Goal: Communication & Community: Answer question/provide support

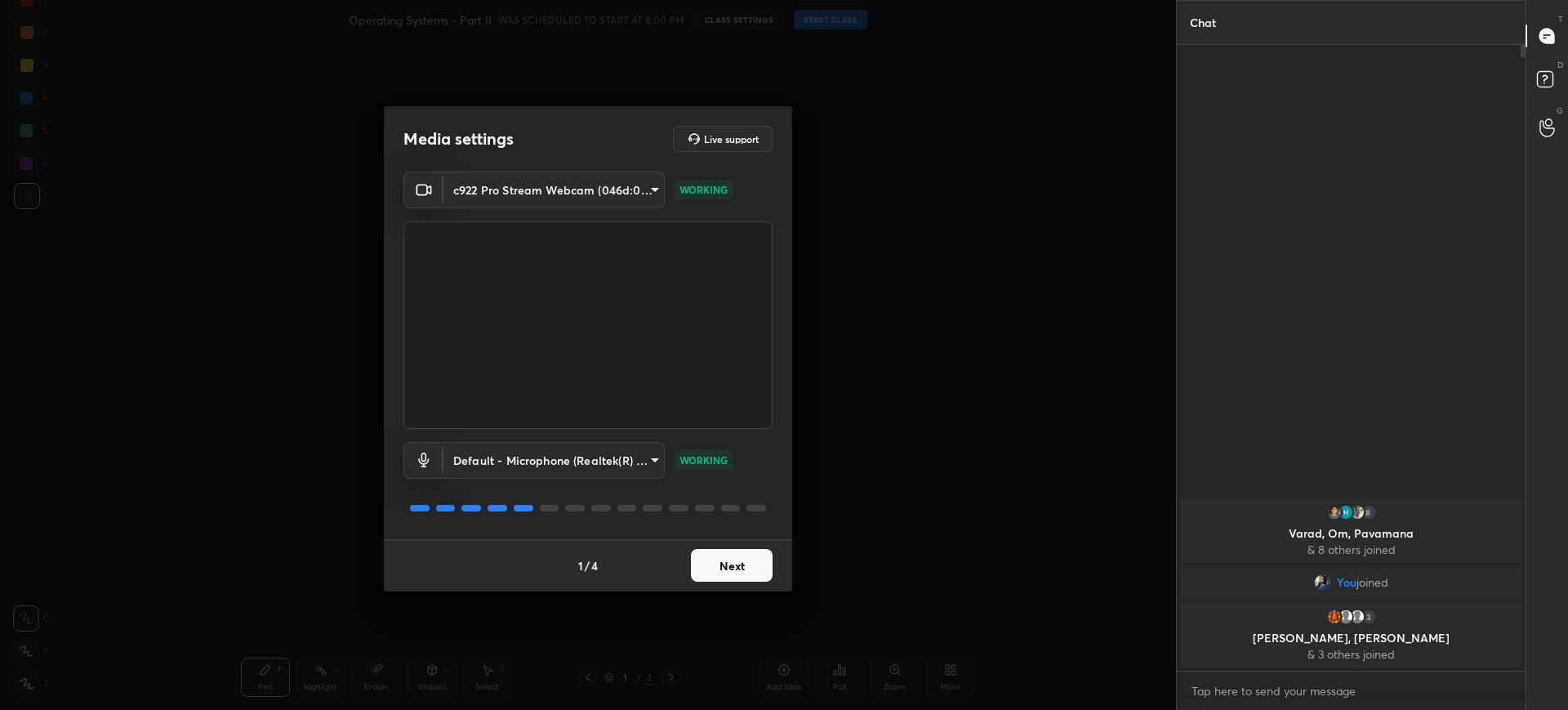
scroll to position [5, 5]
type textarea "x"
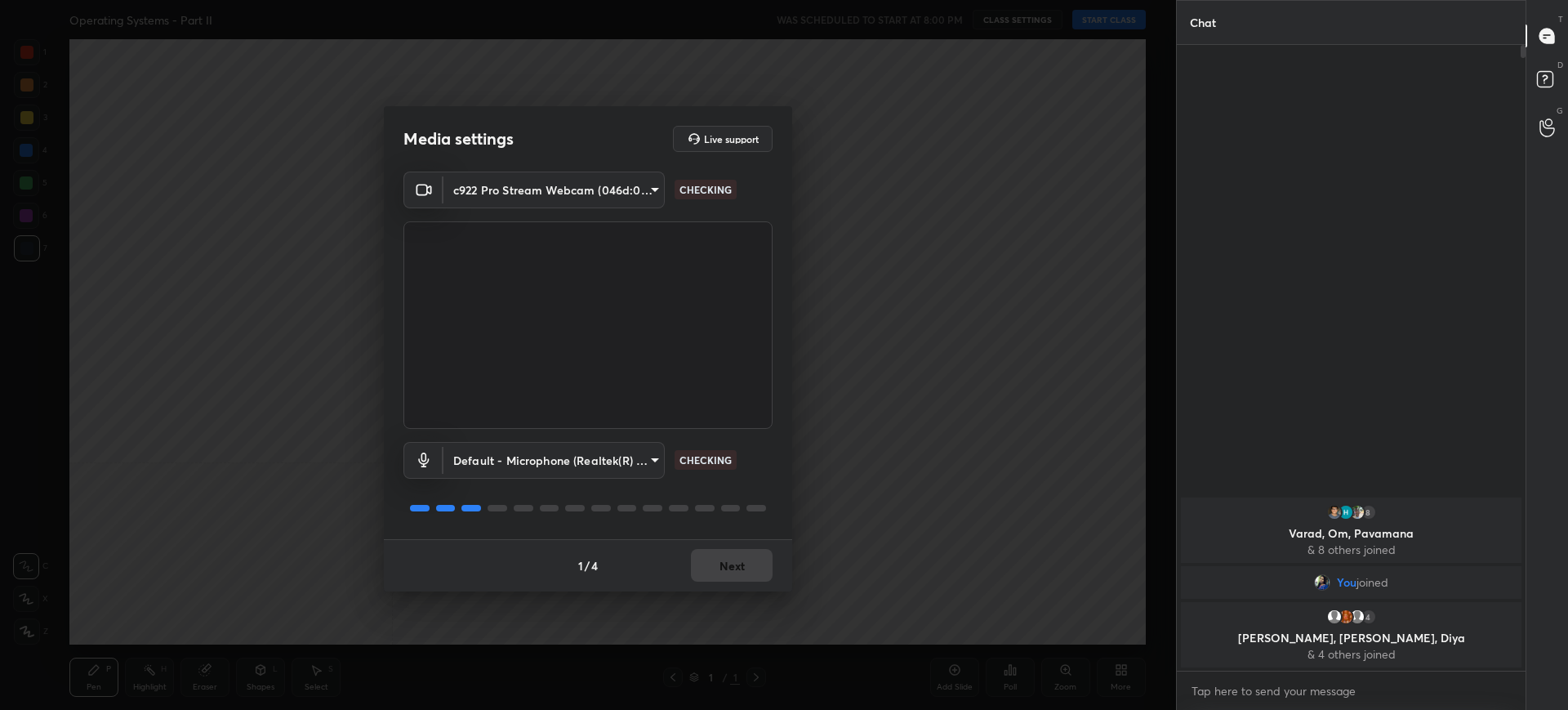
scroll to position [5, 5]
click at [728, 549] on button "Next" at bounding box center [732, 566] width 82 height 33
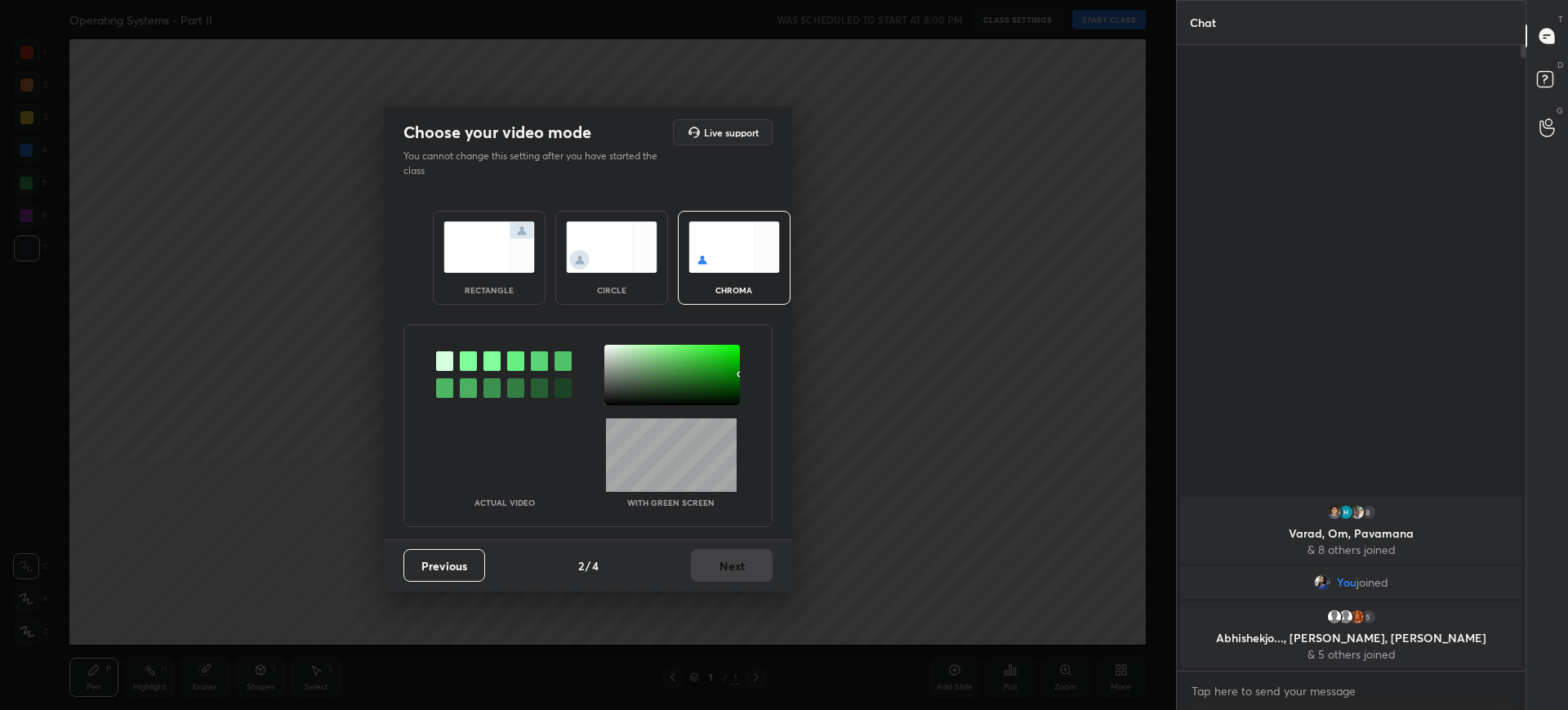
click at [541, 280] on div "rectangle" at bounding box center [489, 257] width 113 height 94
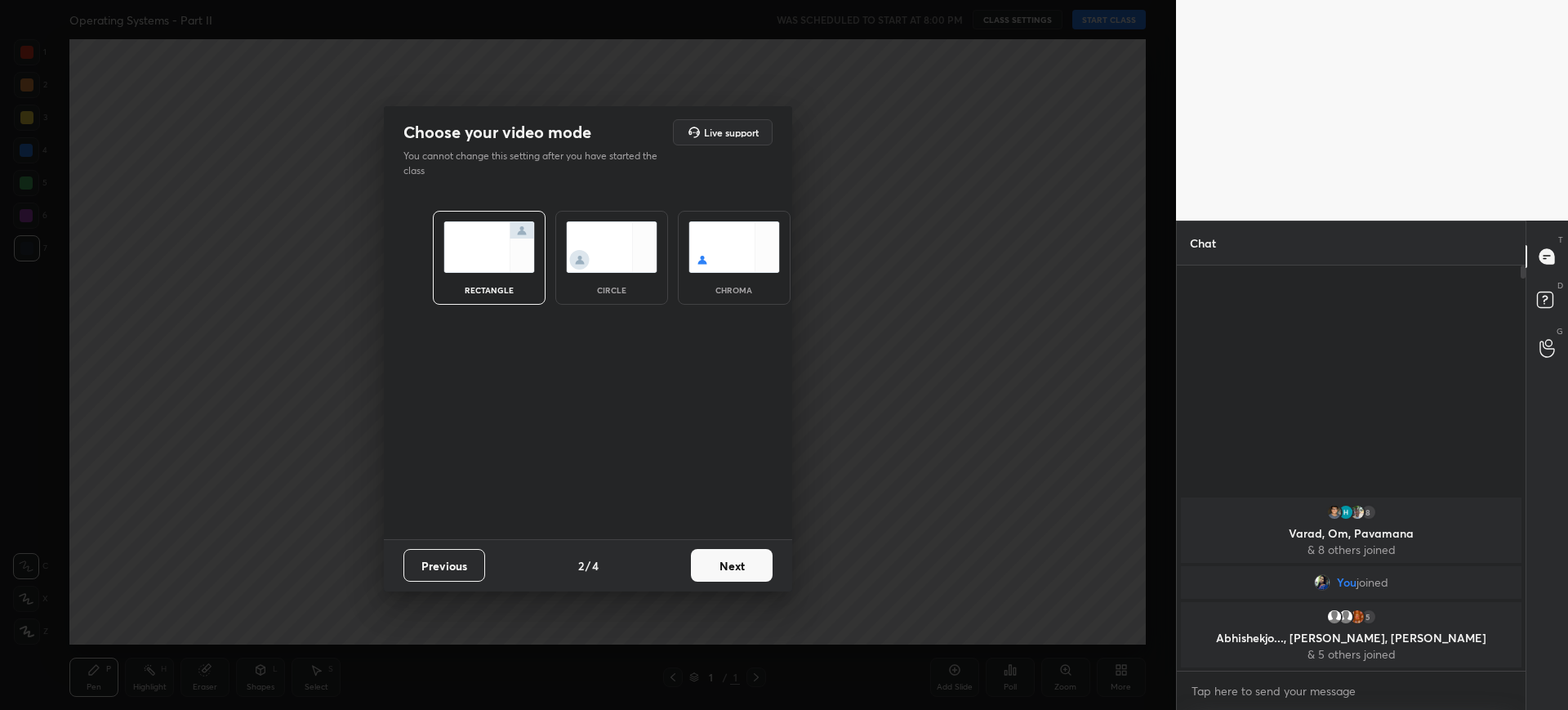
scroll to position [281, 344]
click at [745, 557] on button "Next" at bounding box center [732, 566] width 82 height 33
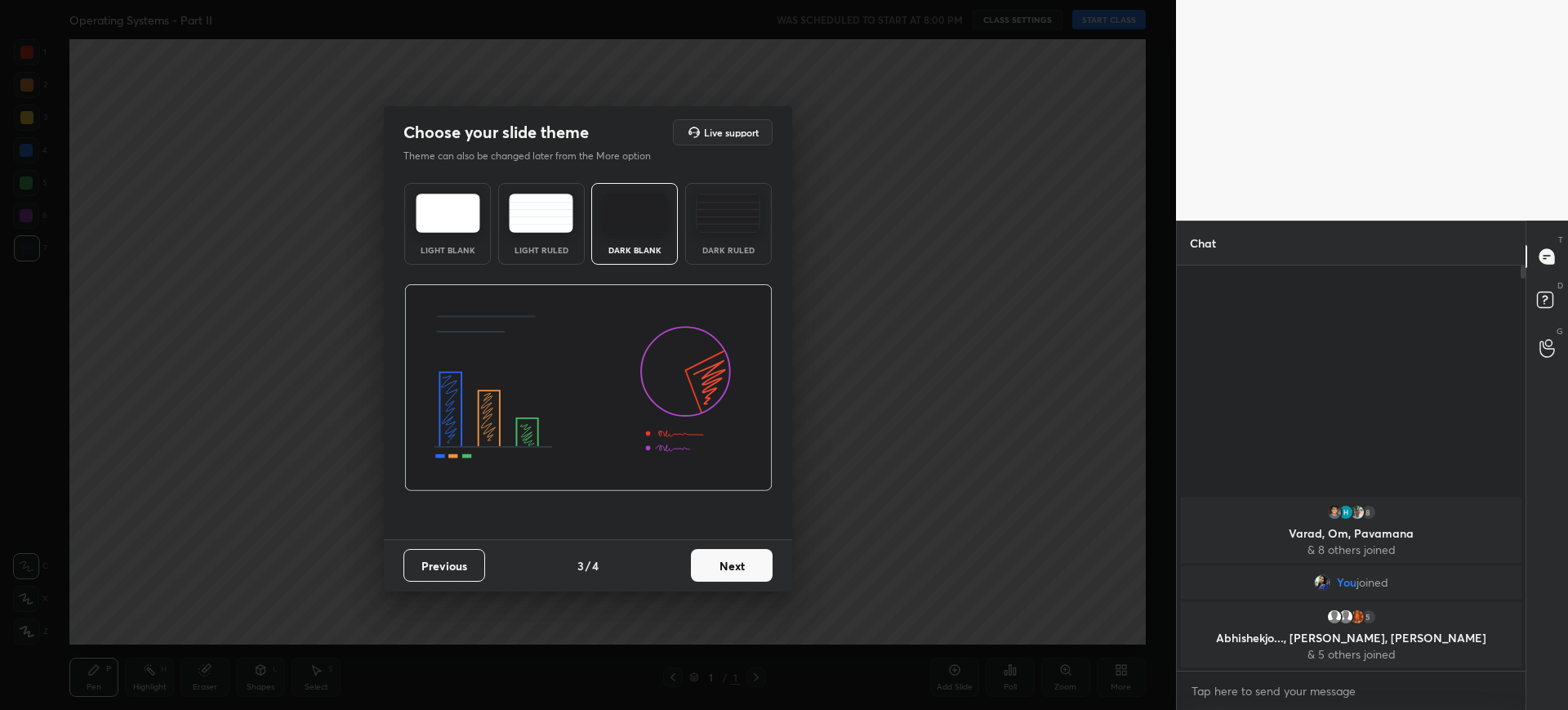
click at [745, 557] on button "Next" at bounding box center [732, 566] width 82 height 33
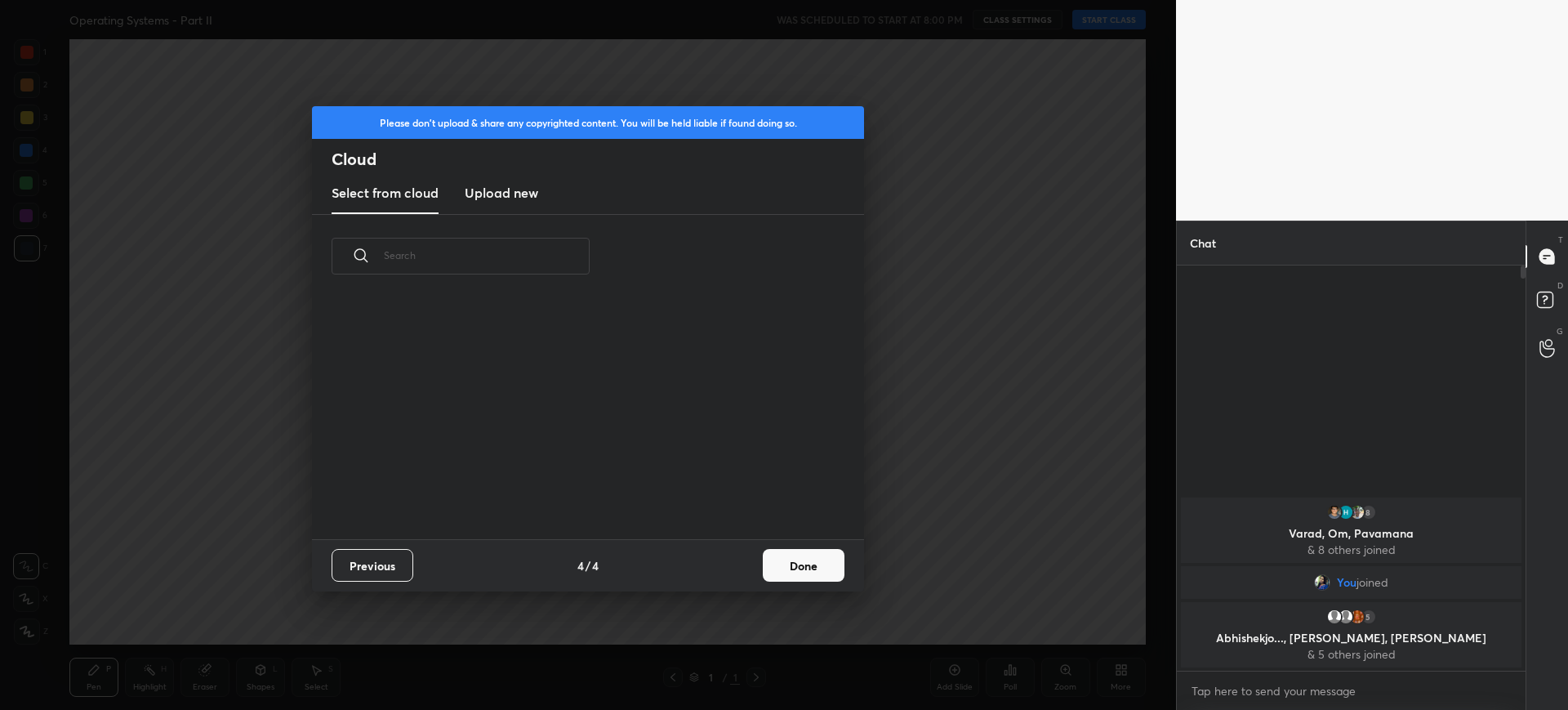
scroll to position [241, 525]
click at [524, 209] on new "Upload new" at bounding box center [501, 193] width 74 height 41
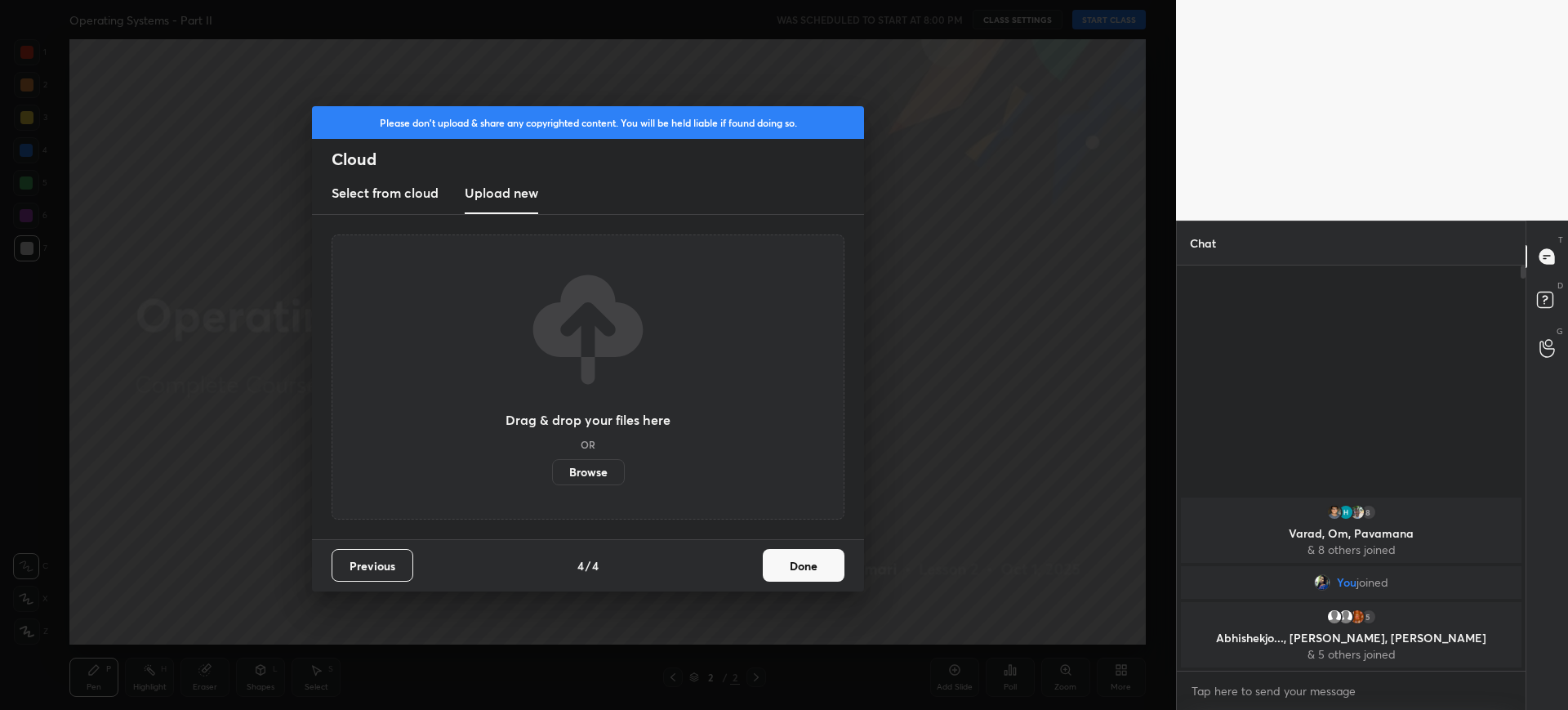
click at [582, 477] on label "Browse" at bounding box center [588, 472] width 73 height 26
click at [552, 477] on input "Browse" at bounding box center [552, 472] width 0 height 26
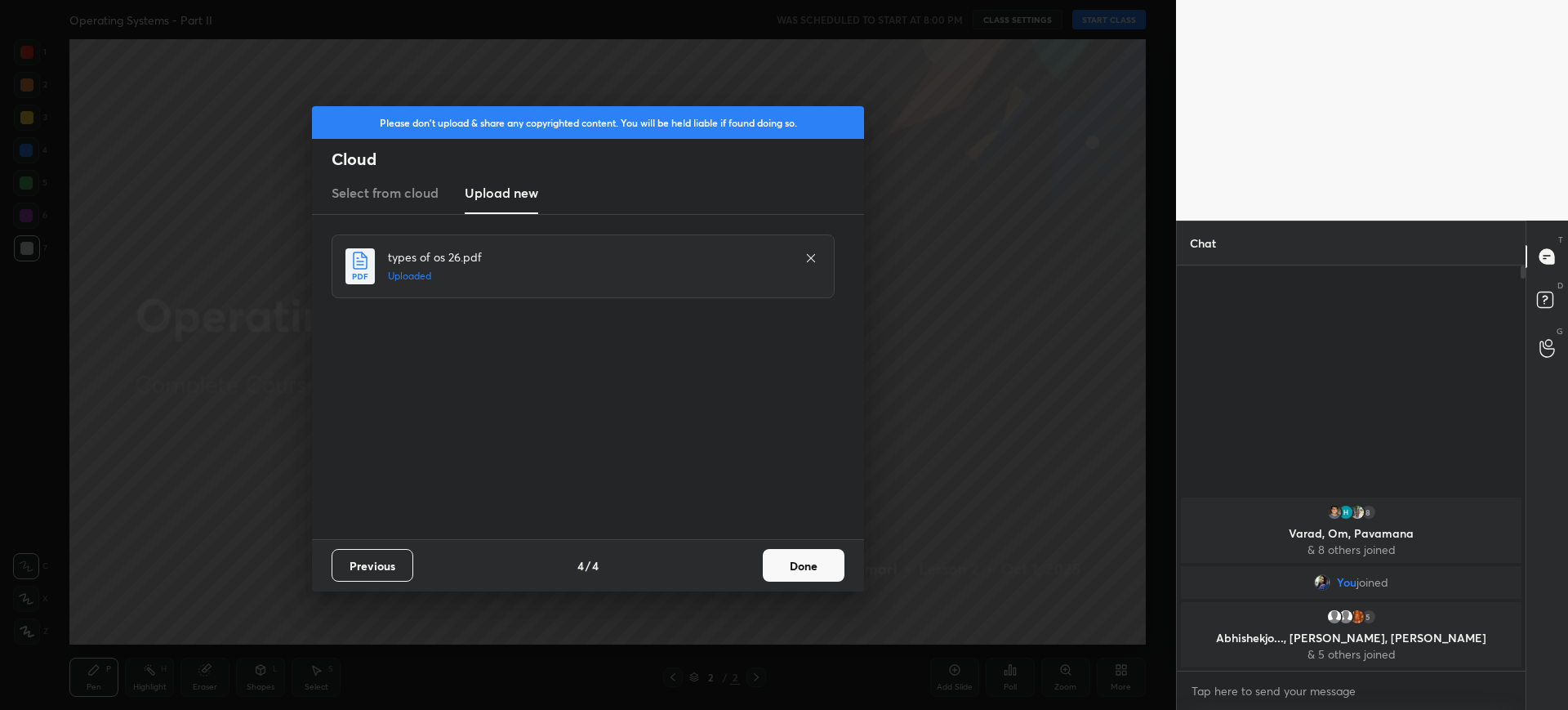
click at [807, 561] on button "Done" at bounding box center [804, 566] width 82 height 33
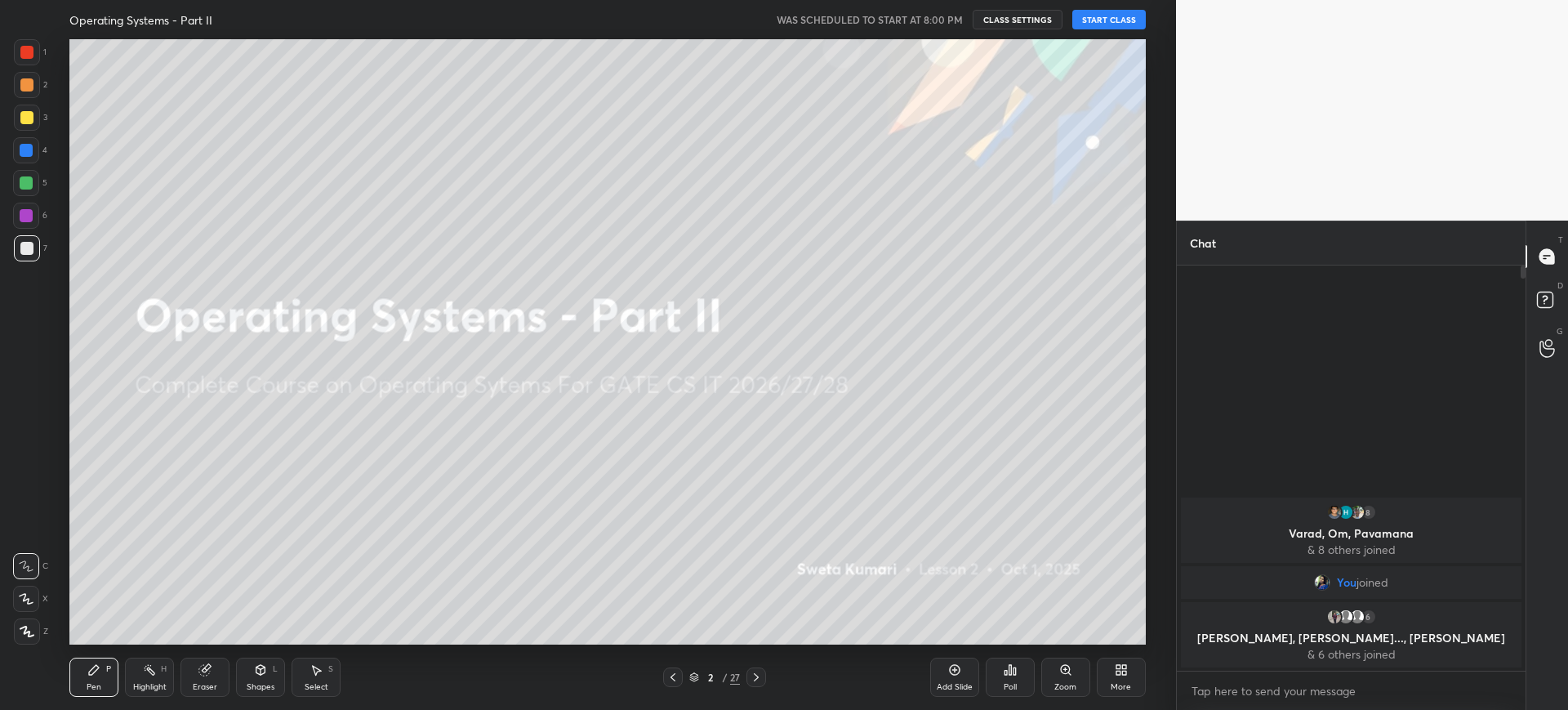
click at [1096, 24] on button "START CLASS" at bounding box center [1109, 20] width 74 height 20
click at [36, 116] on div at bounding box center [26, 117] width 26 height 26
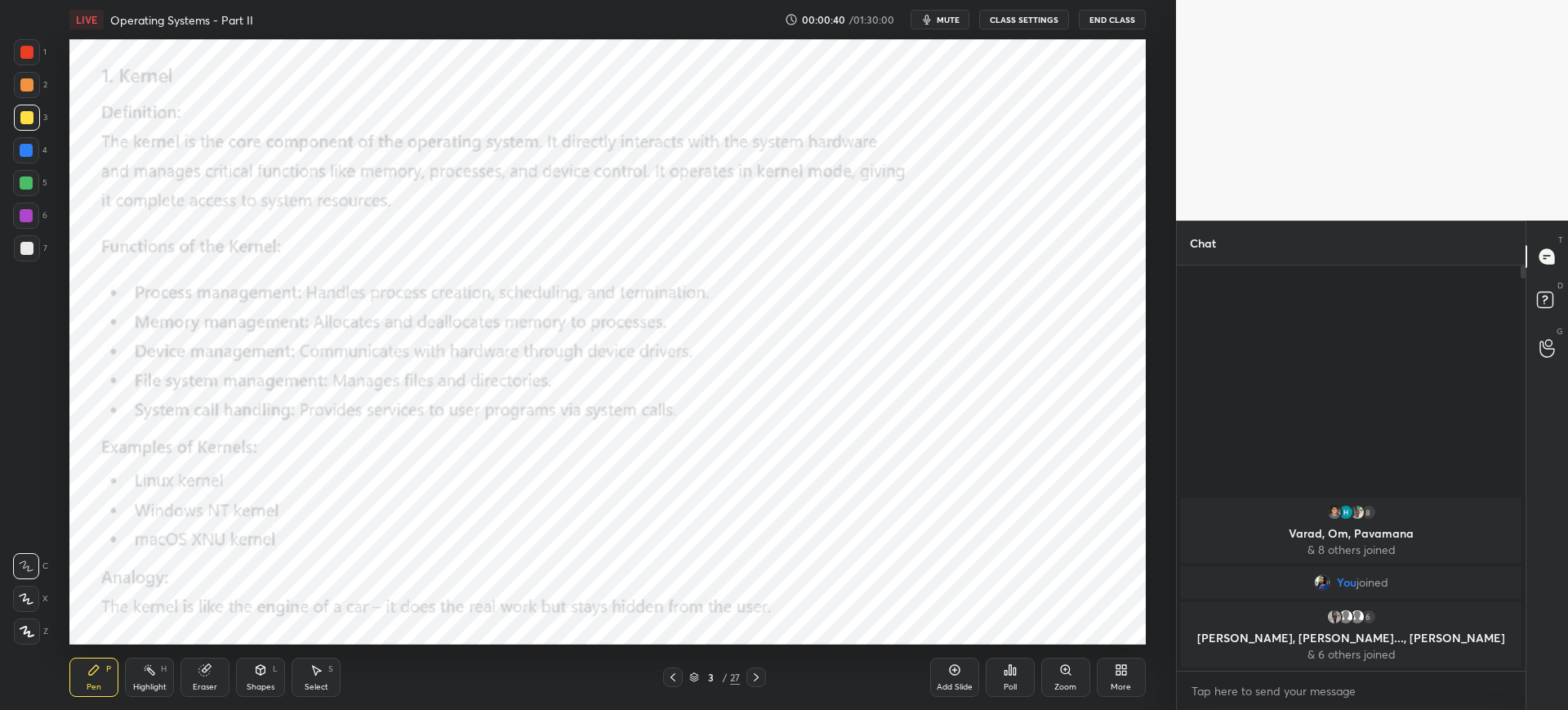
click at [1064, 670] on icon at bounding box center [1066, 669] width 9 height 9
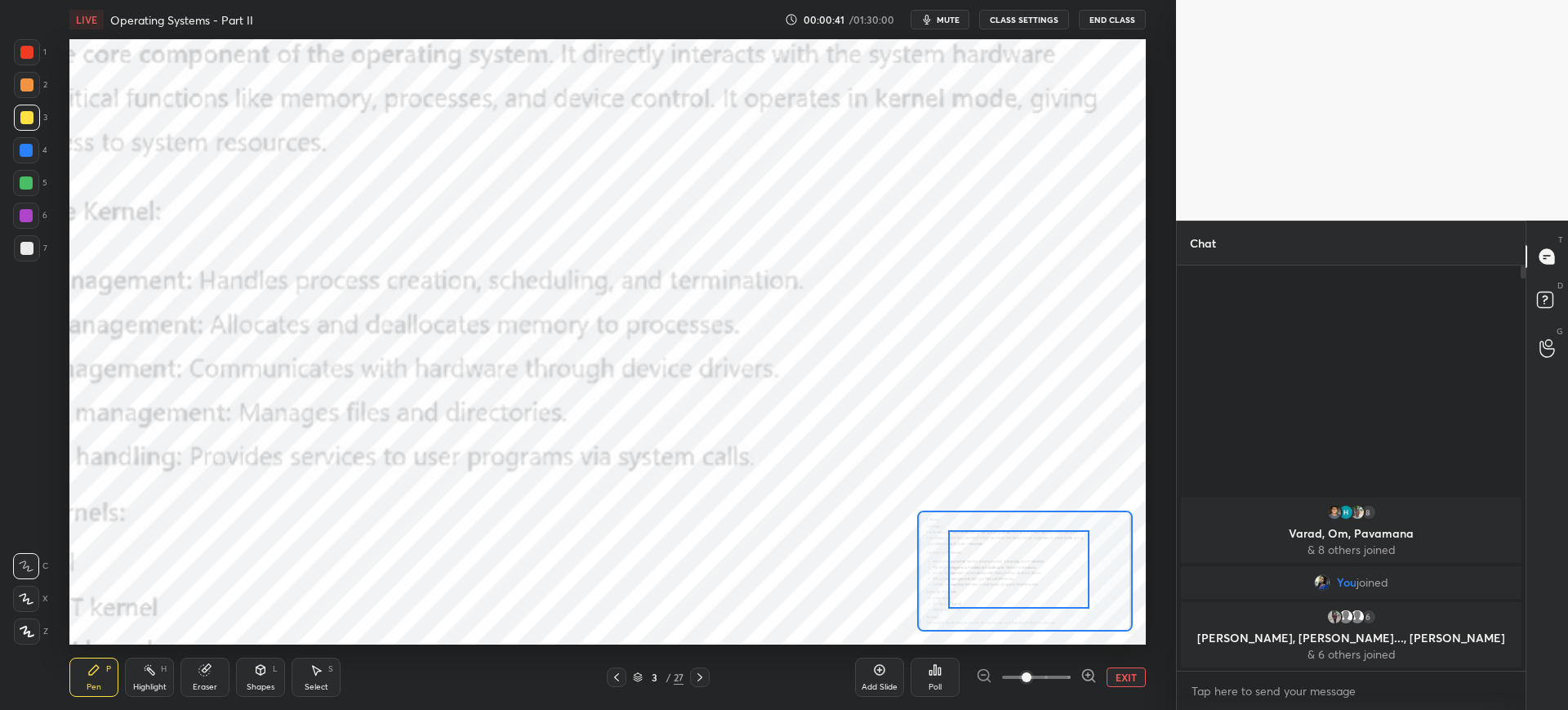
drag, startPoint x: 1046, startPoint y: 587, endPoint x: 1031, endPoint y: 570, distance: 22.7
drag, startPoint x: 1029, startPoint y: 563, endPoint x: 1011, endPoint y: 549, distance: 22.8
click at [1006, 545] on div at bounding box center [1019, 569] width 142 height 78
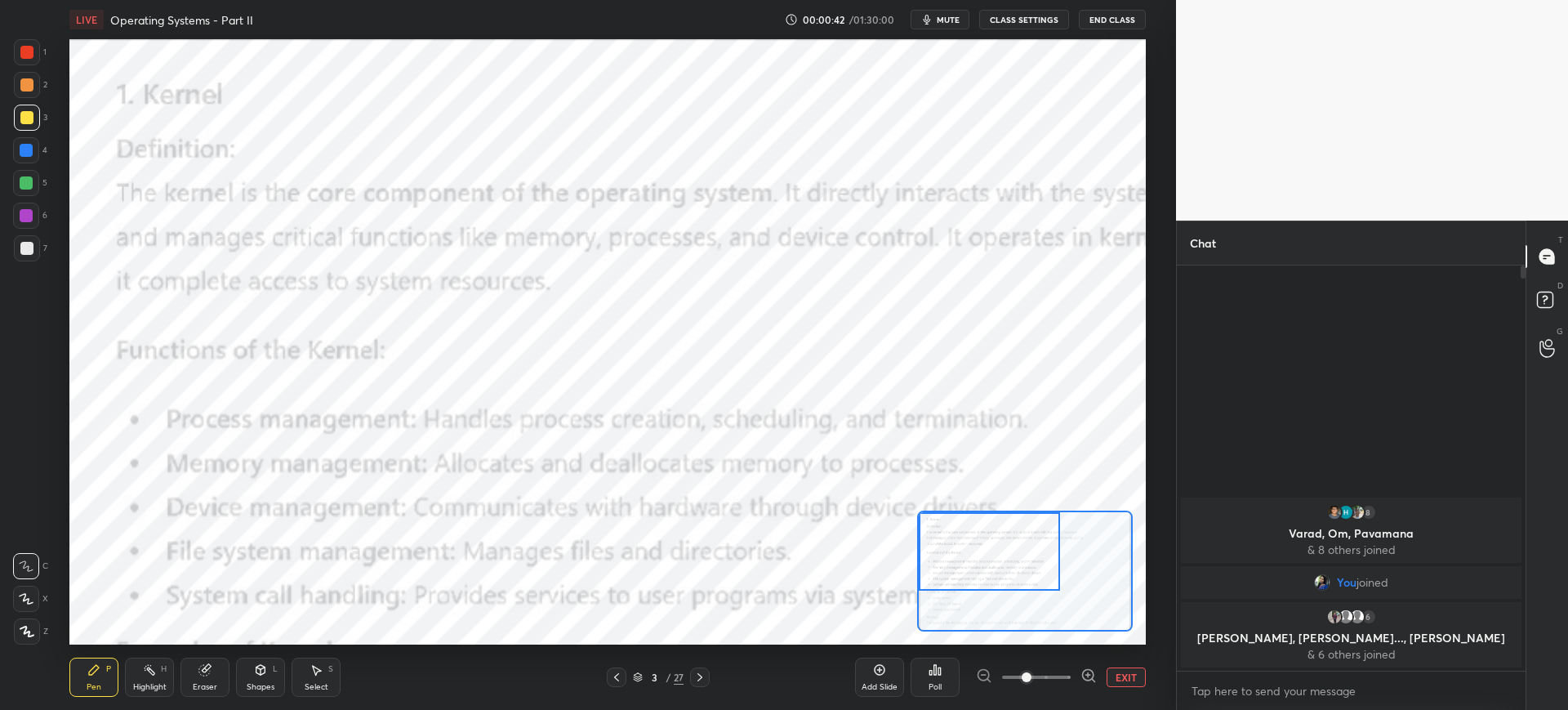
drag, startPoint x: 1012, startPoint y: 548, endPoint x: 981, endPoint y: 550, distance: 31.1
click at [1011, 547] on div at bounding box center [990, 551] width 142 height 78
click at [28, 48] on div at bounding box center [26, 52] width 13 height 13
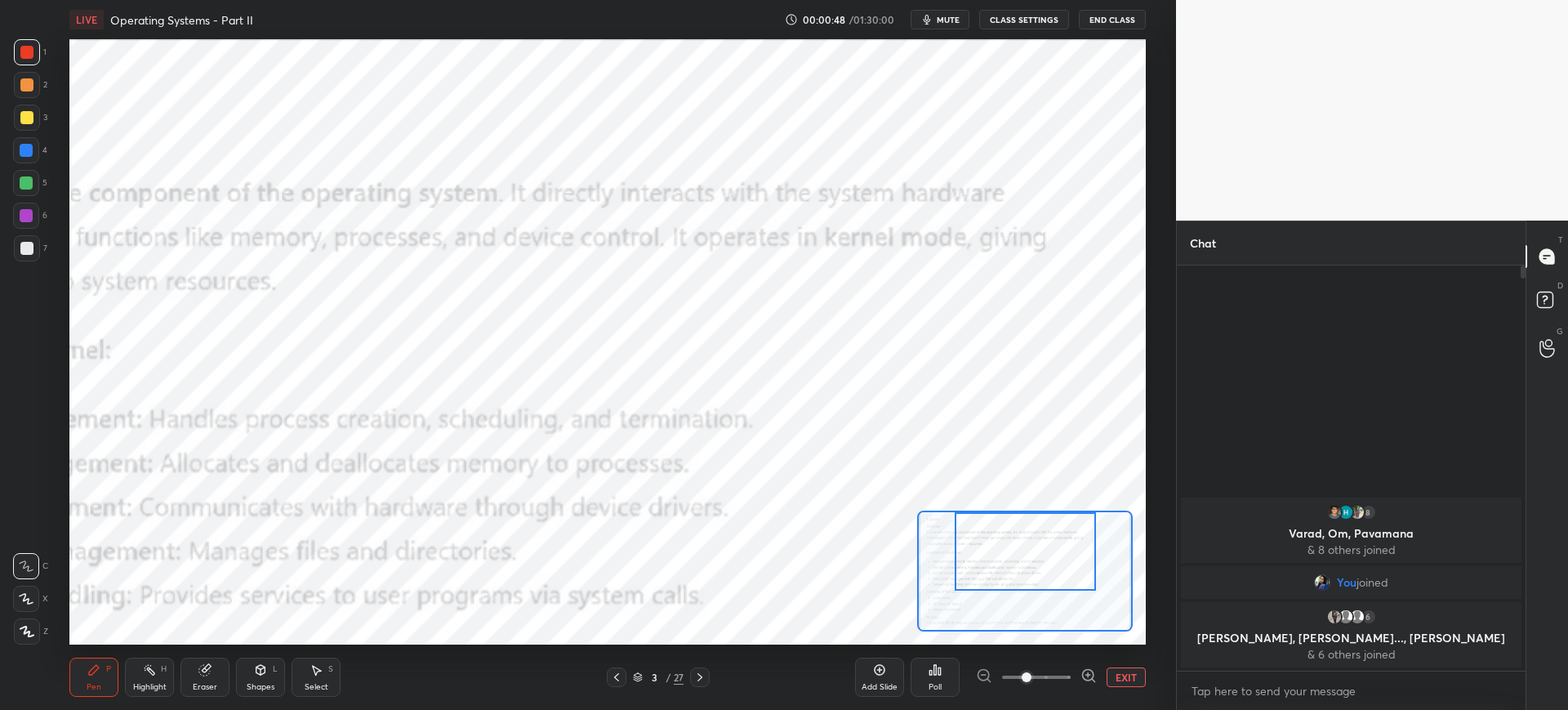
drag, startPoint x: 1001, startPoint y: 539, endPoint x: 1030, endPoint y: 510, distance: 41.0
click at [1030, 535] on div at bounding box center [1026, 551] width 142 height 78
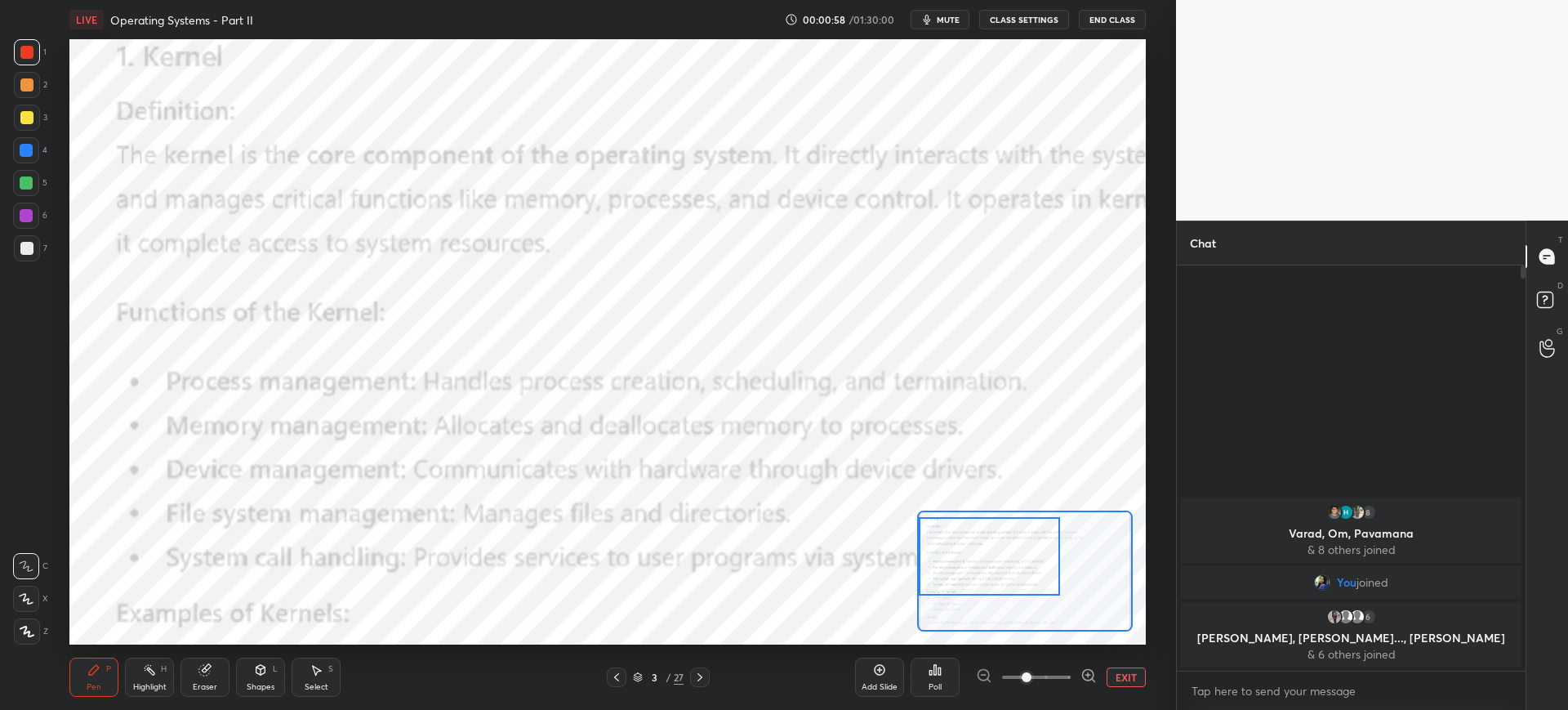
drag, startPoint x: 1040, startPoint y: 575, endPoint x: 976, endPoint y: 575, distance: 64.0
click at [976, 577] on div at bounding box center [990, 556] width 142 height 78
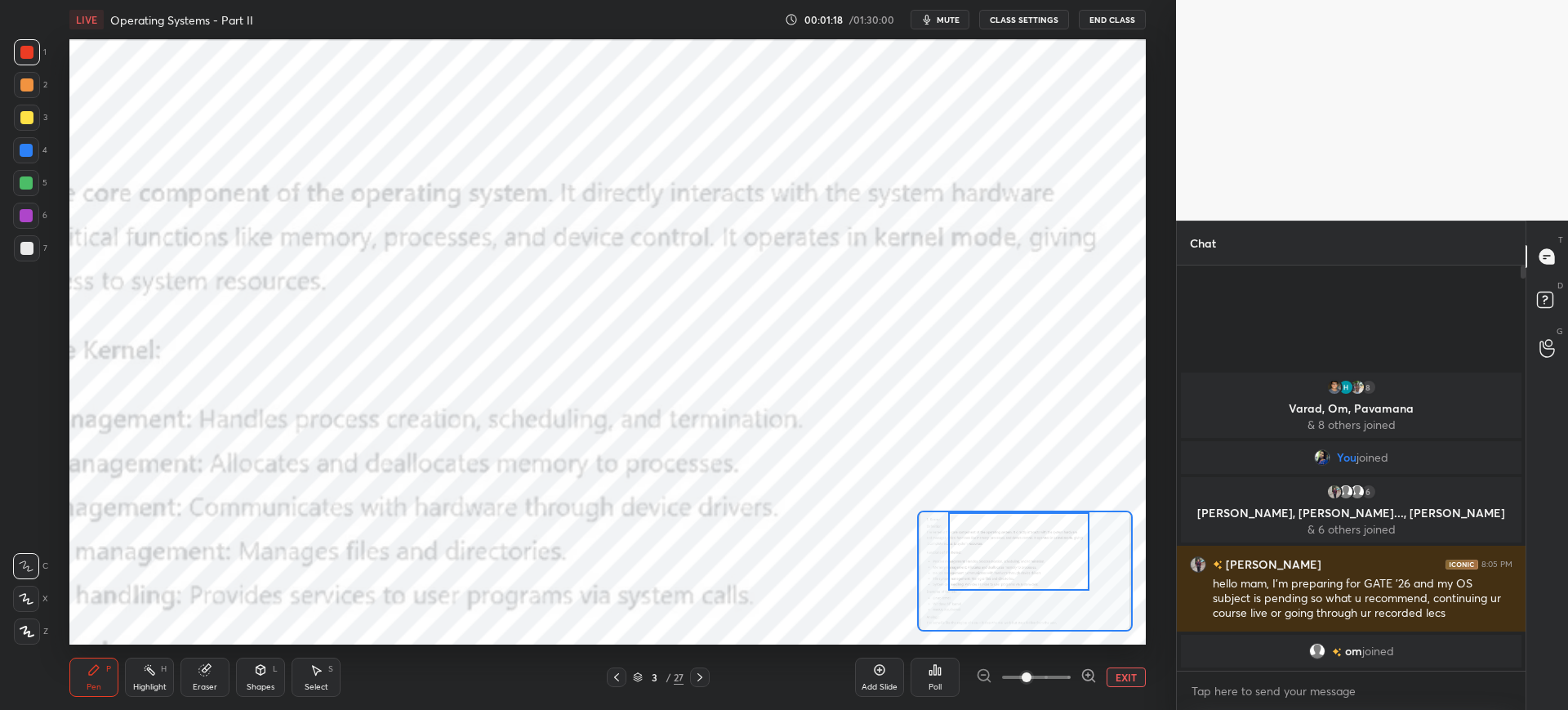
drag, startPoint x: 1012, startPoint y: 561, endPoint x: 1039, endPoint y: 557, distance: 27.3
click at [1040, 559] on div at bounding box center [1019, 551] width 142 height 78
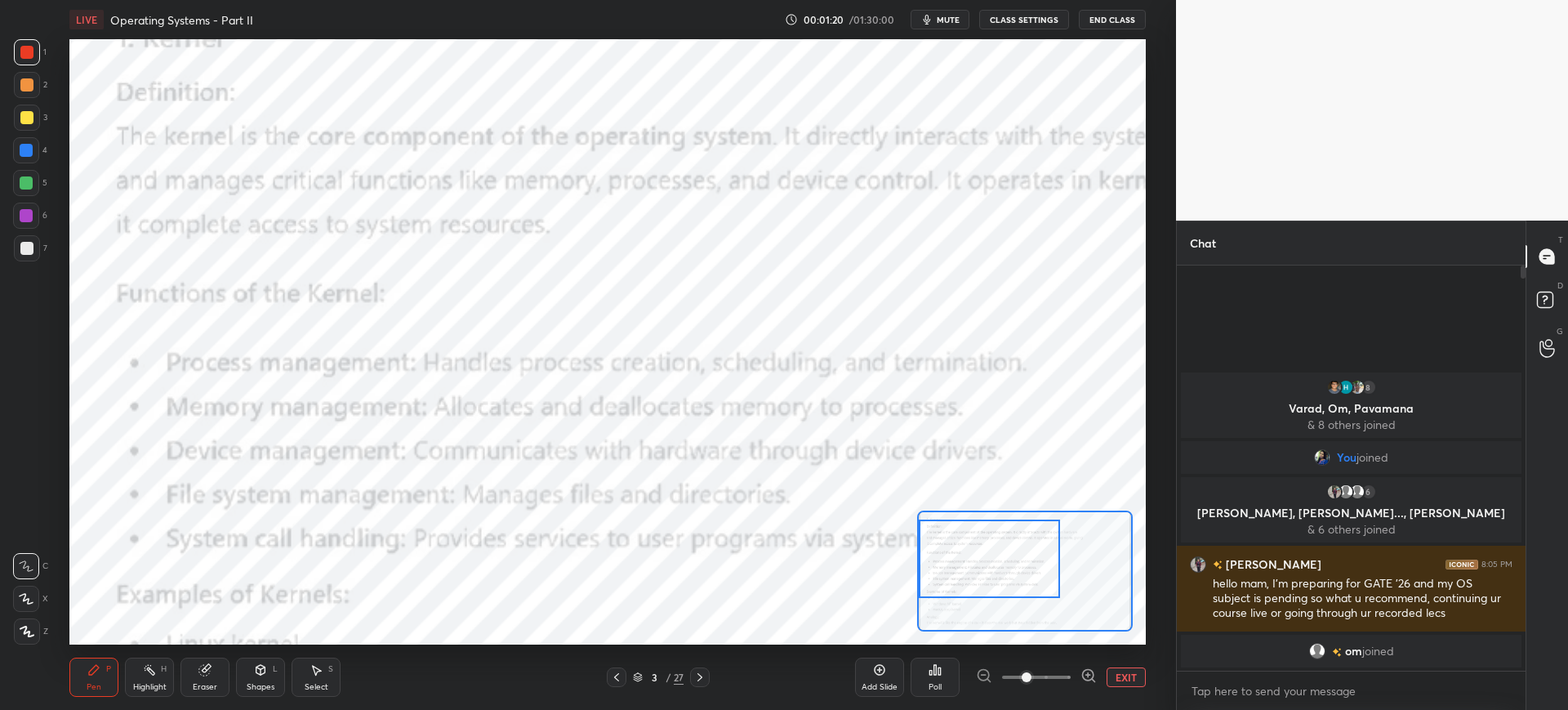
drag, startPoint x: 977, startPoint y: 549, endPoint x: 921, endPoint y: 555, distance: 56.3
click at [921, 555] on div at bounding box center [990, 558] width 142 height 78
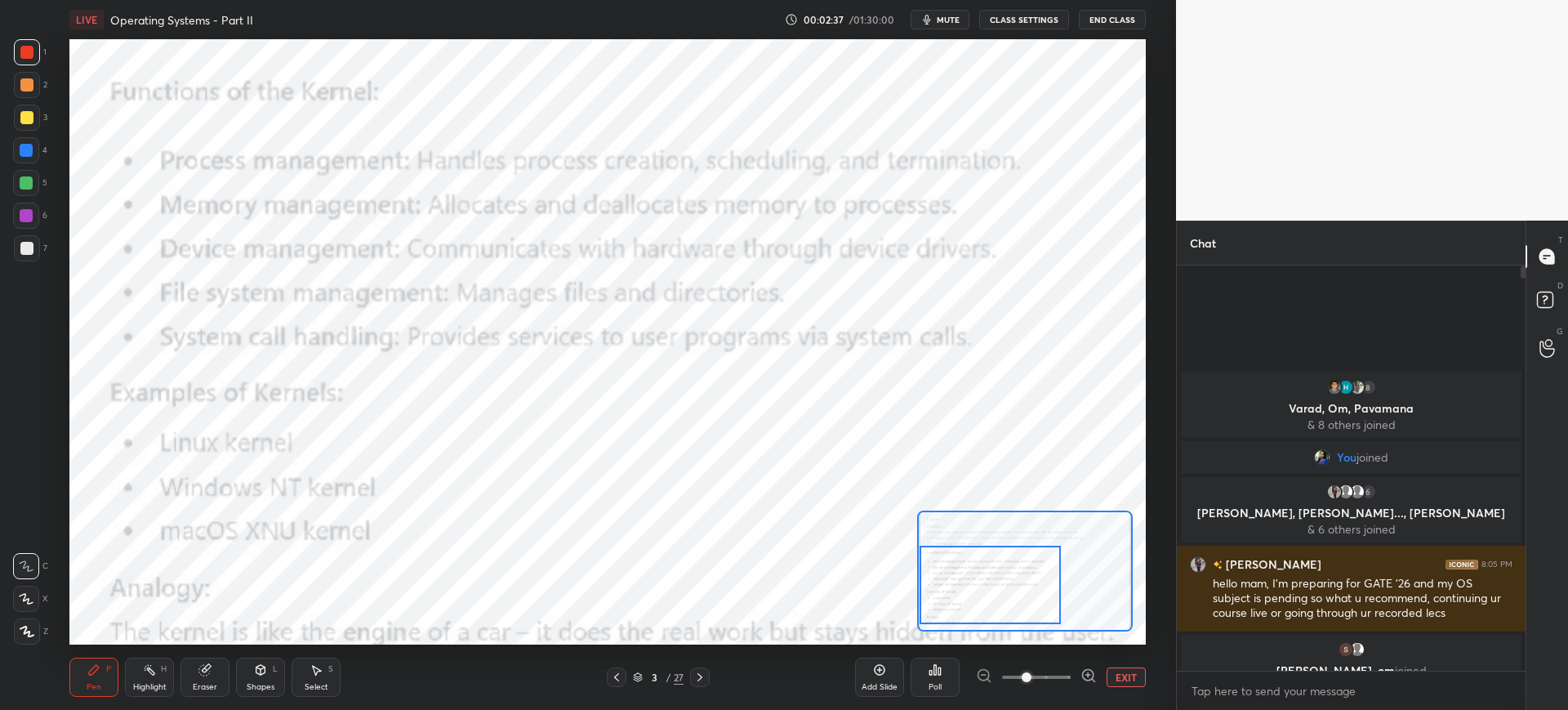
drag, startPoint x: 985, startPoint y: 573, endPoint x: 986, endPoint y: 599, distance: 26.0
click at [986, 599] on div at bounding box center [991, 585] width 142 height 78
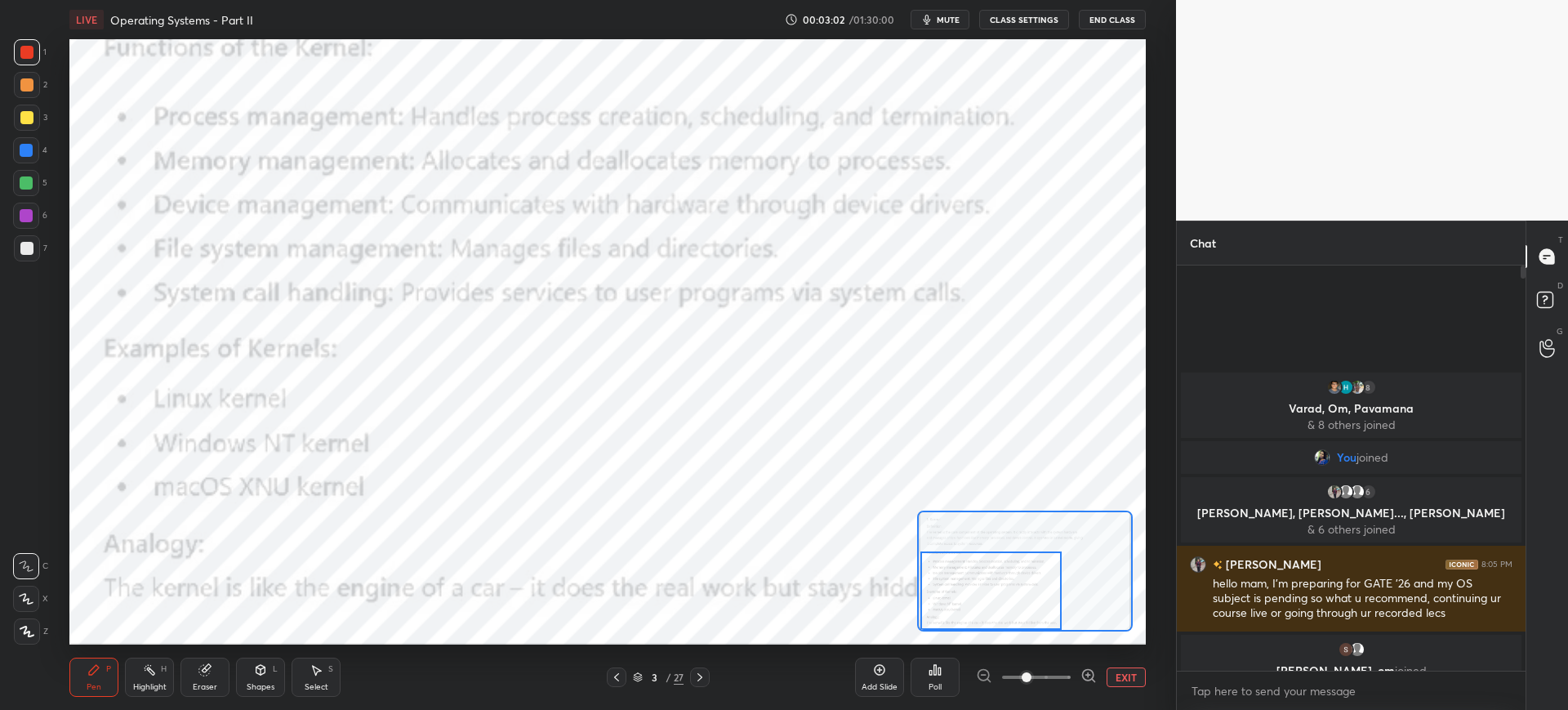
drag, startPoint x: 1023, startPoint y: 580, endPoint x: 1057, endPoint y: 619, distance: 51.7
click at [1024, 606] on div at bounding box center [991, 590] width 142 height 78
click at [1128, 675] on button "EXIT" at bounding box center [1126, 677] width 39 height 20
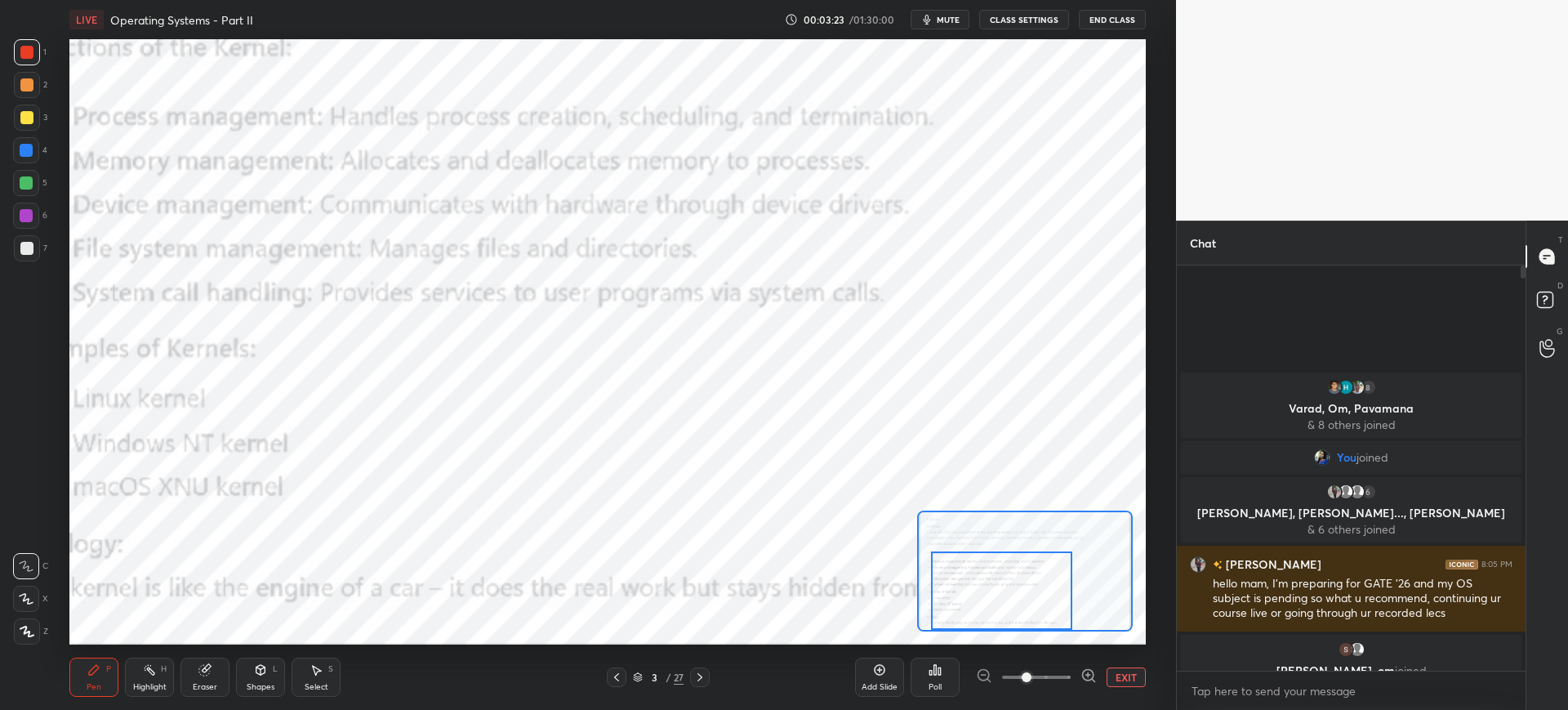
drag, startPoint x: 1015, startPoint y: 591, endPoint x: 1040, endPoint y: 623, distance: 40.6
click at [1028, 600] on div at bounding box center [1002, 590] width 142 height 78
click at [1115, 676] on button "EXIT" at bounding box center [1126, 677] width 39 height 20
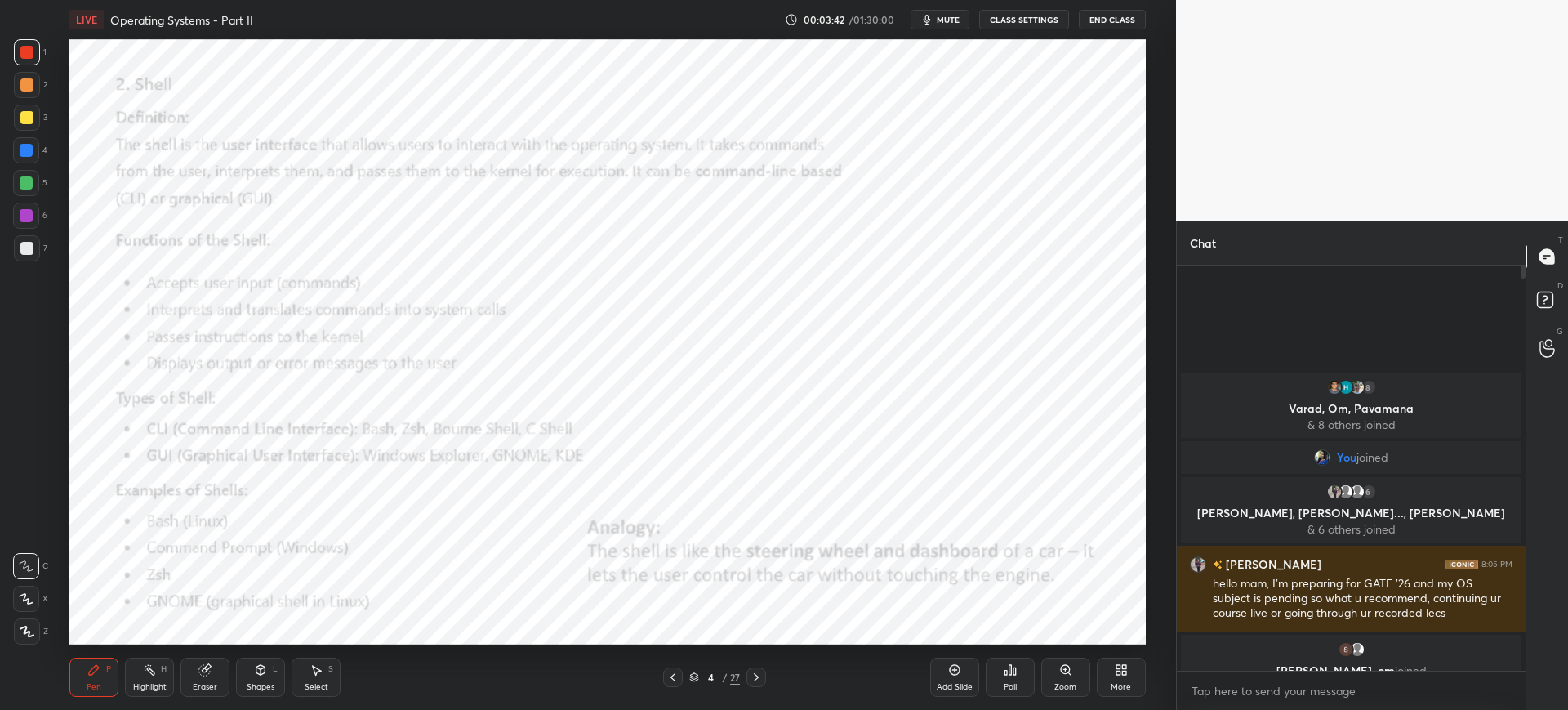
click at [1050, 663] on div "Zoom" at bounding box center [1066, 676] width 49 height 39
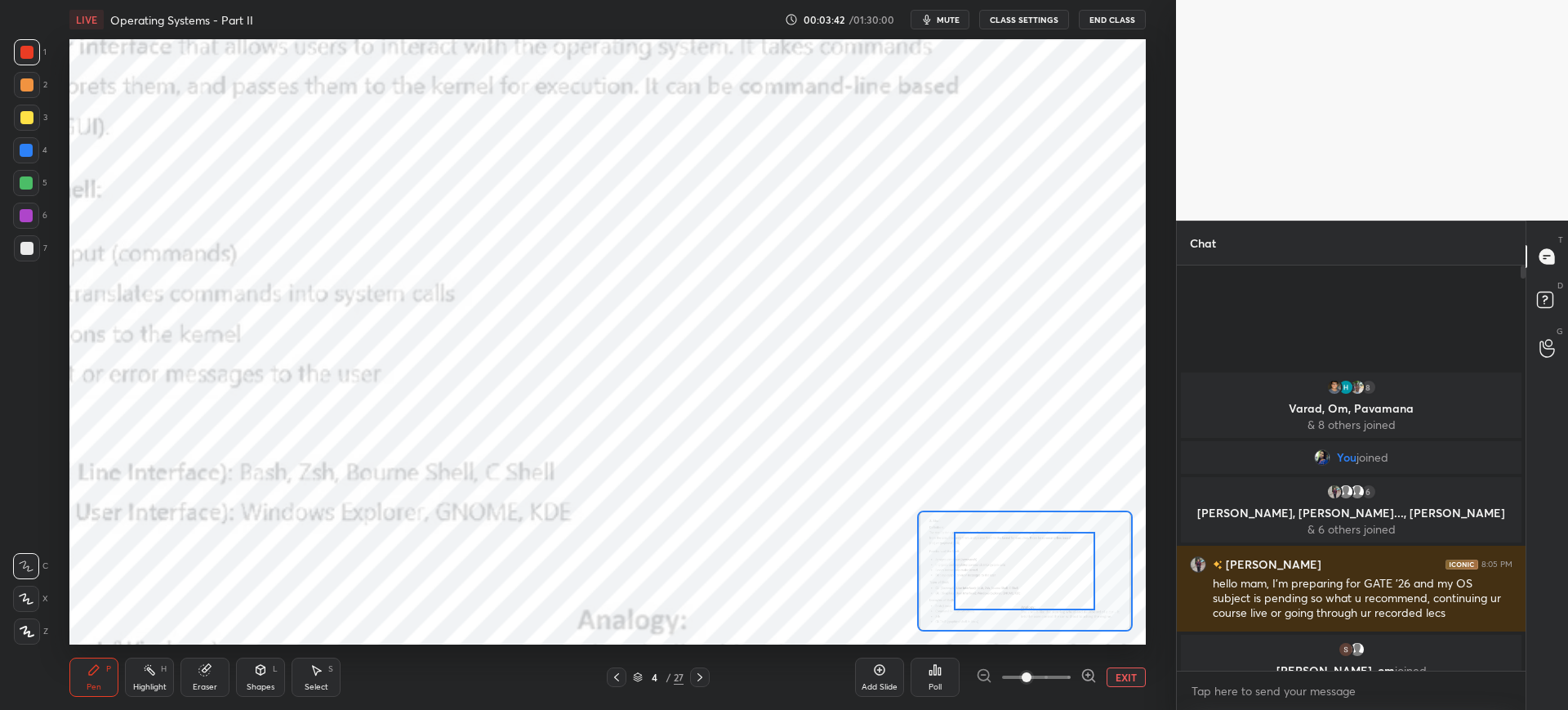
click at [1049, 667] on div "Add Slide Poll EXIT" at bounding box center [1001, 676] width 291 height 92
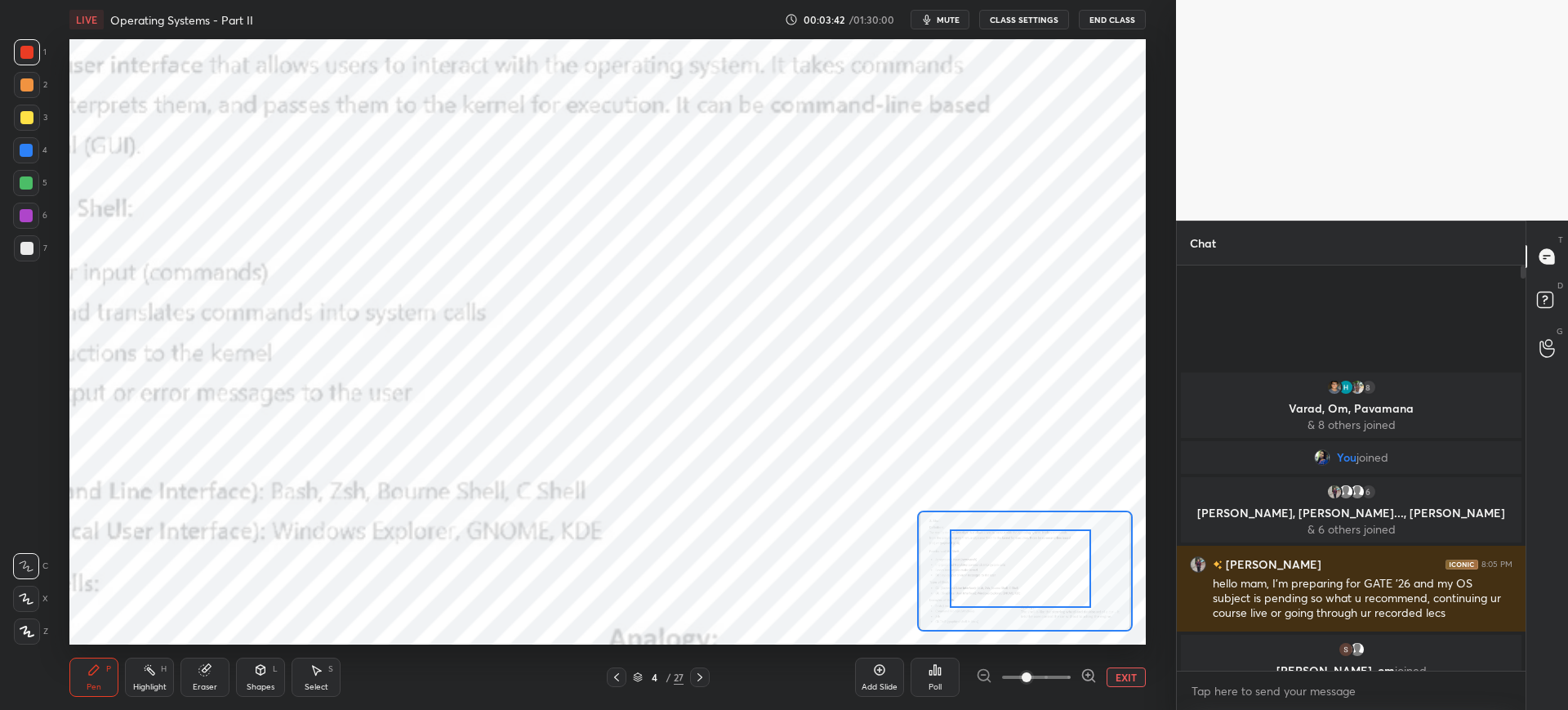
drag, startPoint x: 1037, startPoint y: 596, endPoint x: 1014, endPoint y: 579, distance: 28.6
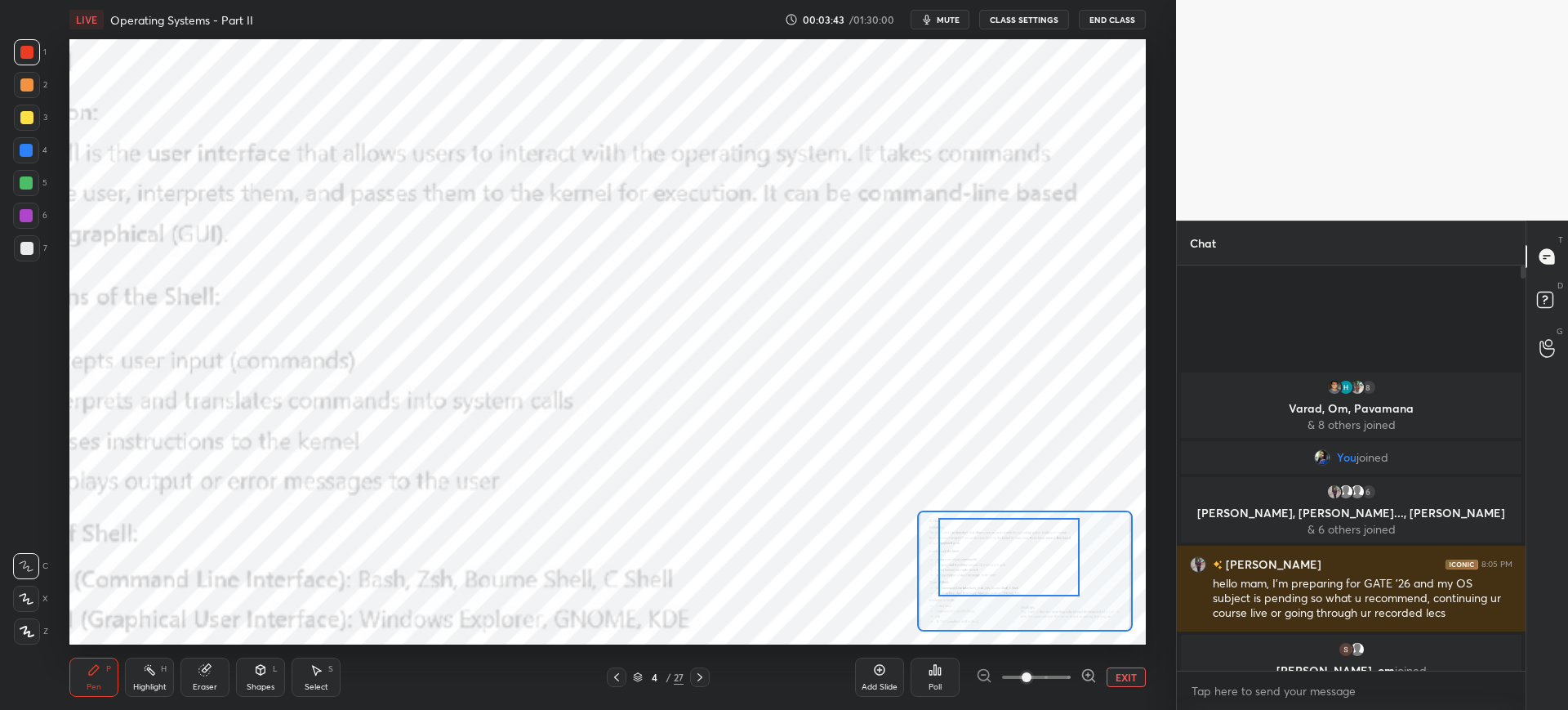
drag, startPoint x: 1001, startPoint y: 567, endPoint x: 1011, endPoint y: 584, distance: 19.7
click at [986, 557] on div at bounding box center [1010, 557] width 142 height 78
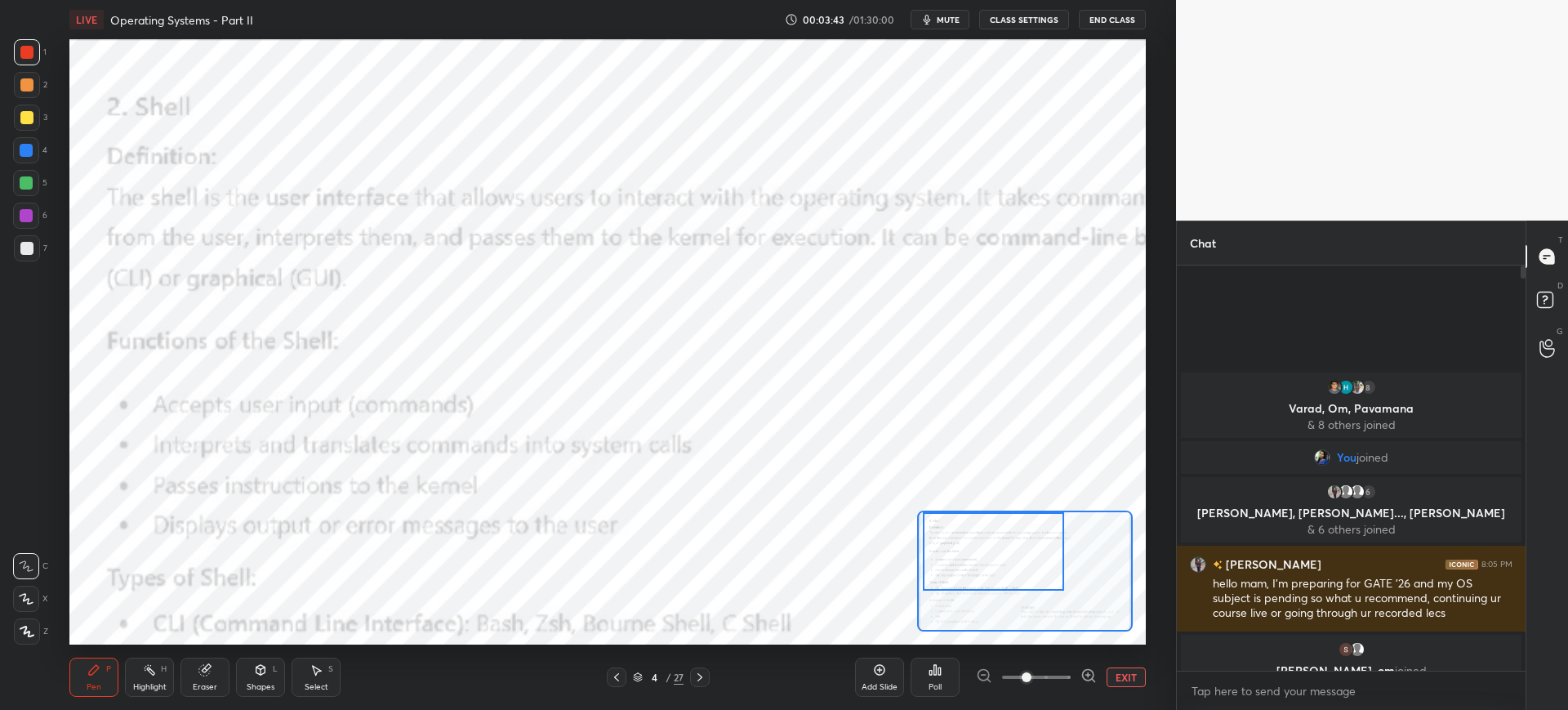
click at [1004, 577] on div at bounding box center [994, 551] width 142 height 78
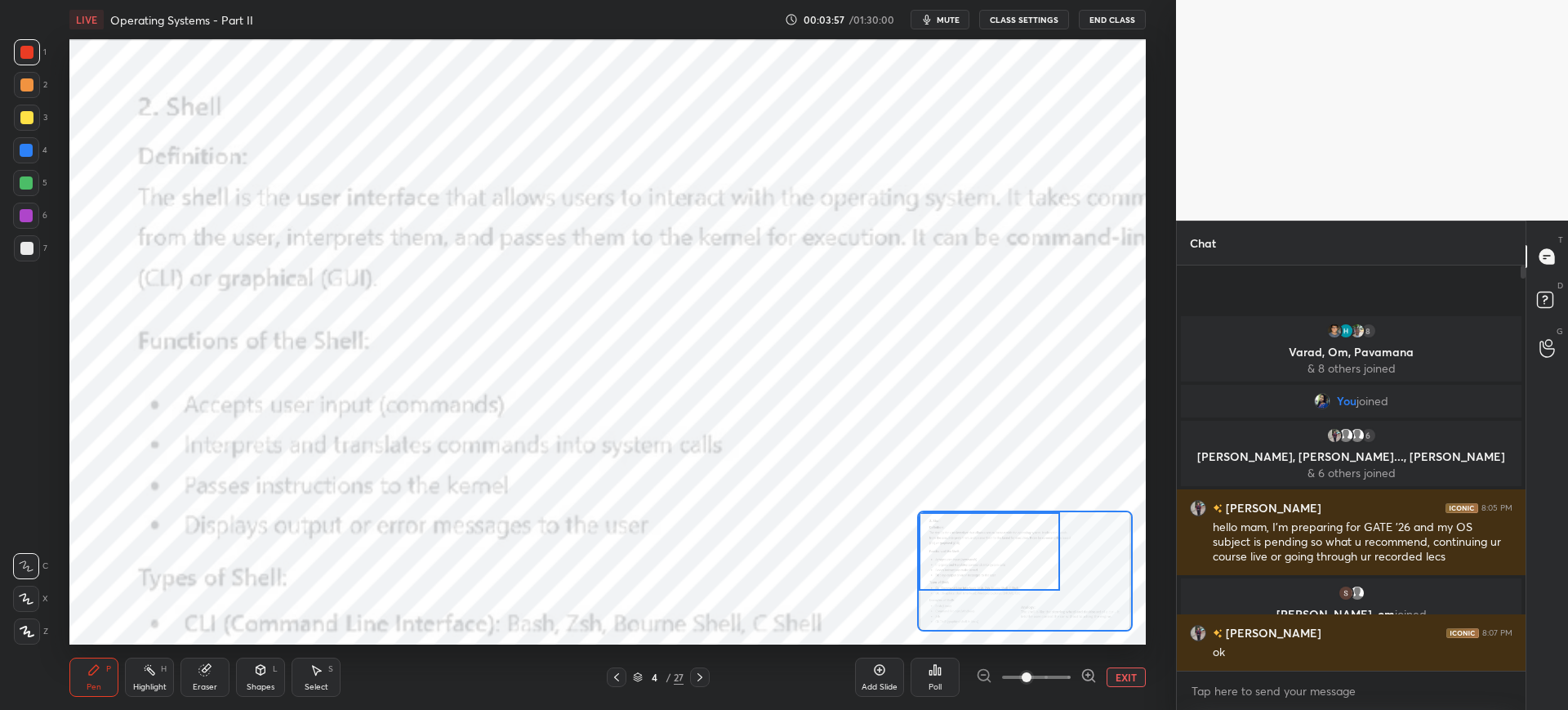
click at [622, 682] on icon at bounding box center [616, 677] width 13 height 13
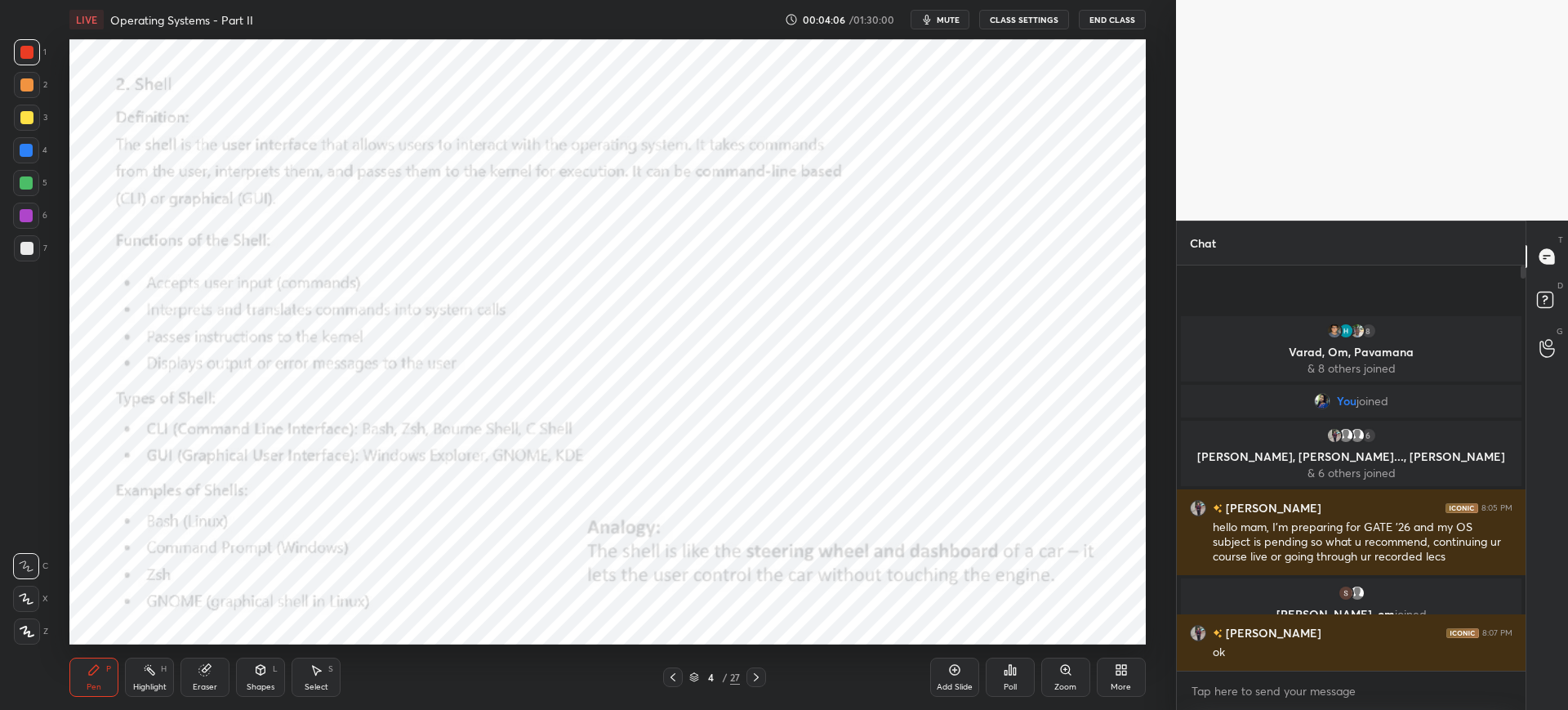
click at [1071, 675] on div "Zoom" at bounding box center [1066, 676] width 49 height 39
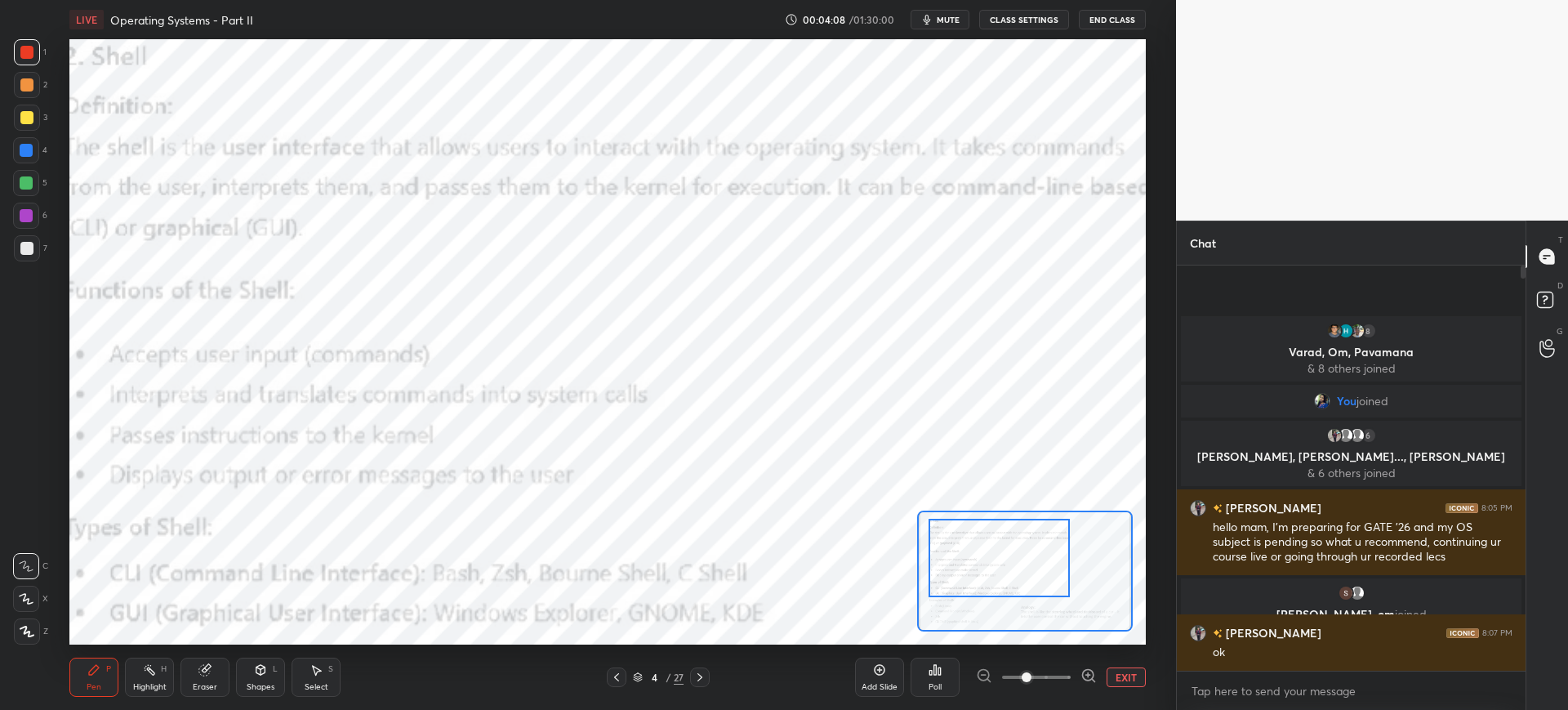
click at [1009, 590] on div at bounding box center [1000, 557] width 142 height 78
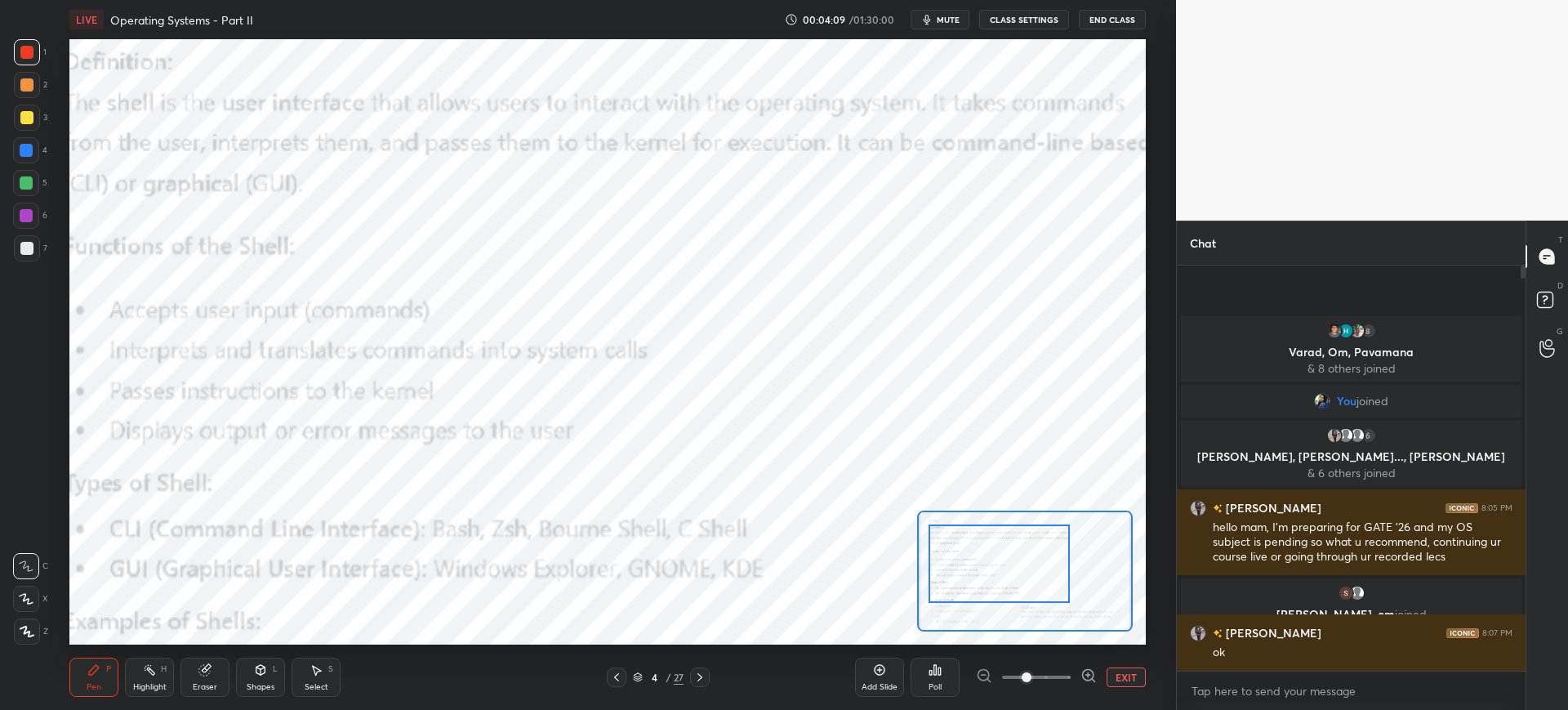
click at [1124, 677] on button "EXIT" at bounding box center [1126, 677] width 39 height 20
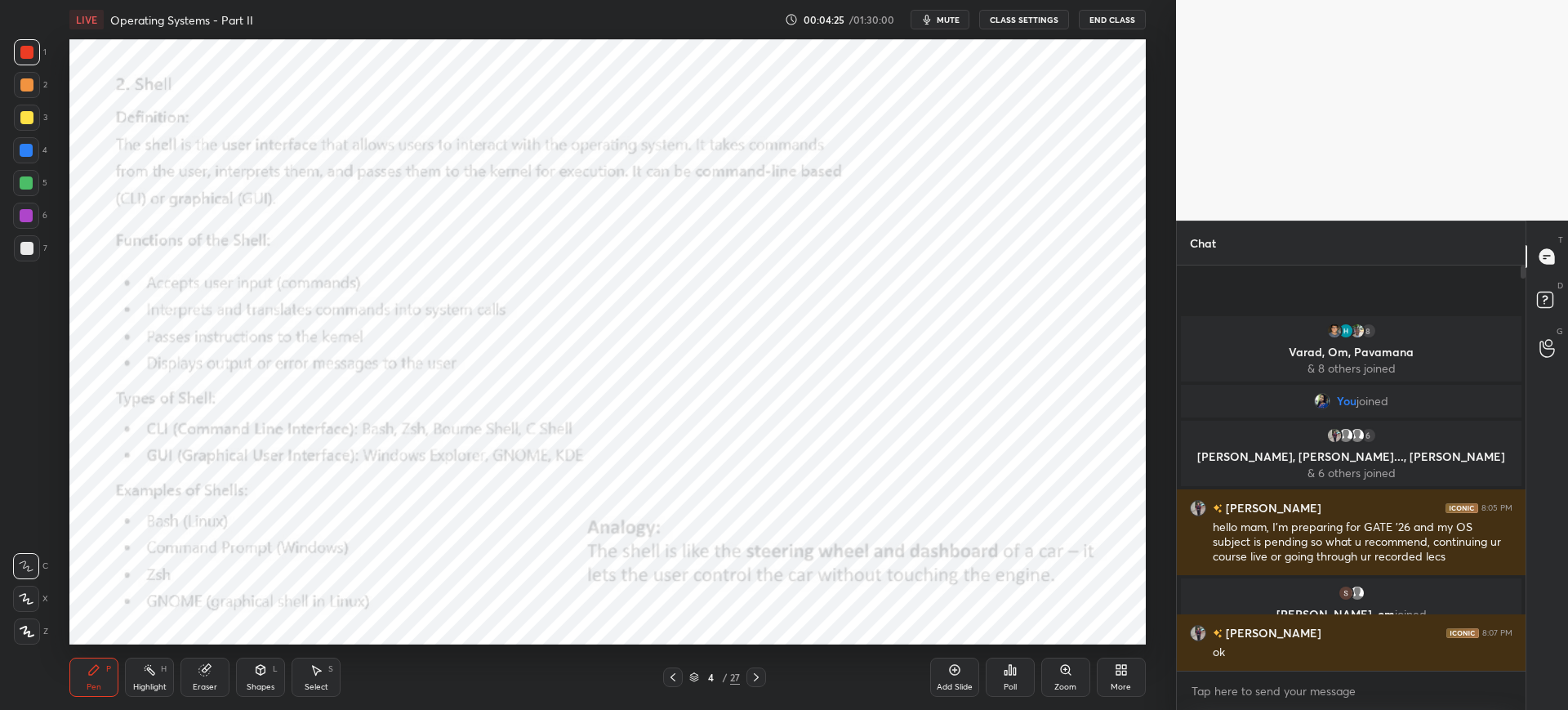
click at [1066, 673] on icon at bounding box center [1066, 669] width 13 height 13
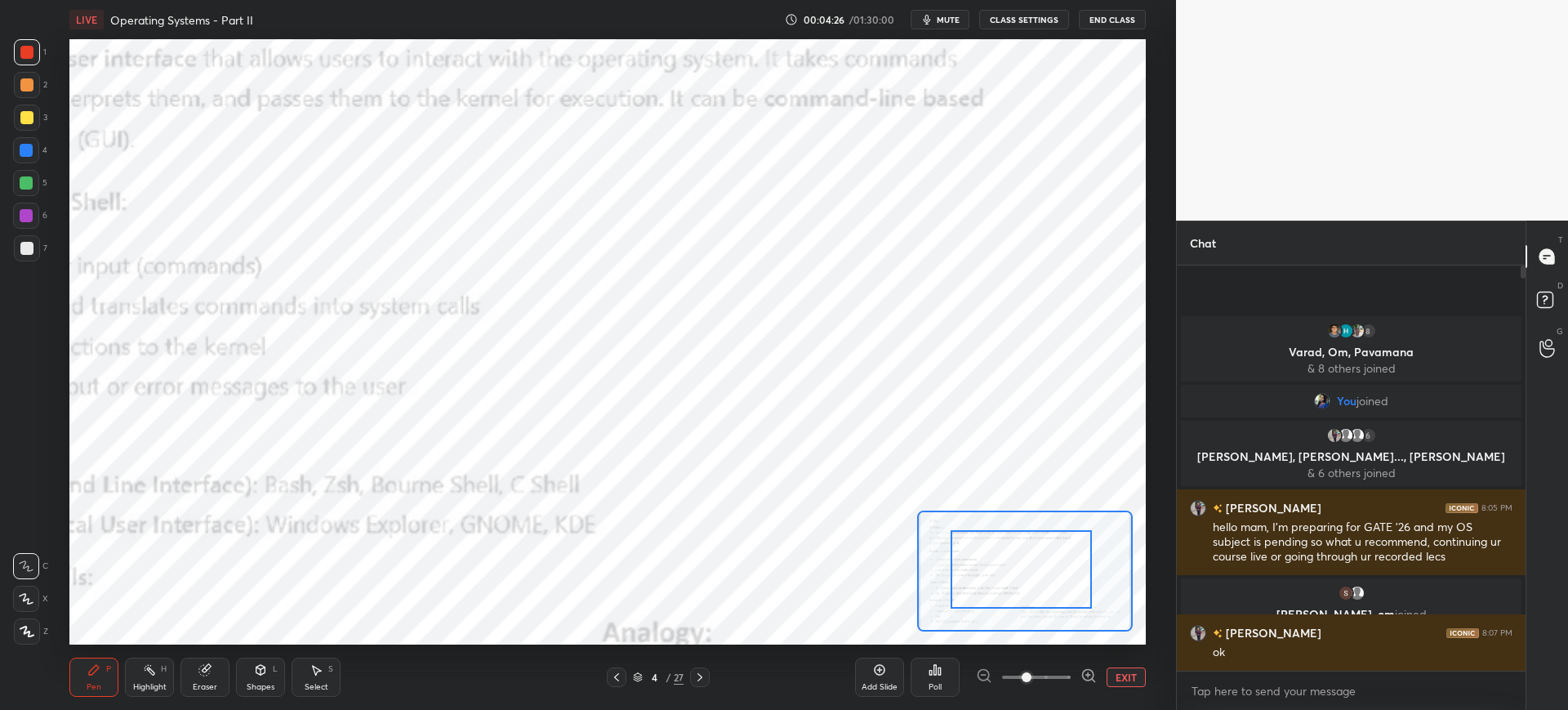
drag, startPoint x: 1048, startPoint y: 582, endPoint x: 1040, endPoint y: 567, distance: 17.0
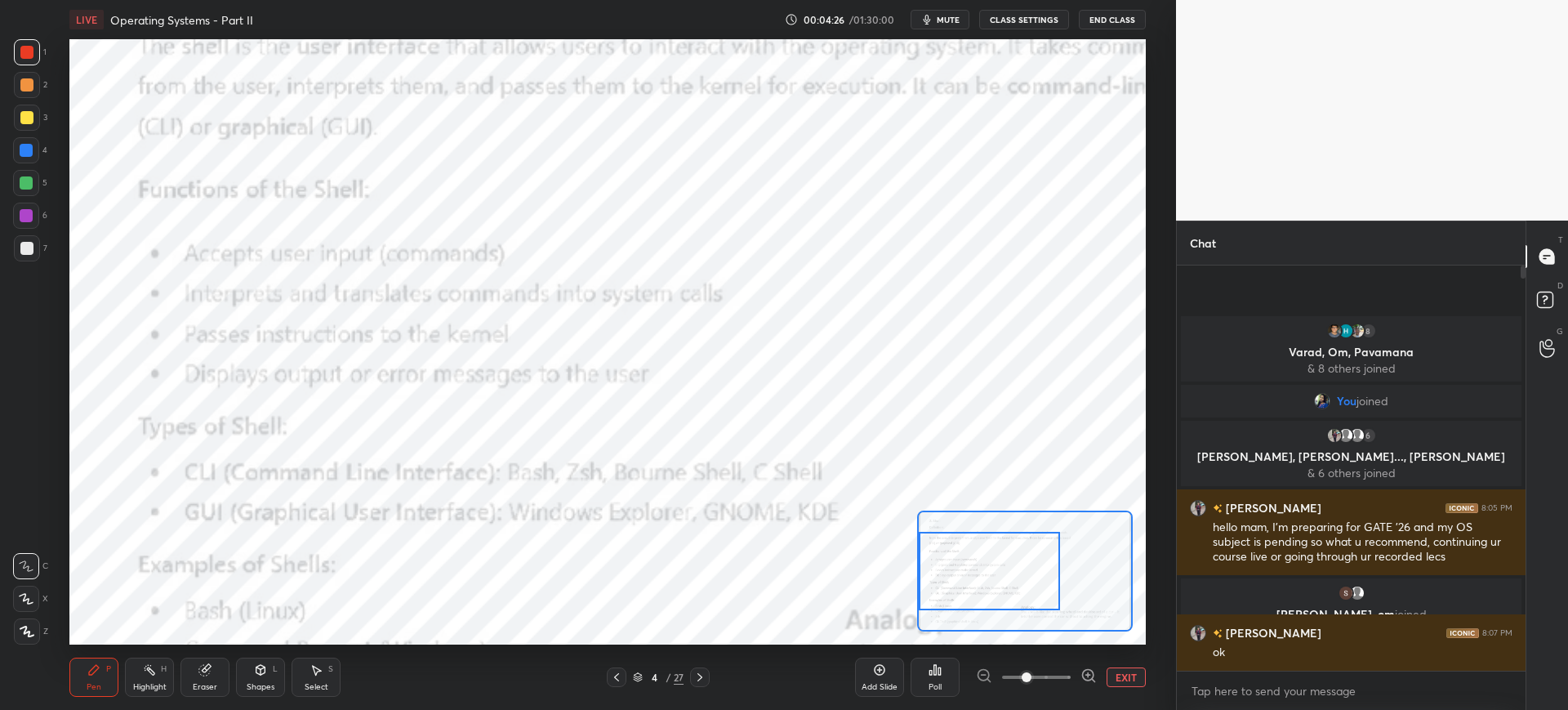
drag, startPoint x: 1045, startPoint y: 567, endPoint x: 993, endPoint y: 557, distance: 53.0
click at [995, 567] on div at bounding box center [990, 571] width 142 height 78
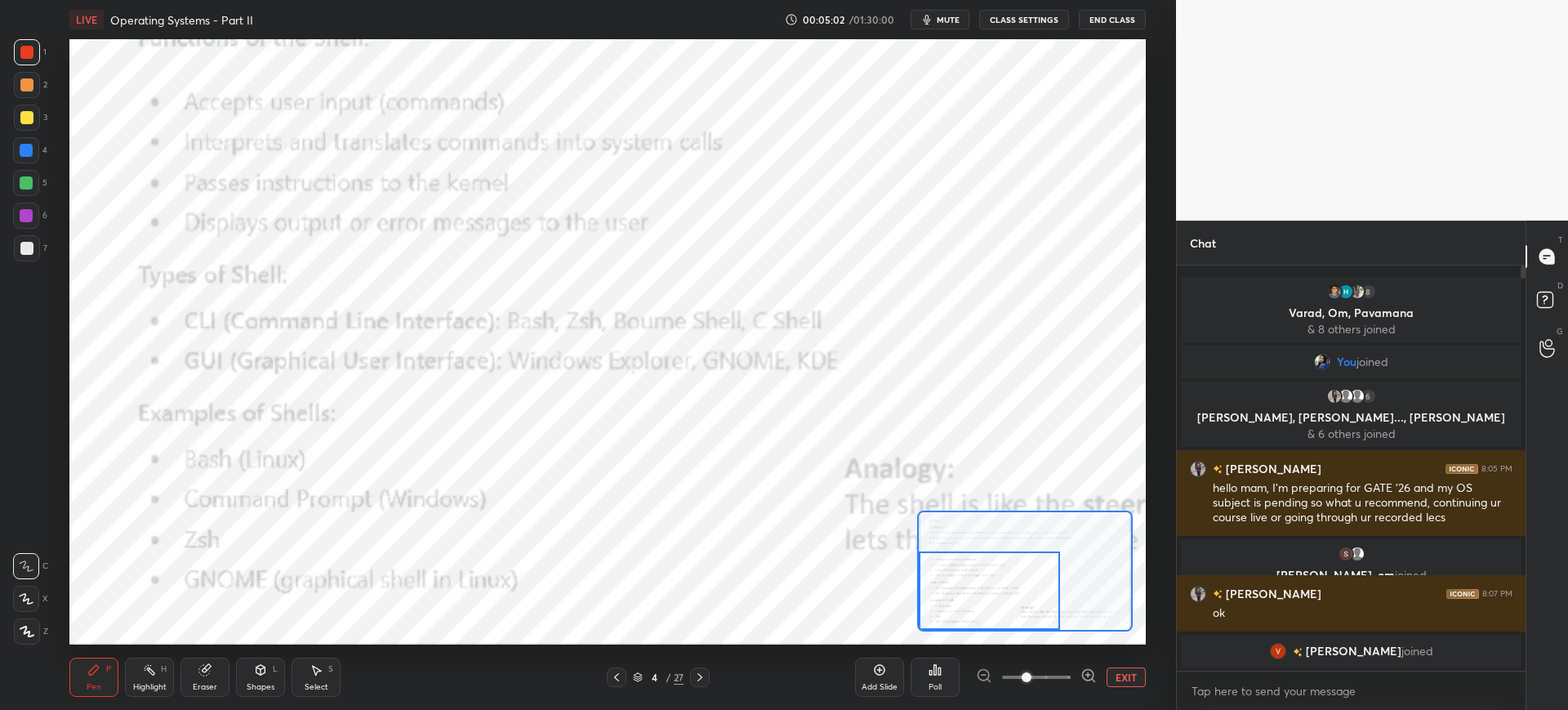
drag, startPoint x: 1024, startPoint y: 553, endPoint x: 1007, endPoint y: 590, distance: 40.7
click at [1011, 591] on div at bounding box center [990, 590] width 142 height 78
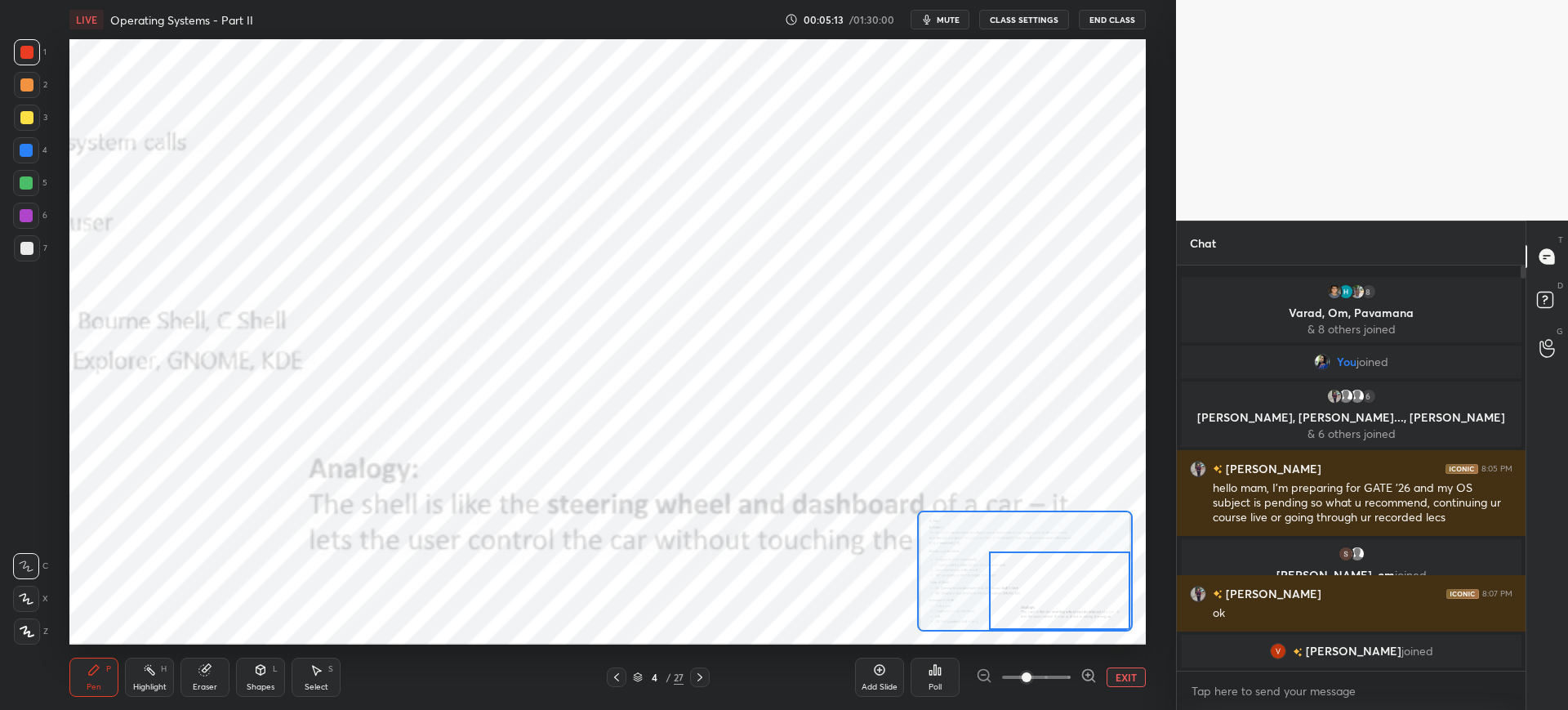
drag, startPoint x: 990, startPoint y: 585, endPoint x: 1079, endPoint y: 600, distance: 90.3
click at [1080, 587] on div at bounding box center [1060, 590] width 142 height 78
click at [1134, 678] on button "EXIT" at bounding box center [1126, 677] width 39 height 20
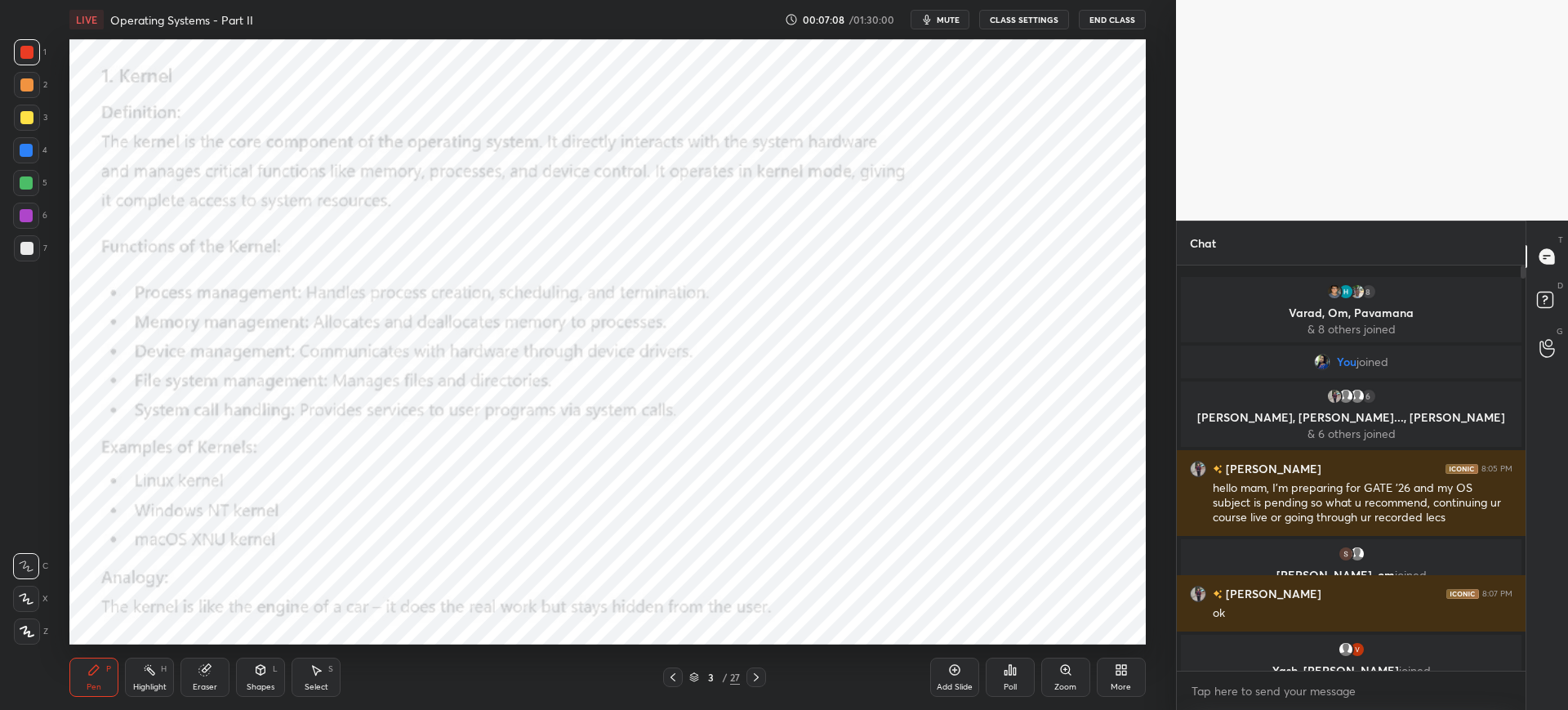
drag, startPoint x: 31, startPoint y: 178, endPoint x: 47, endPoint y: 185, distance: 17.5
click at [32, 178] on div at bounding box center [26, 182] width 13 height 13
click at [1005, 666] on icon at bounding box center [1011, 669] width 13 height 13
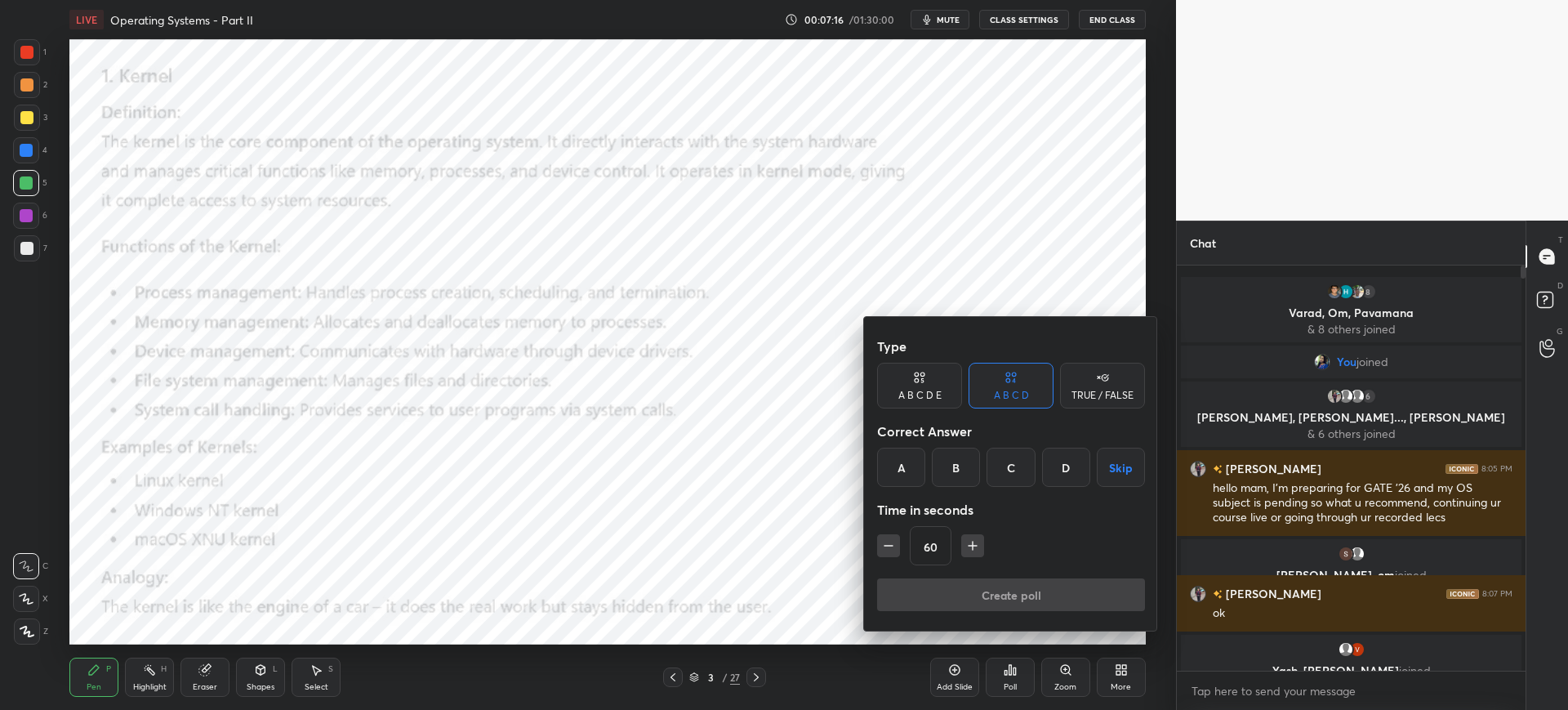
click at [914, 468] on div "A" at bounding box center [901, 467] width 48 height 39
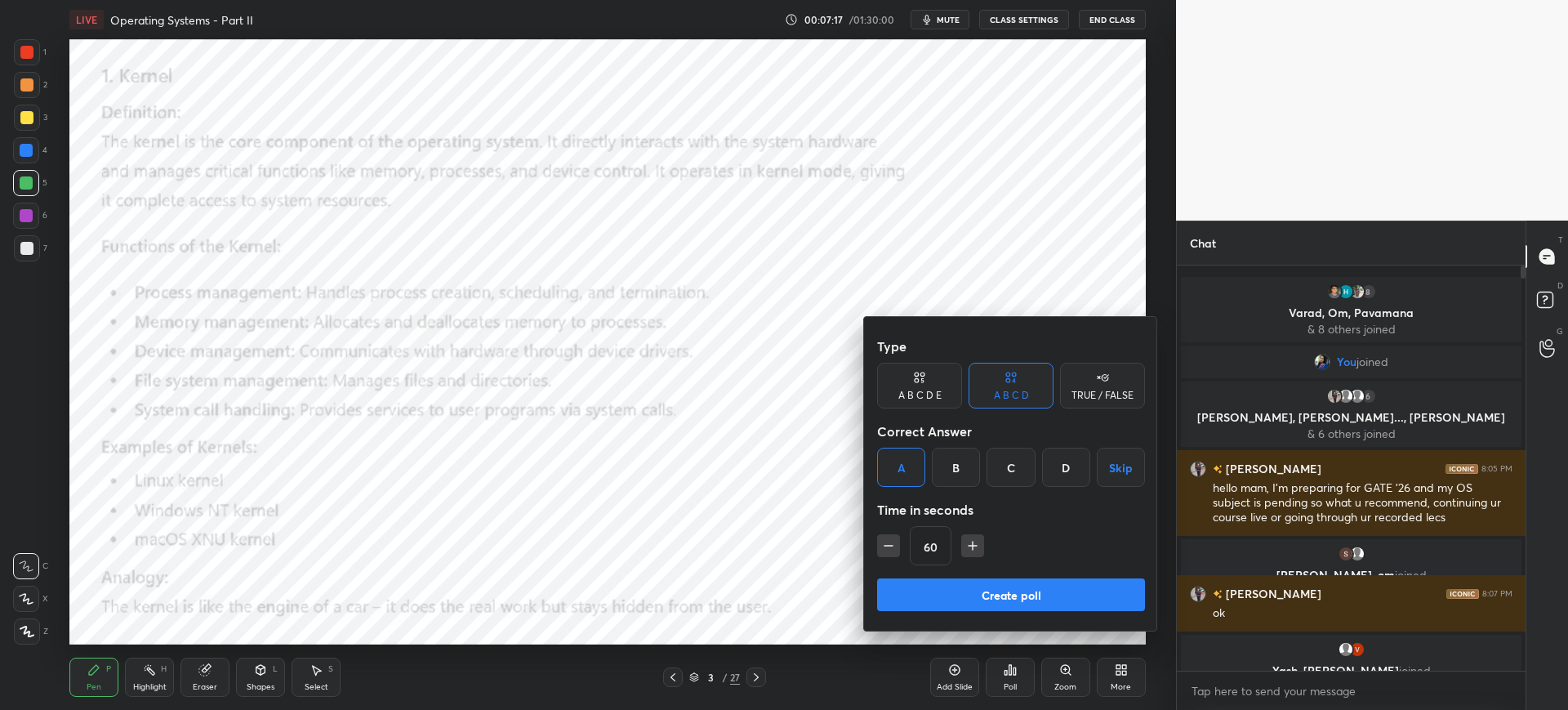
drag, startPoint x: 984, startPoint y: 576, endPoint x: 985, endPoint y: 585, distance: 9.1
click at [984, 578] on div "Type A B C D E A B C D TRUE / FALSE Correct Answer A B C D Skip Time in seconds…" at bounding box center [1011, 473] width 294 height 313
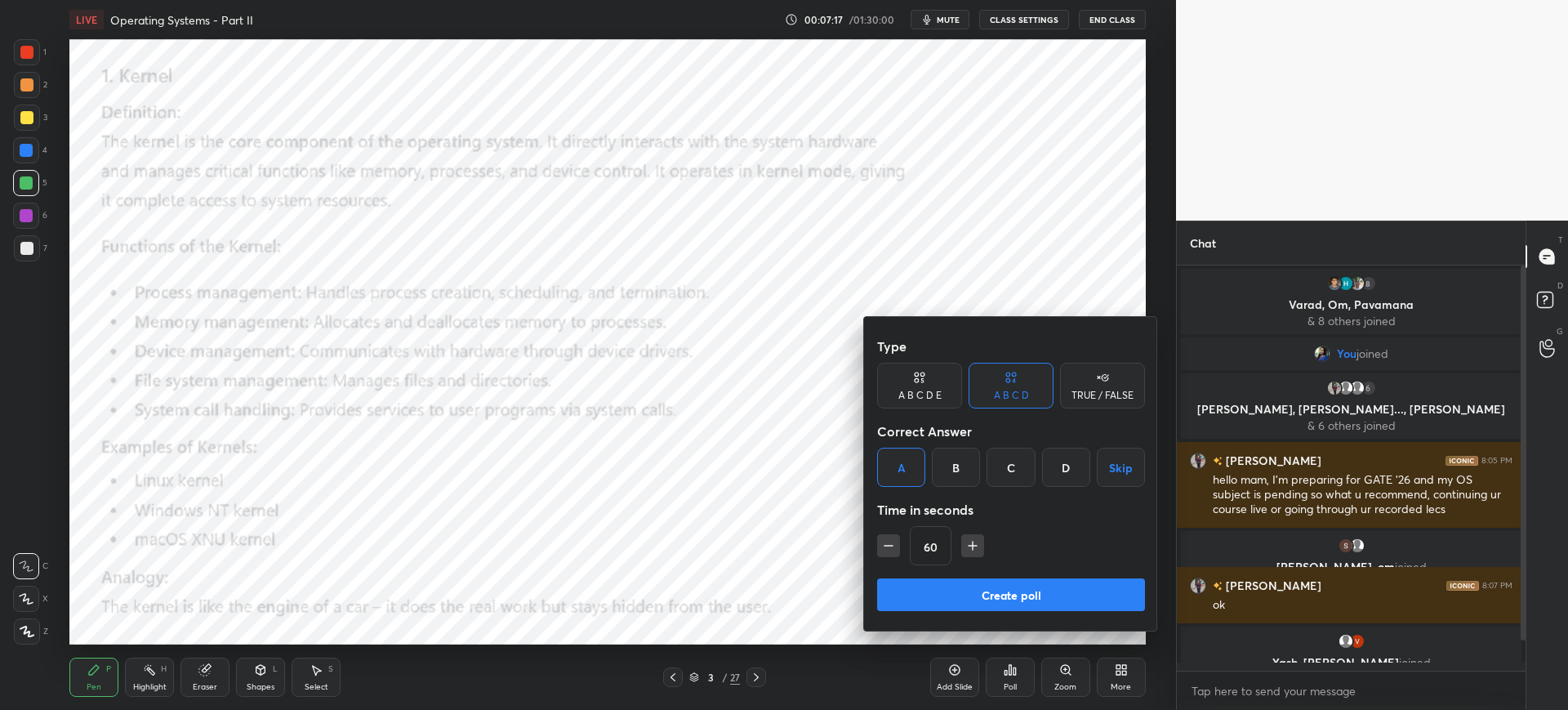
click at [986, 590] on button "Create poll" at bounding box center [1011, 595] width 268 height 33
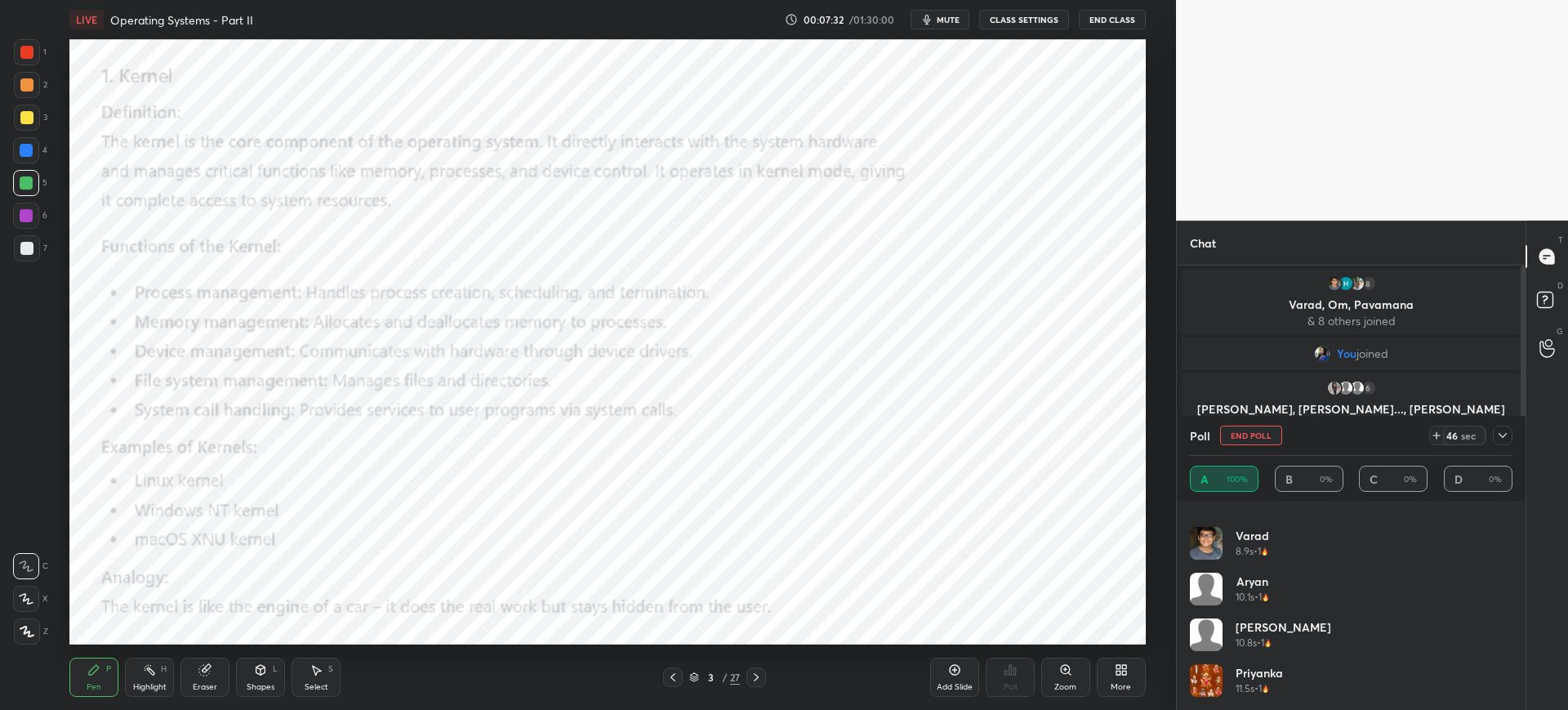
scroll to position [536, 0]
click at [1499, 439] on icon at bounding box center [1503, 435] width 13 height 13
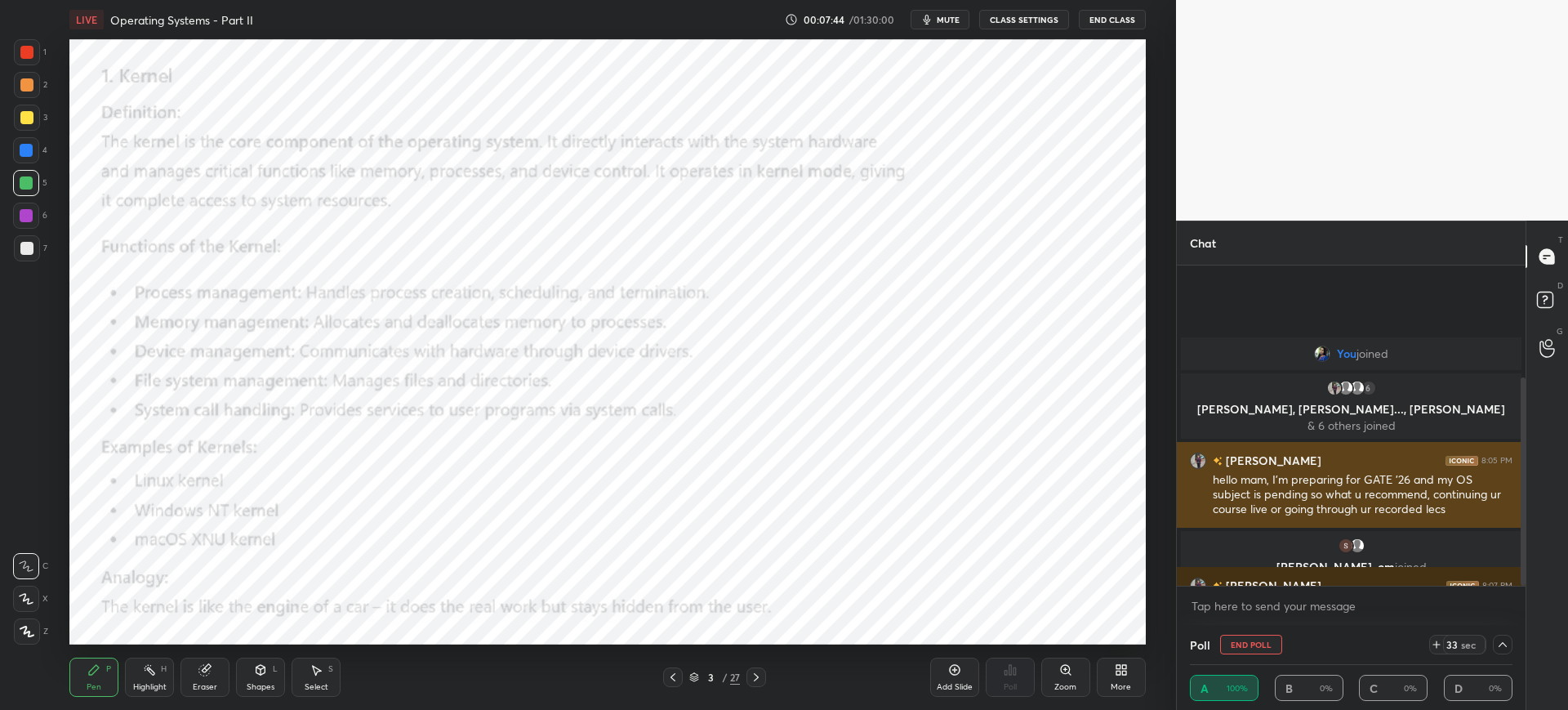
scroll to position [172, 0]
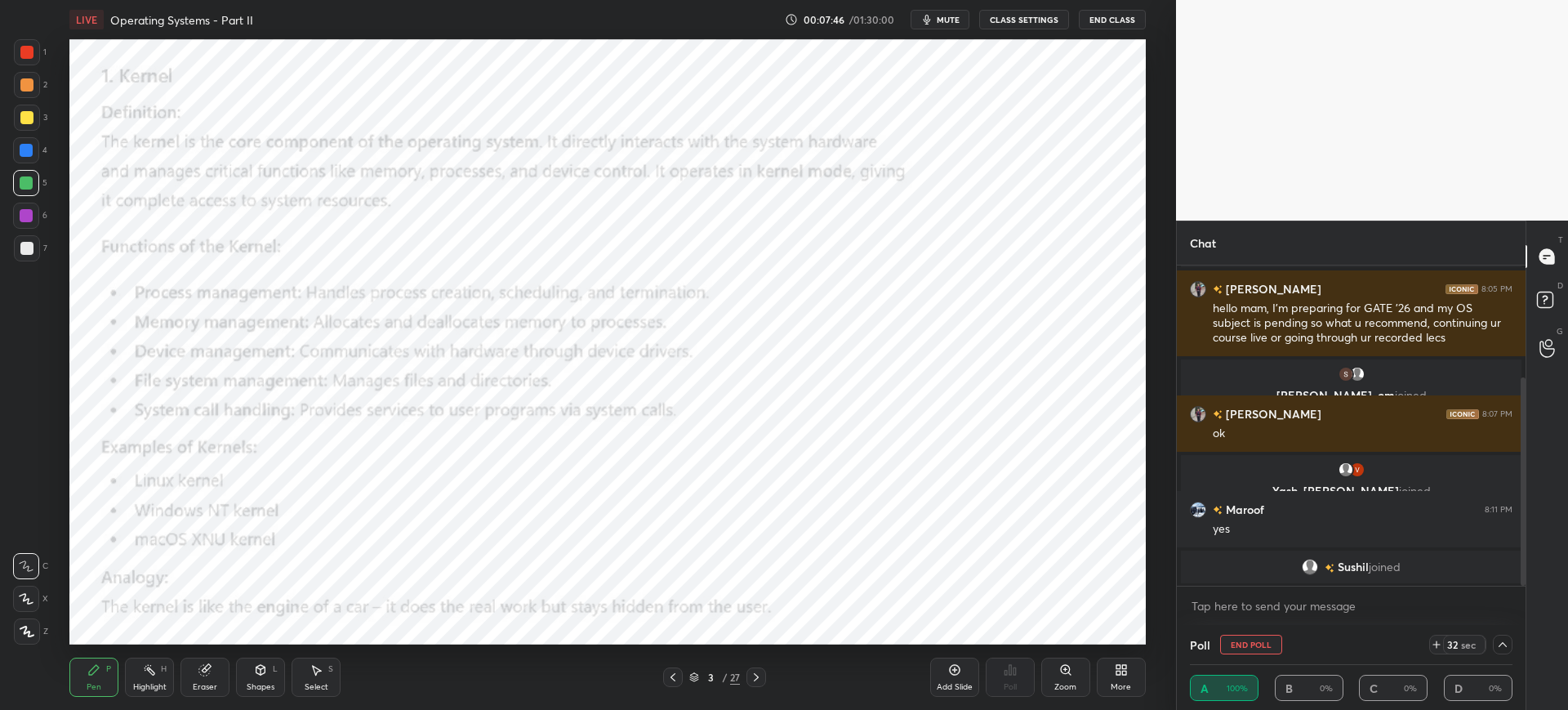
click at [1509, 639] on div at bounding box center [1504, 645] width 20 height 20
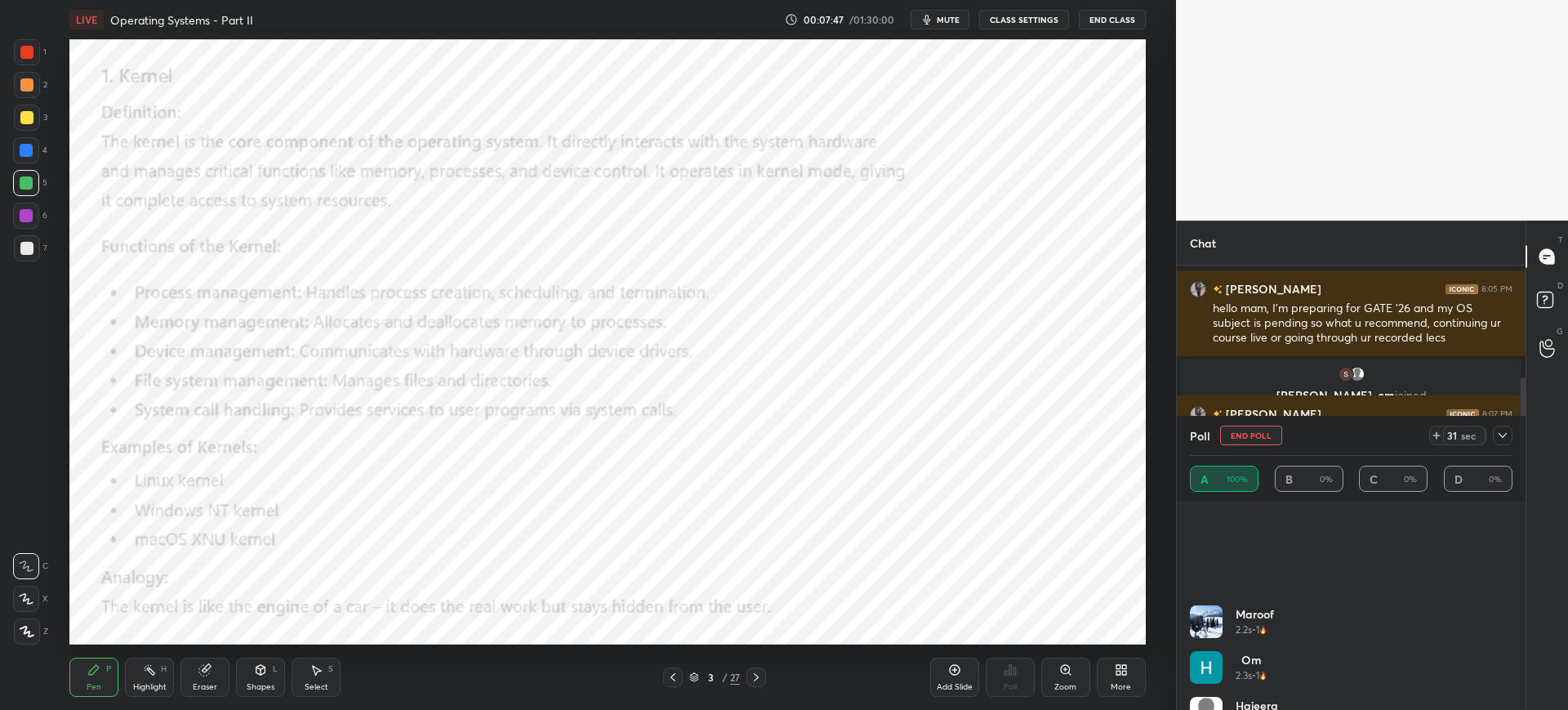
scroll to position [536, 0]
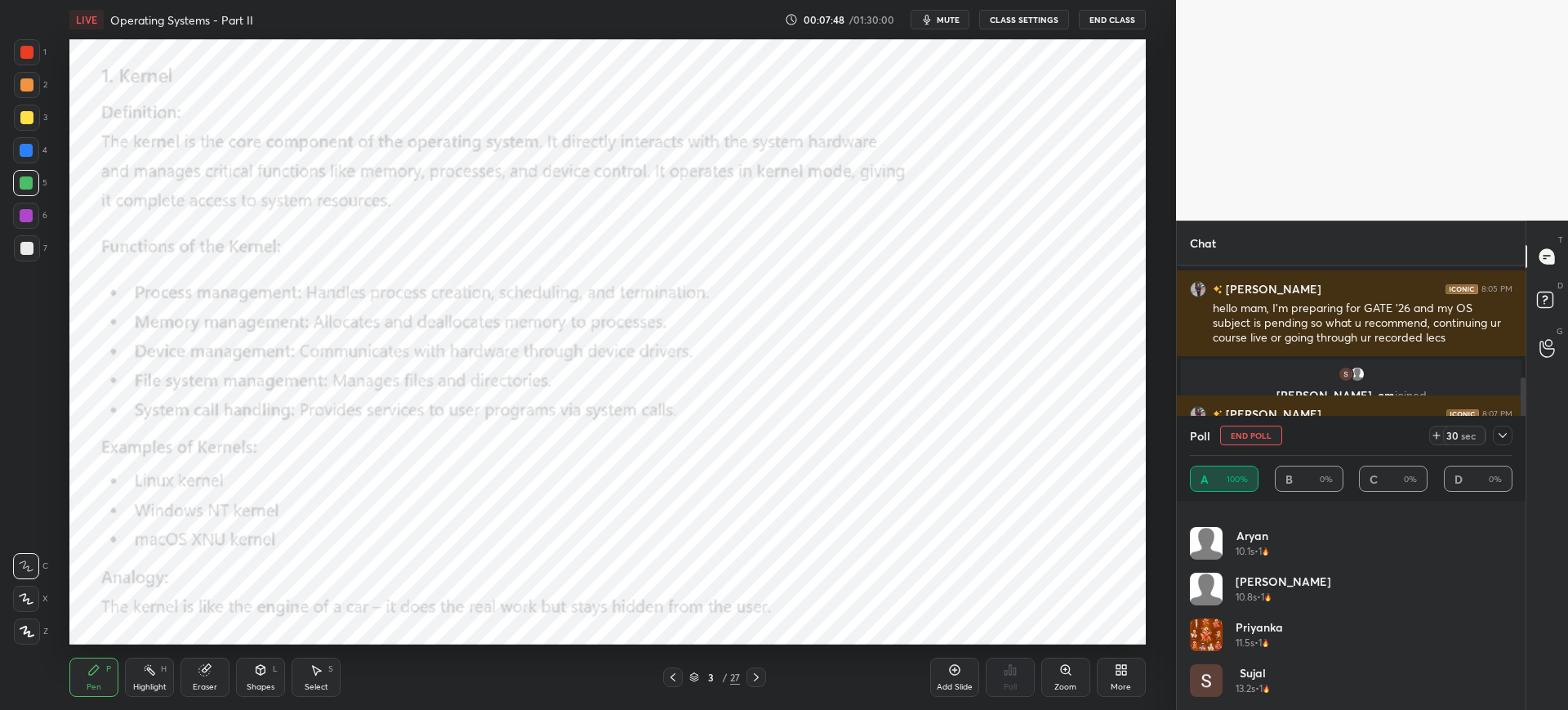
click at [1245, 426] on button "End Poll" at bounding box center [1251, 436] width 62 height 20
type textarea "x"
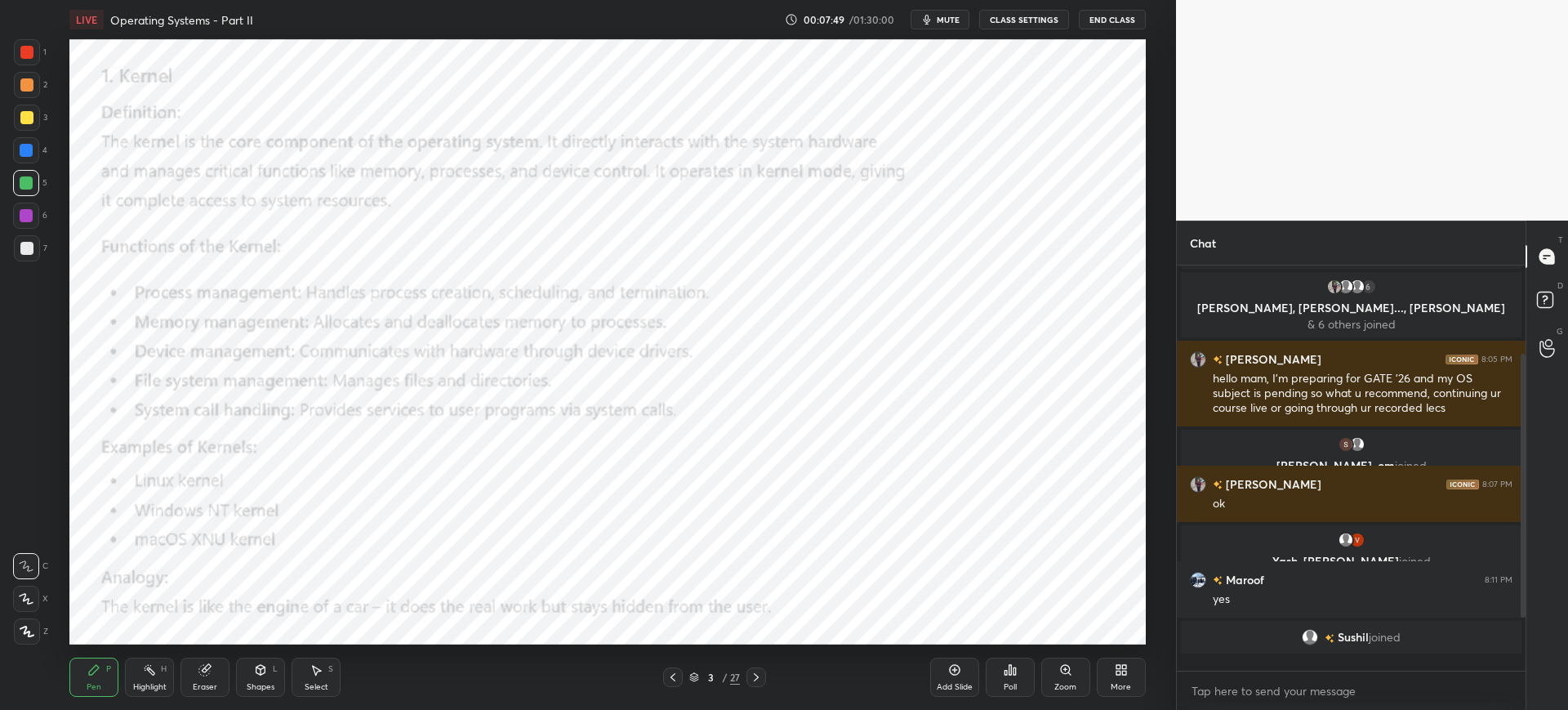
scroll to position [0, 0]
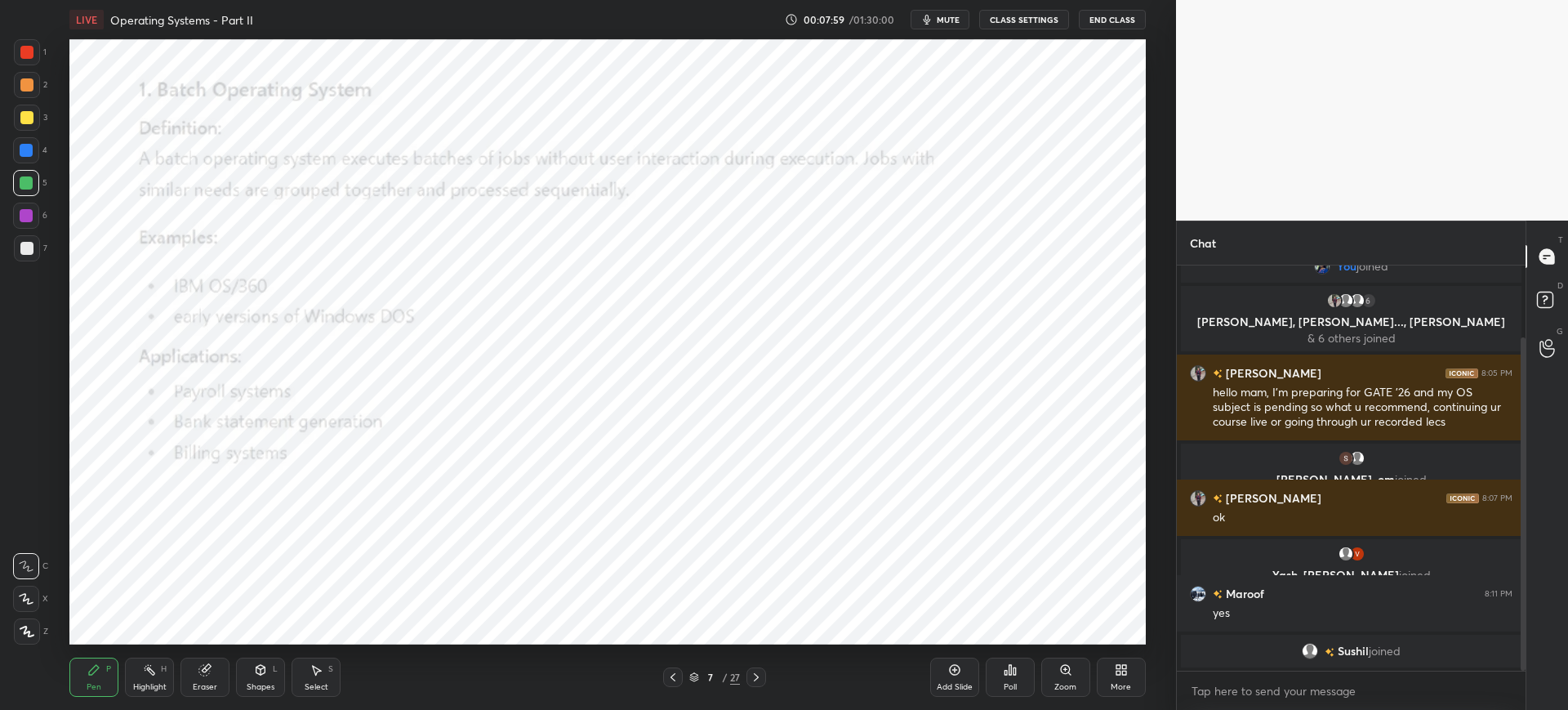
click at [1054, 666] on div "Zoom" at bounding box center [1066, 676] width 49 height 39
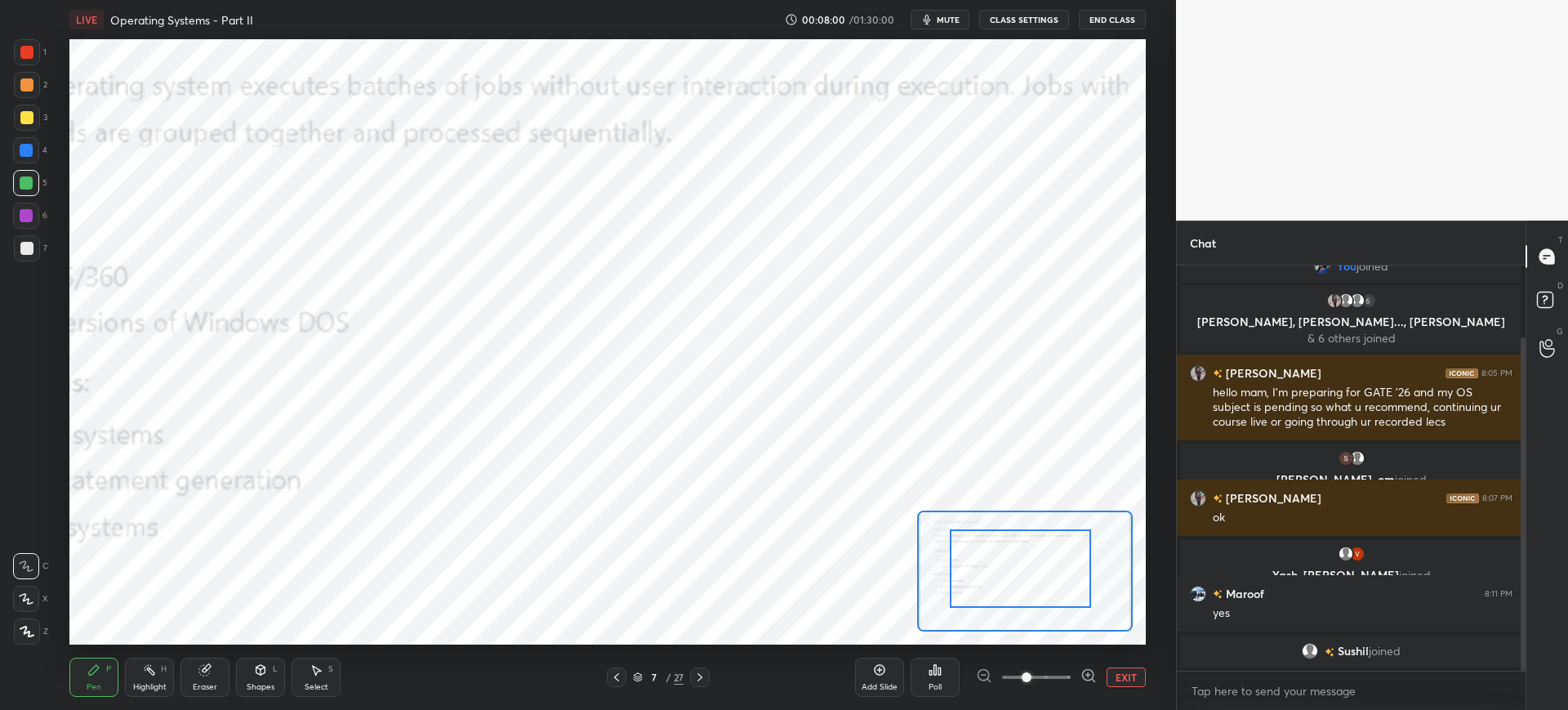
drag, startPoint x: 1042, startPoint y: 597, endPoint x: 991, endPoint y: 556, distance: 65.4
click at [991, 557] on div at bounding box center [1021, 568] width 142 height 78
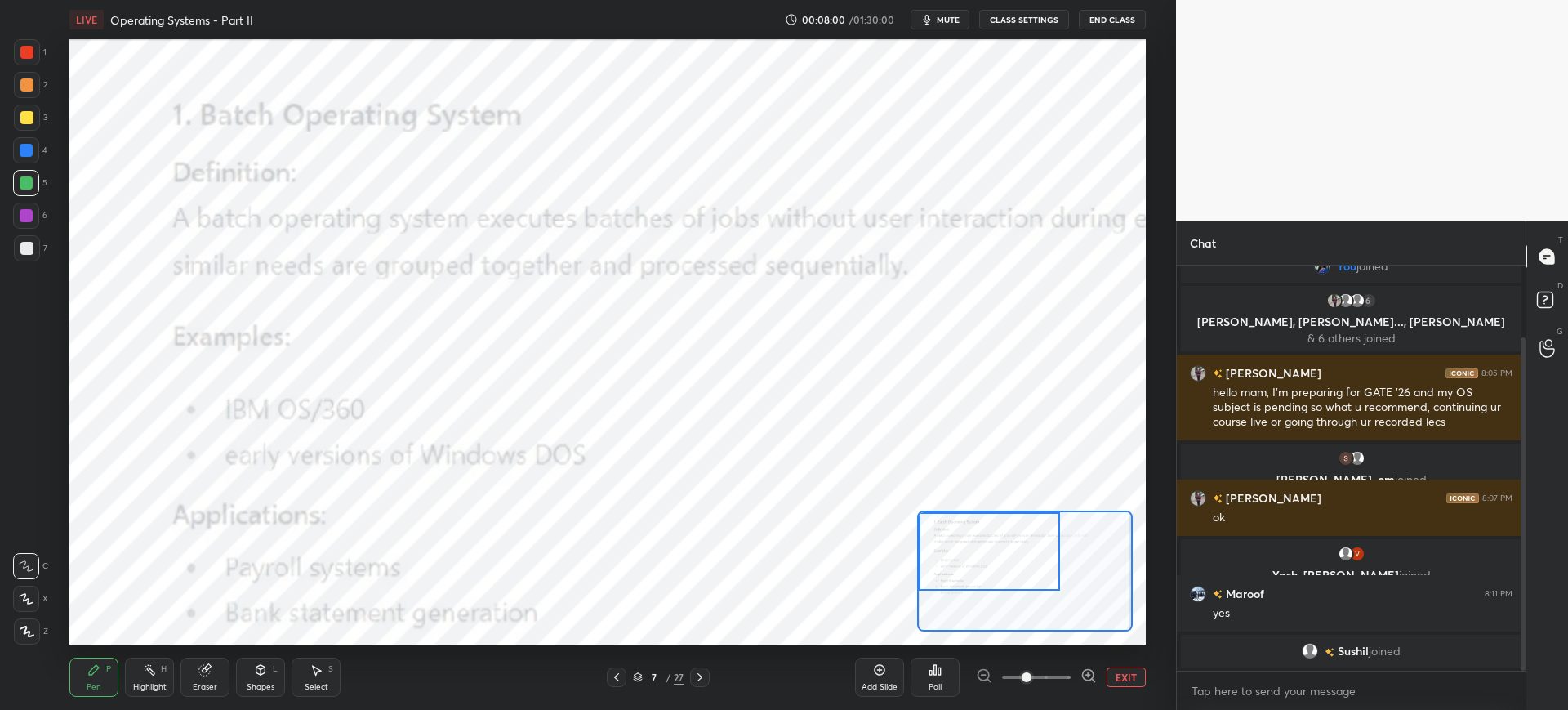
click at [1006, 567] on div at bounding box center [990, 551] width 142 height 78
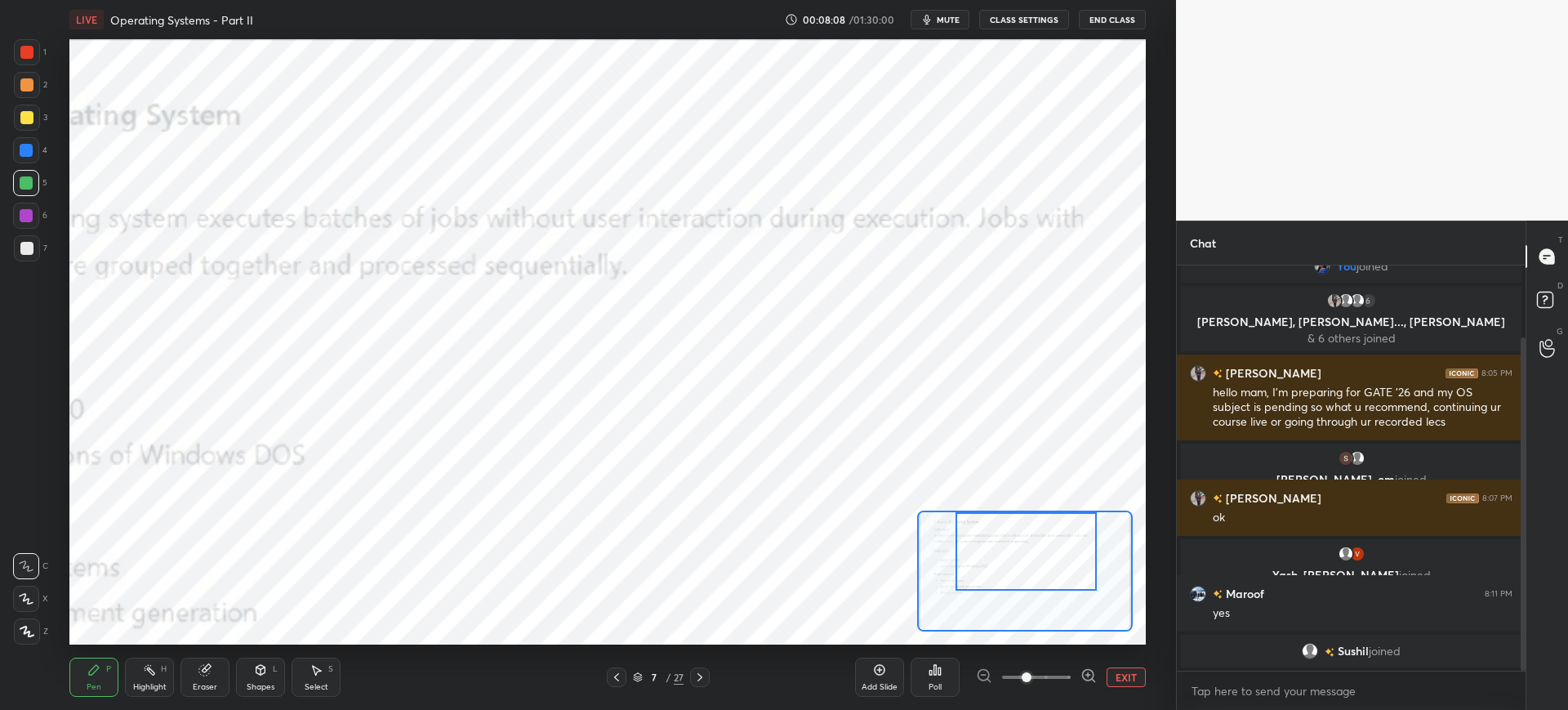
drag, startPoint x: 1012, startPoint y: 547, endPoint x: 1031, endPoint y: 545, distance: 19.1
click at [1031, 545] on div at bounding box center [1027, 551] width 142 height 78
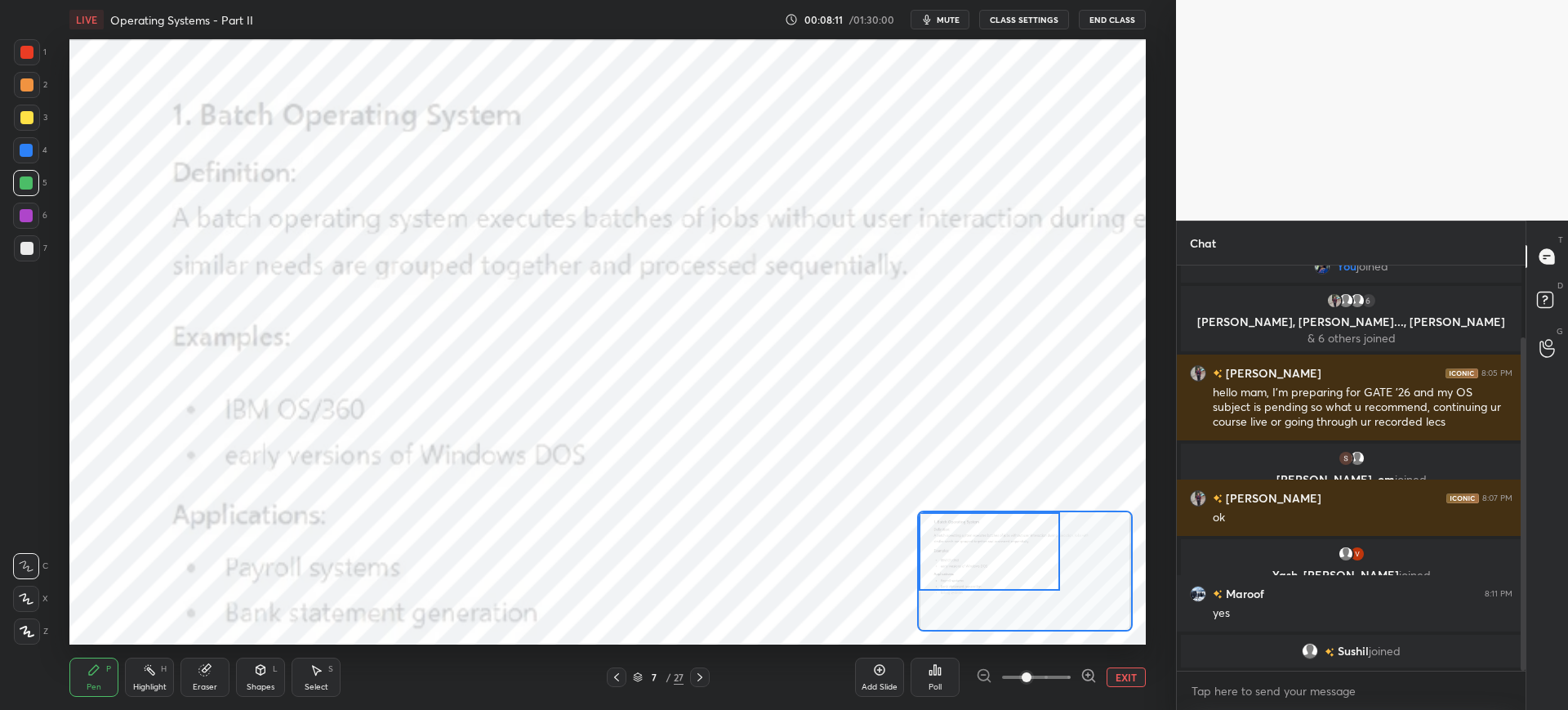
drag, startPoint x: 1030, startPoint y: 521, endPoint x: 961, endPoint y: 511, distance: 69.7
click at [961, 516] on div at bounding box center [990, 551] width 142 height 78
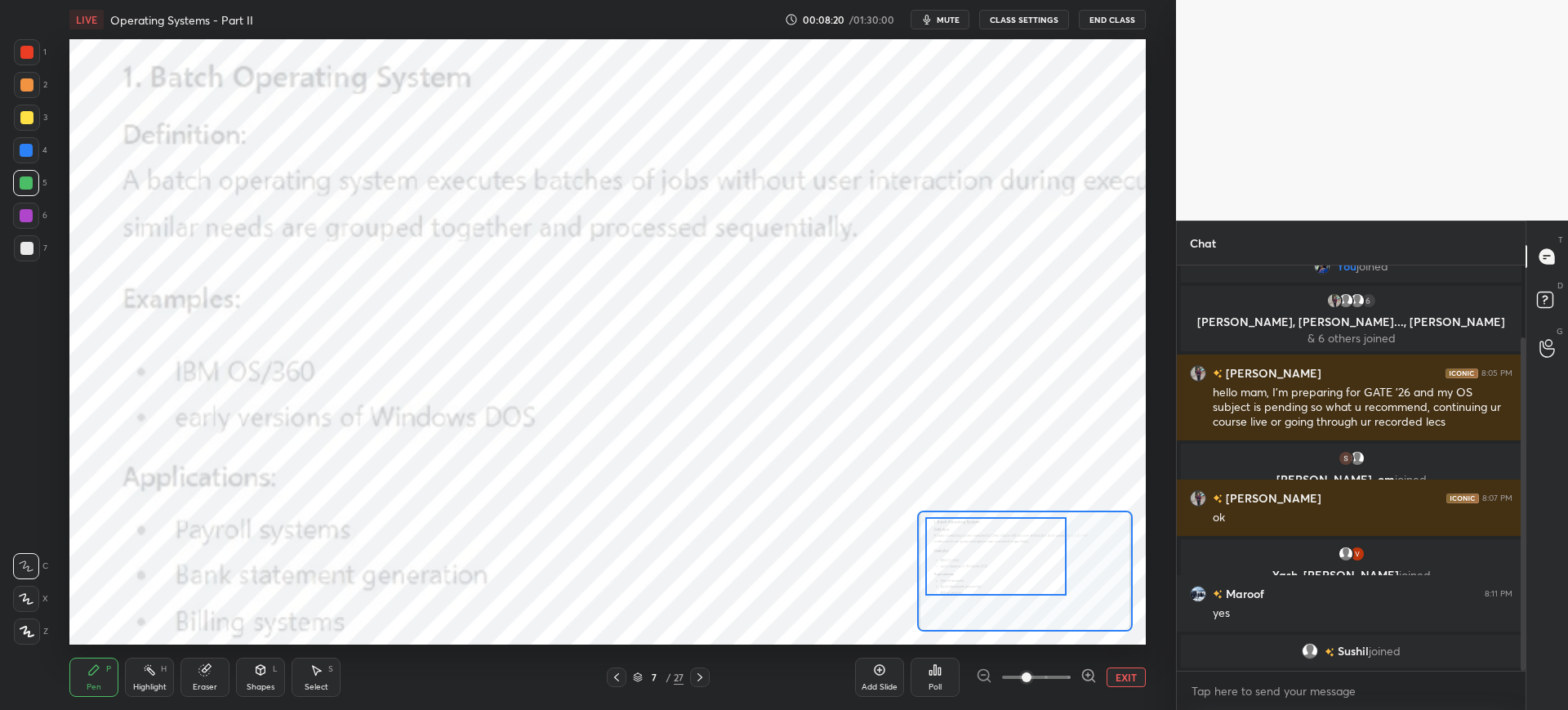
drag, startPoint x: 1019, startPoint y: 555, endPoint x: 997, endPoint y: 552, distance: 22.2
click at [997, 559] on div at bounding box center [996, 556] width 142 height 78
click at [1119, 676] on button "EXIT" at bounding box center [1126, 677] width 39 height 20
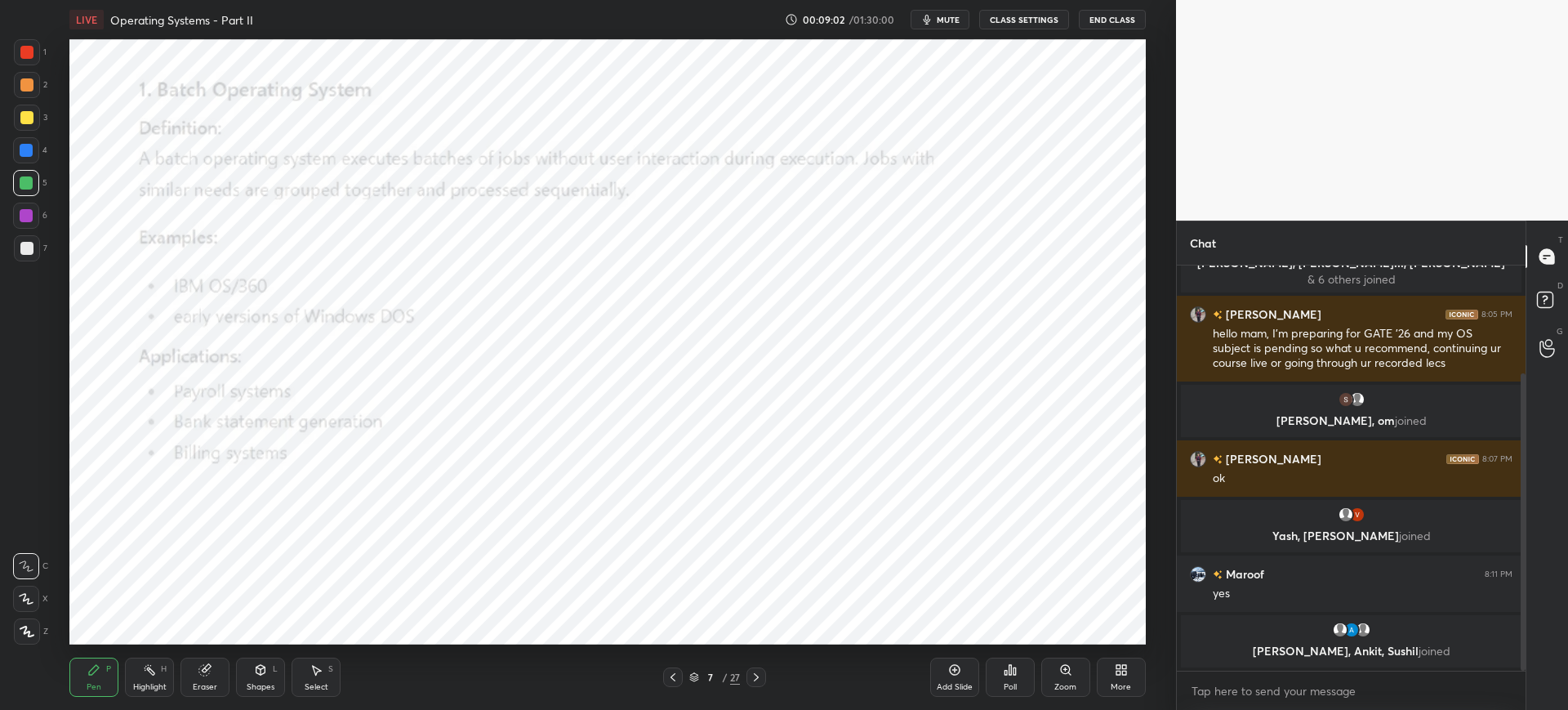
scroll to position [159, 0]
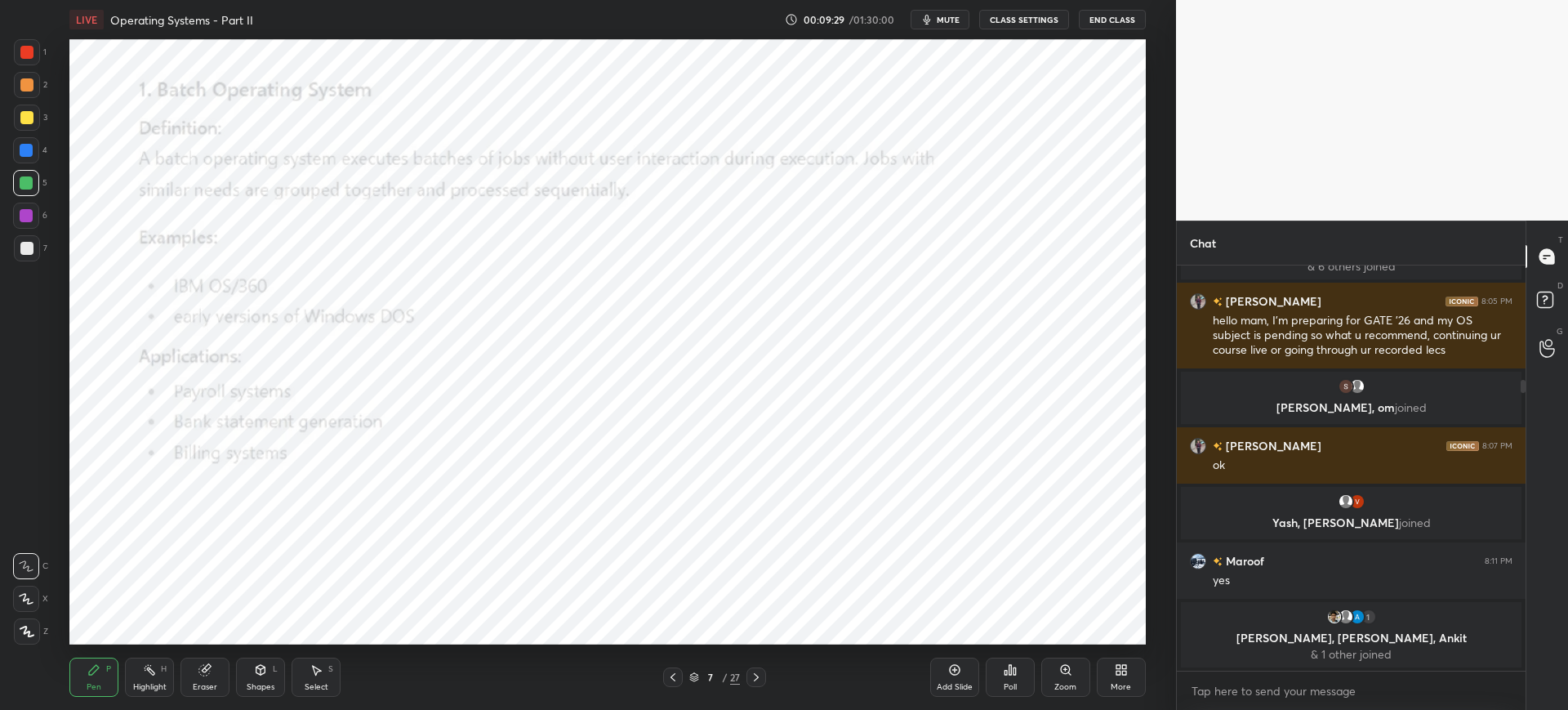
scroll to position [81073, 80568]
click at [1021, 23] on button "CLASS SETTINGS" at bounding box center [1024, 20] width 90 height 20
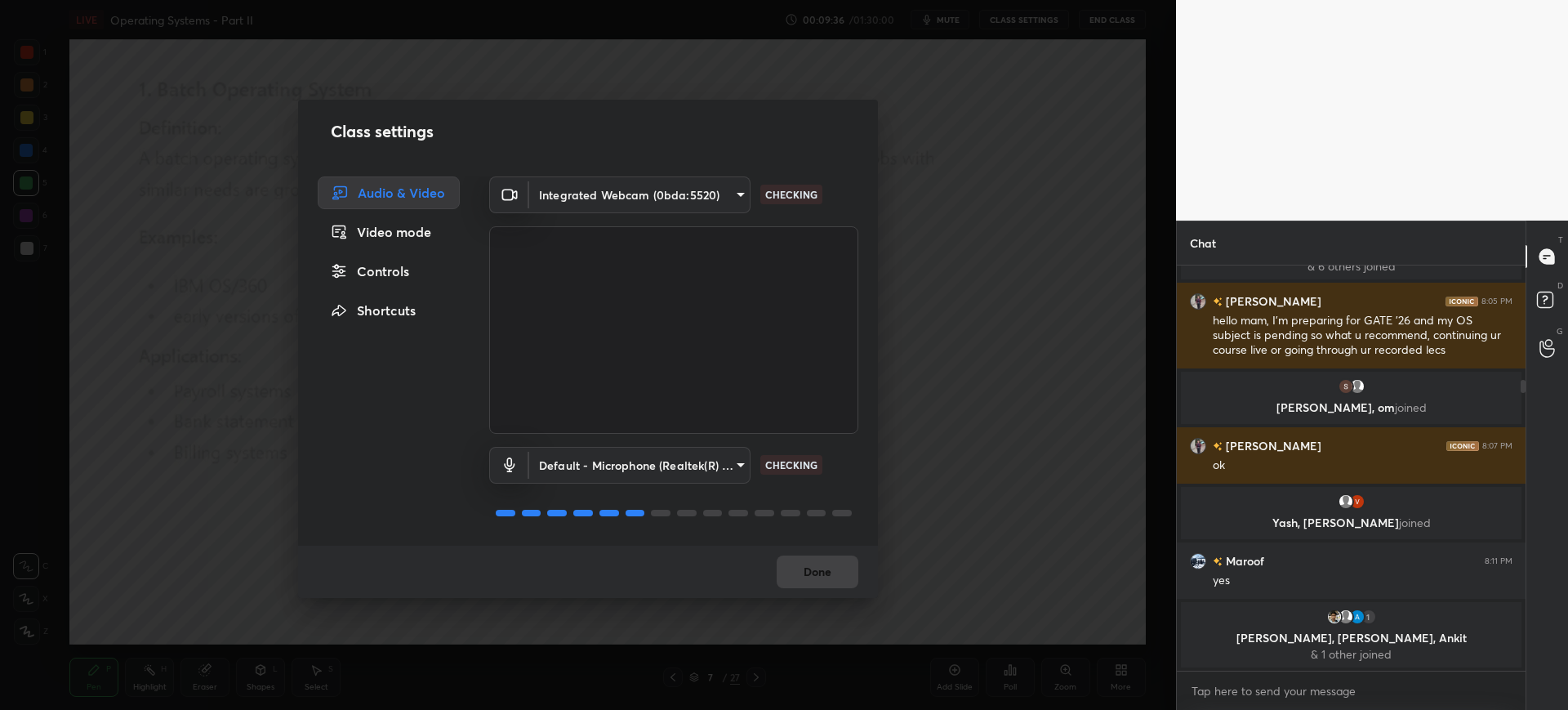
click at [687, 215] on div "Integrated Webcam (0bda:5520) e39487b93436666484405891b14838b5c436cc16d6e5649cb…" at bounding box center [674, 304] width 370 height 257
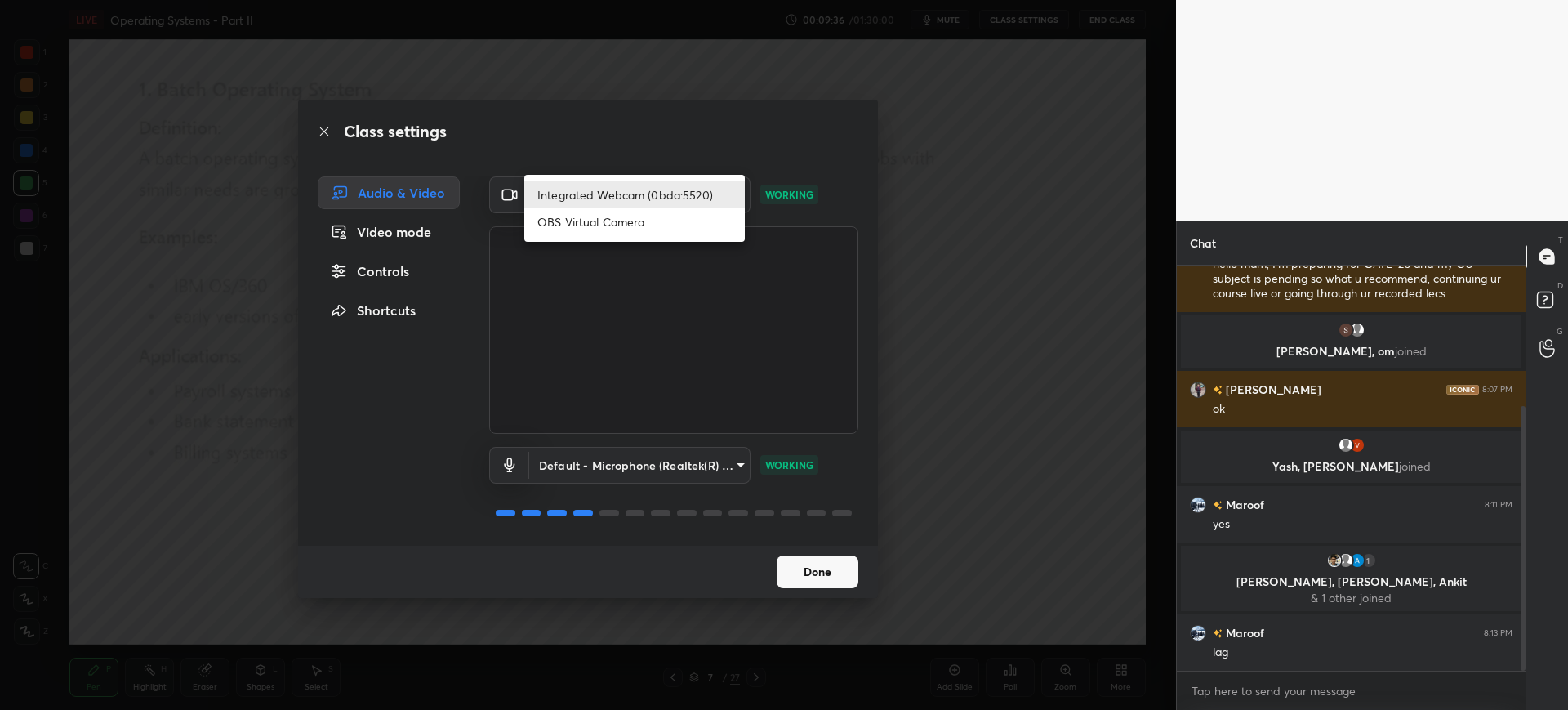
click at [685, 201] on body "1 2 3 4 5 6 7 C X Z C X Z E E Erase all H H LIVE Operating Systems - Part II 00…" at bounding box center [784, 355] width 1568 height 710
click at [810, 562] on div at bounding box center [784, 355] width 1568 height 710
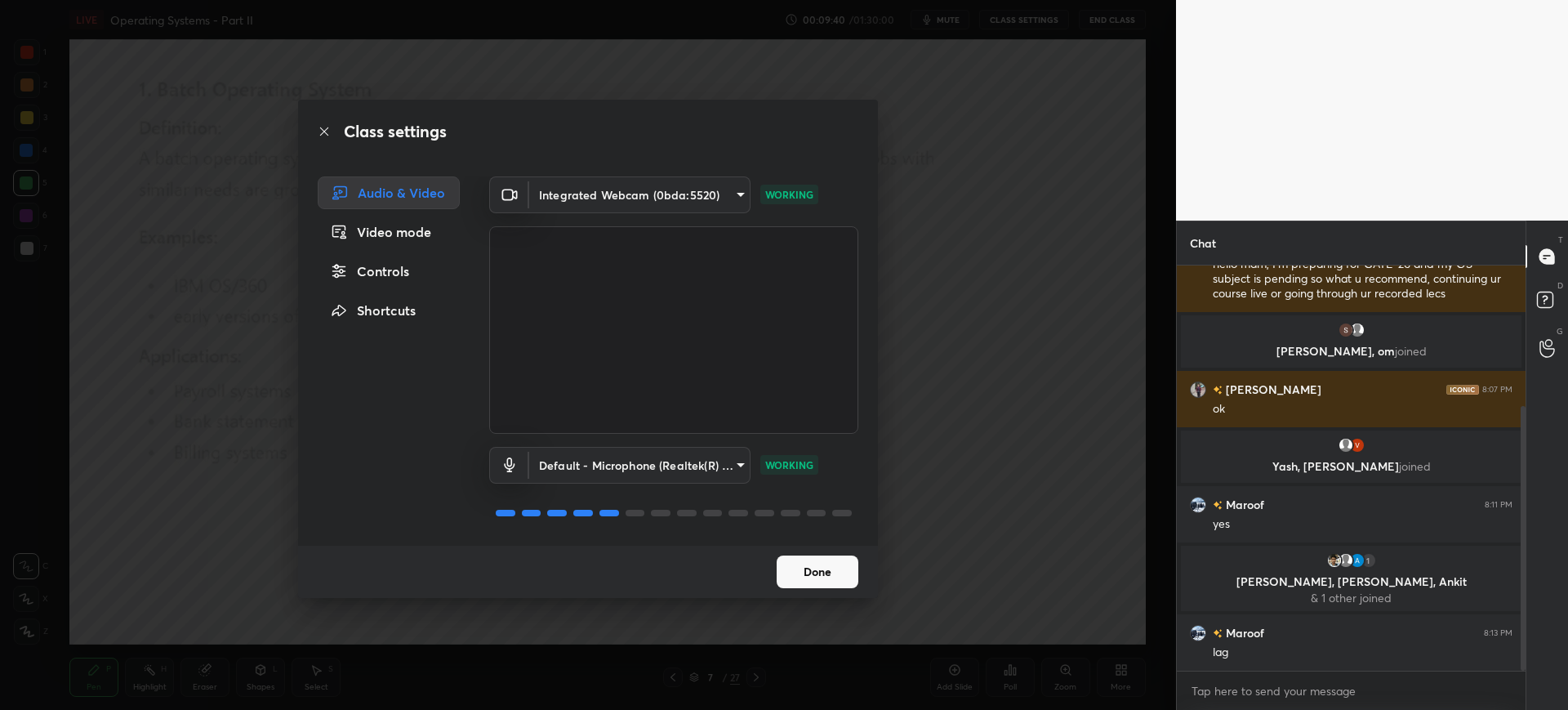
click at [810, 574] on button "Done" at bounding box center [818, 572] width 82 height 33
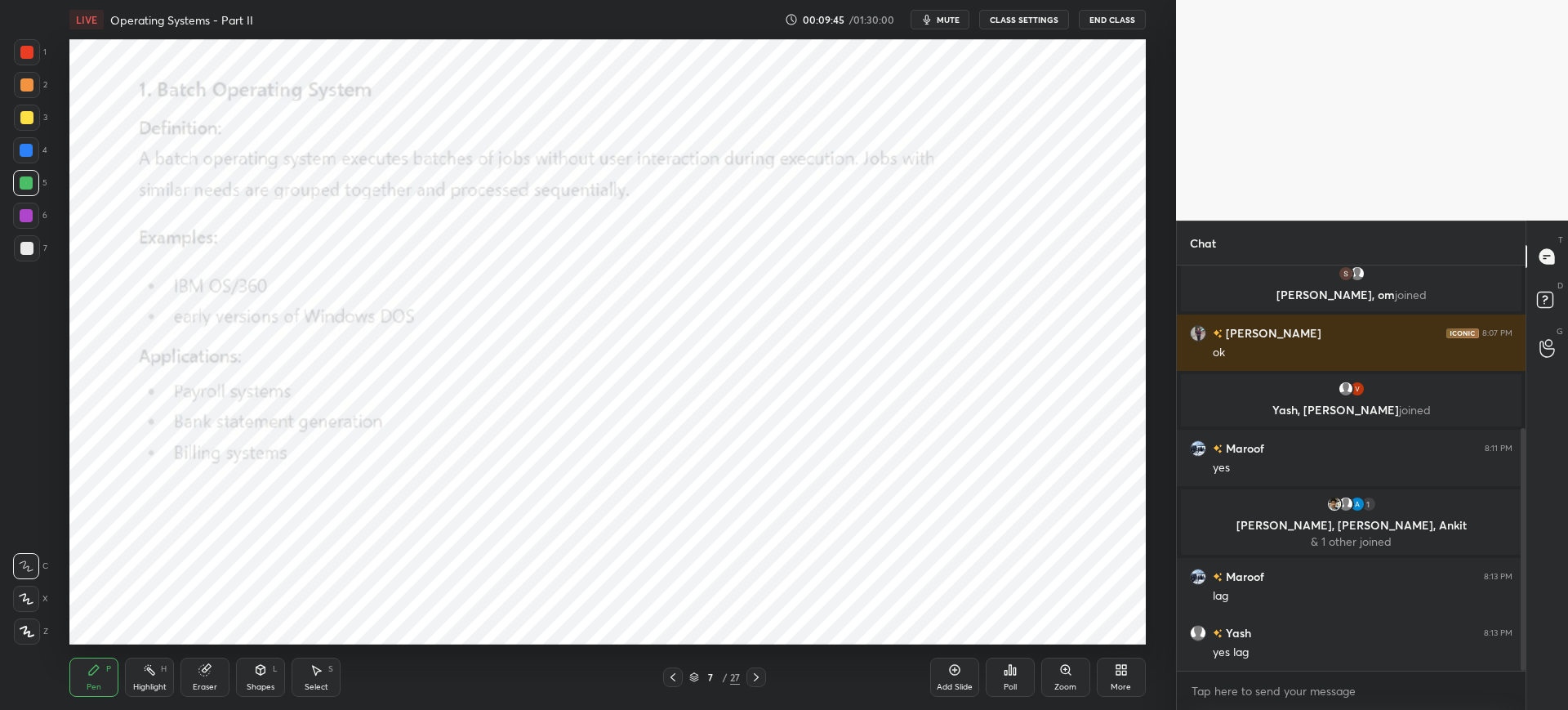
click at [1031, 24] on button "CLASS SETTINGS" at bounding box center [1024, 20] width 90 height 20
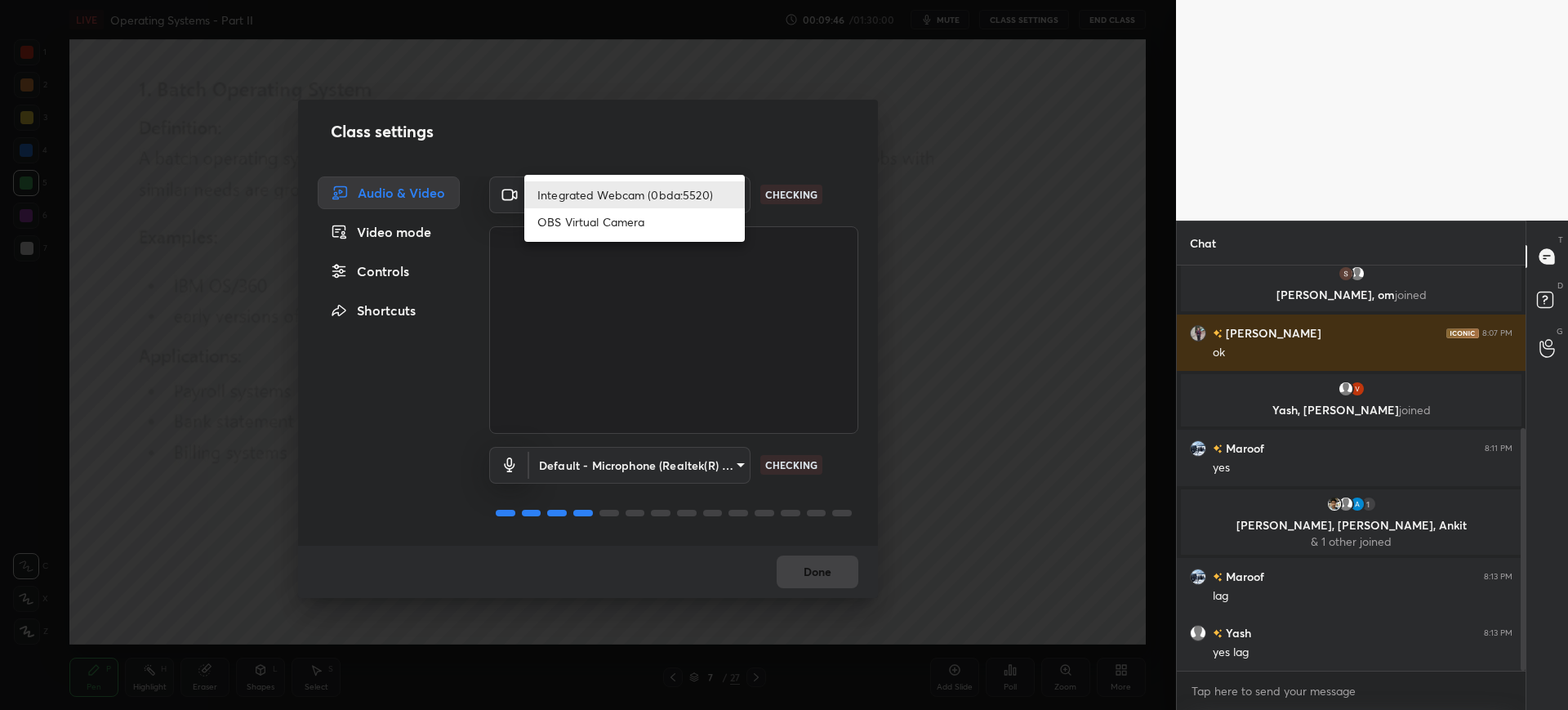
click at [717, 188] on body "1 2 3 4 5 6 7 C X Z C X Z E E Erase all H H LIVE Operating Systems - Part II 00…" at bounding box center [784, 355] width 1568 height 710
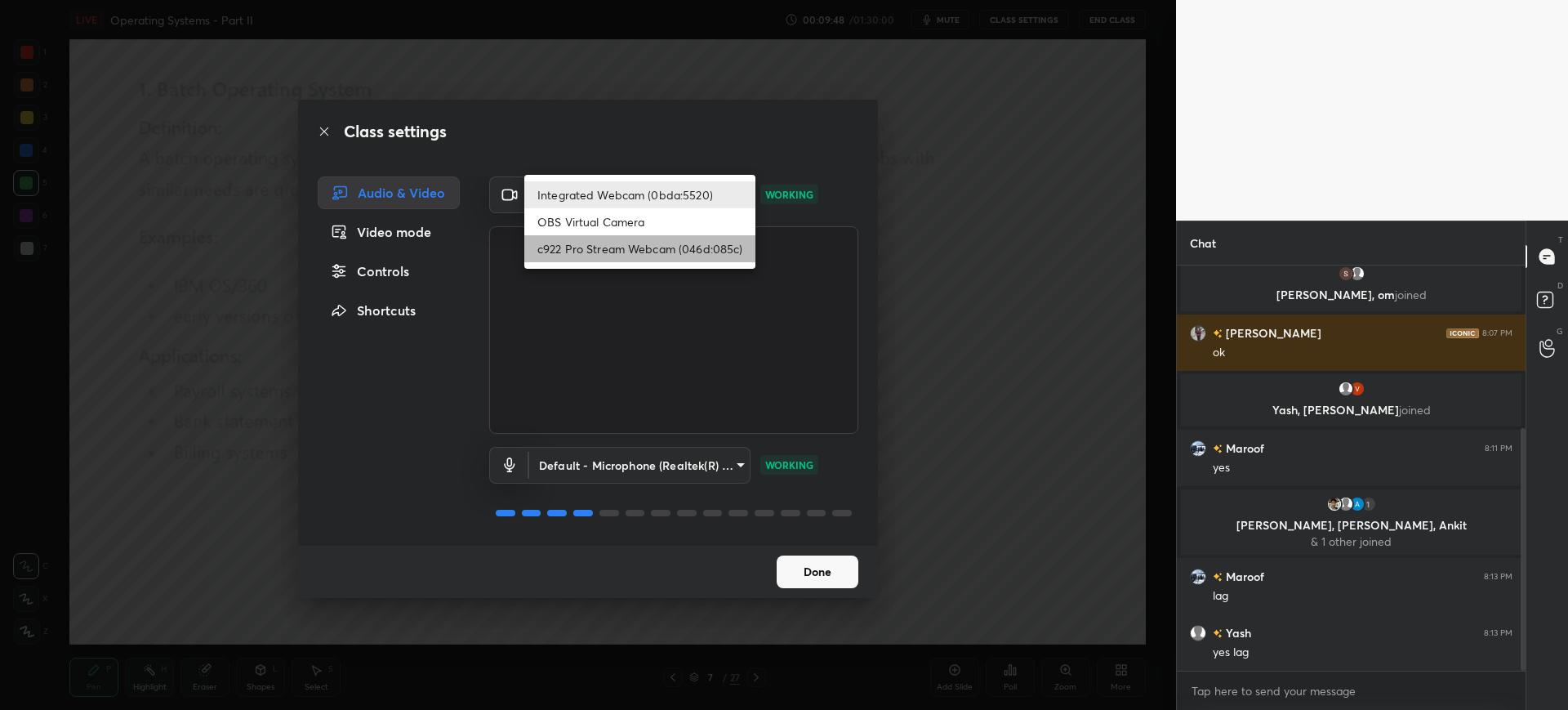
click at [691, 252] on li "c922 Pro Stream Webcam (046d:085c)" at bounding box center [640, 249] width 232 height 27
type input "d9115b2f929475016315a2c25d8338b72e881f843449f6f30eb7e1e03e8f855d"
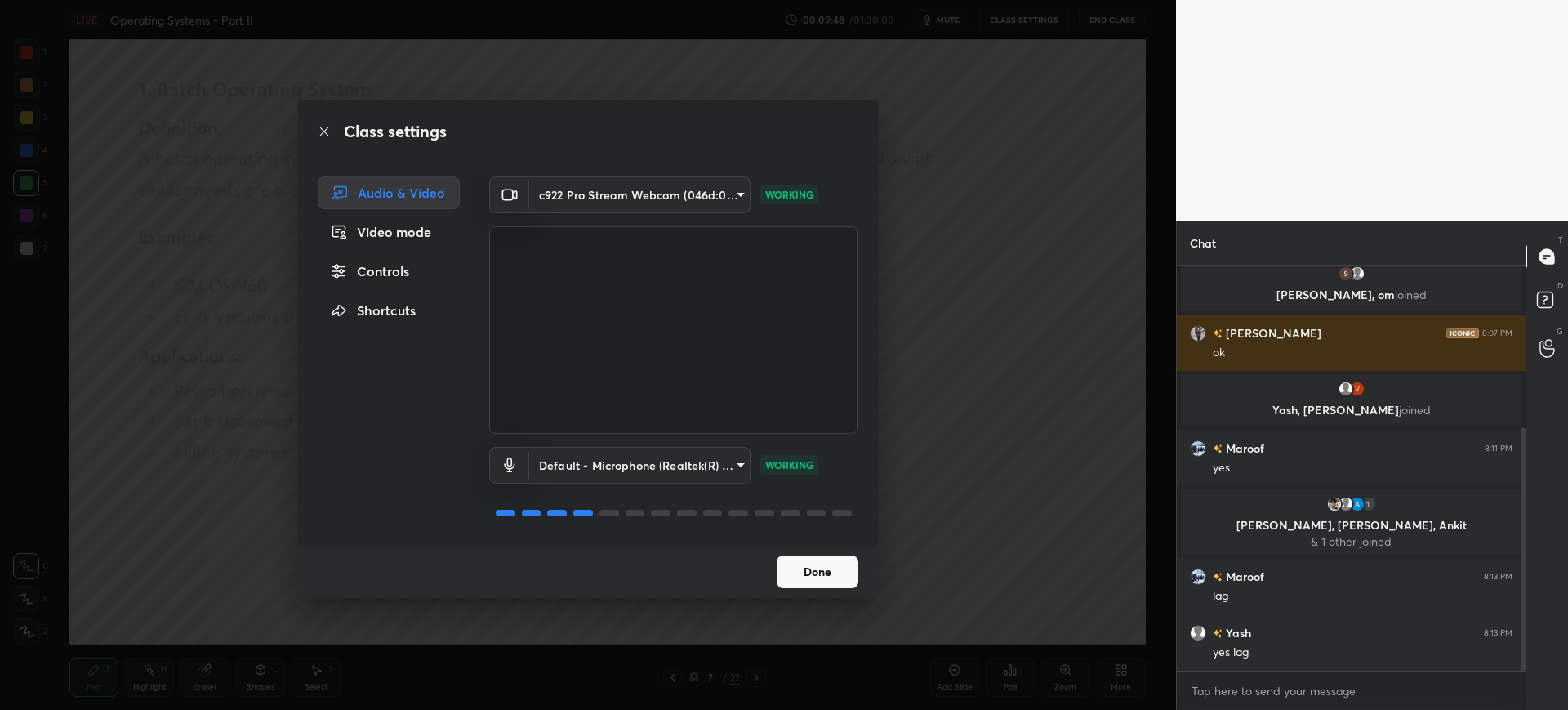
scroll to position [329, 0]
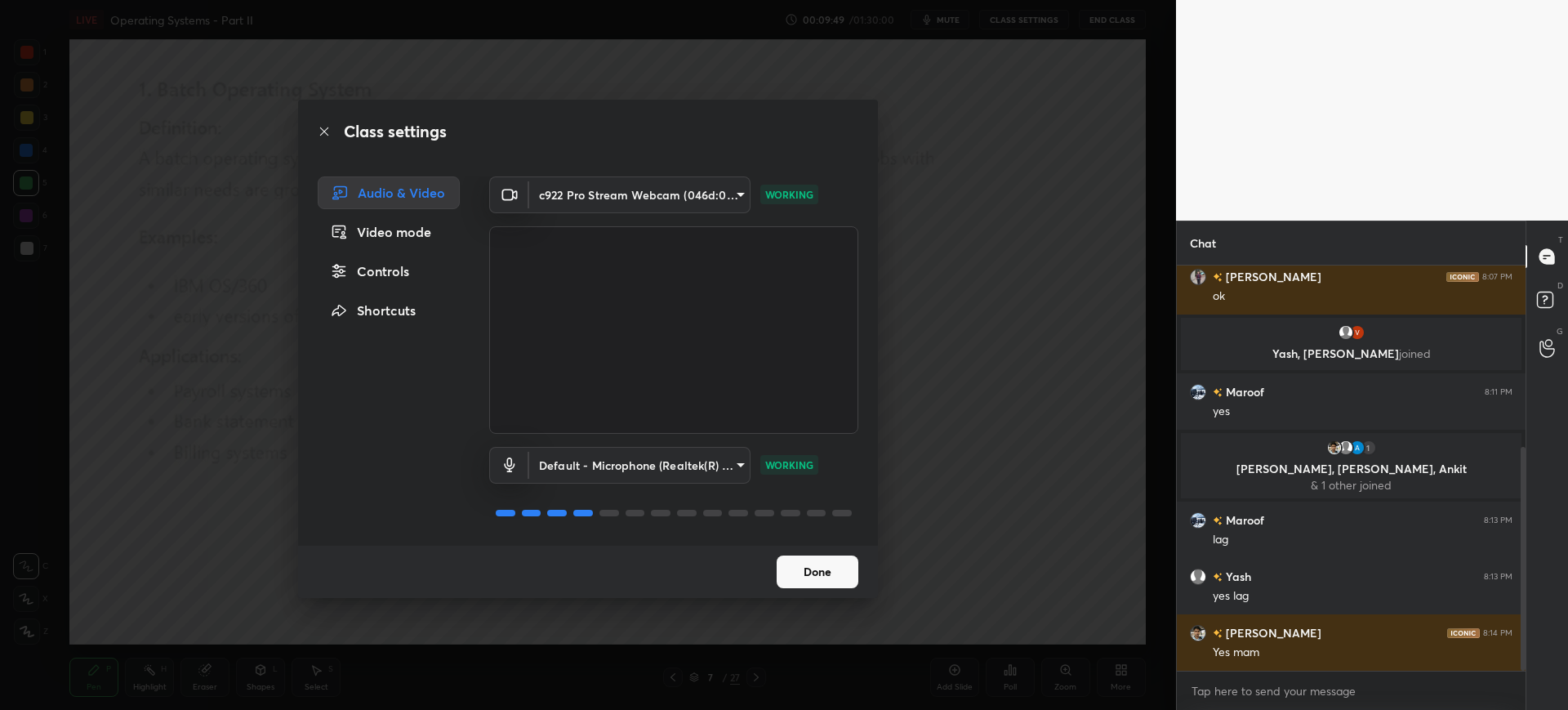
click at [808, 561] on button "Done" at bounding box center [818, 572] width 82 height 33
click at [810, 567] on button "Done" at bounding box center [818, 572] width 82 height 33
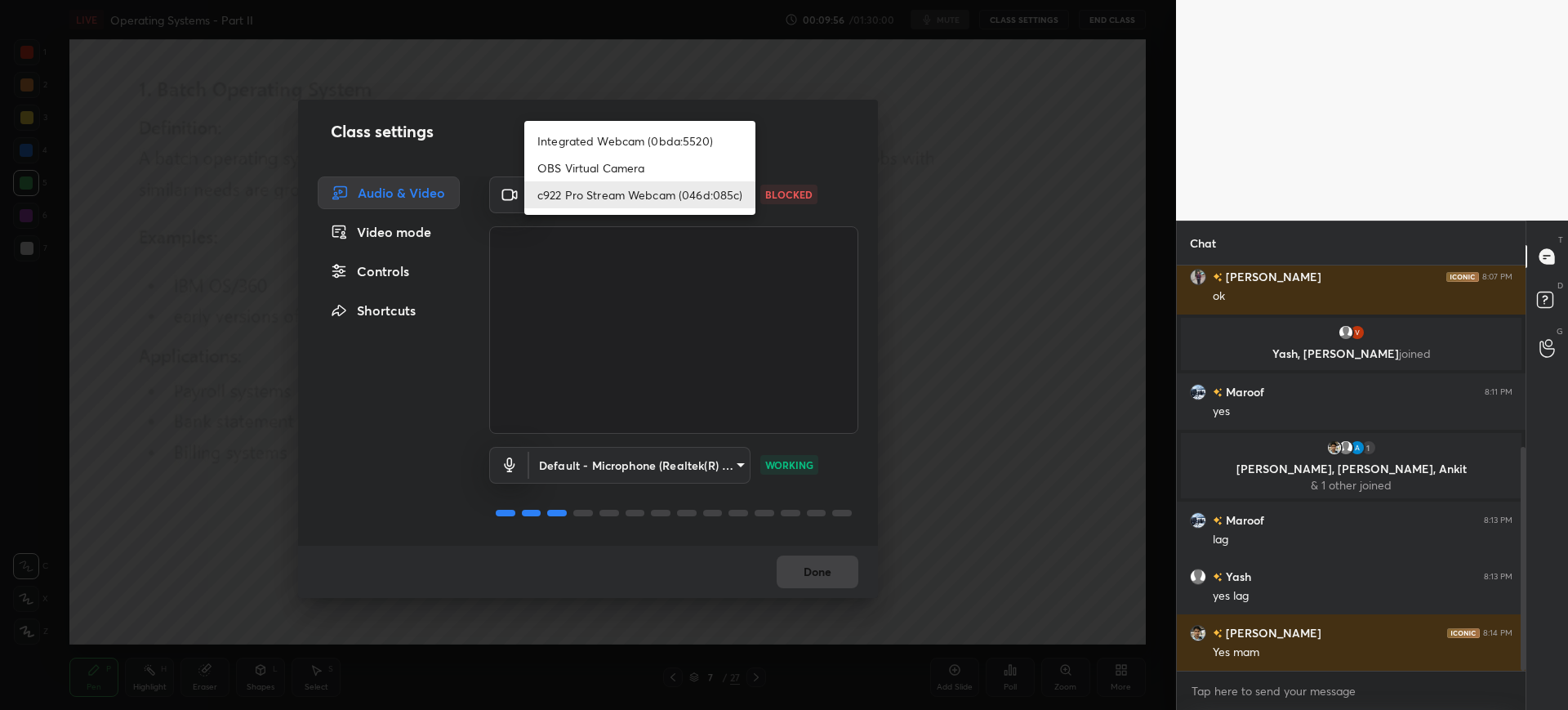
click at [733, 194] on body "1 2 3 4 5 6 7 C X Z C X Z E E Erase all H H LIVE Operating Systems - Part II 00…" at bounding box center [784, 355] width 1568 height 710
click at [691, 131] on li "Integrated Webcam (0bda:5520)" at bounding box center [640, 141] width 232 height 27
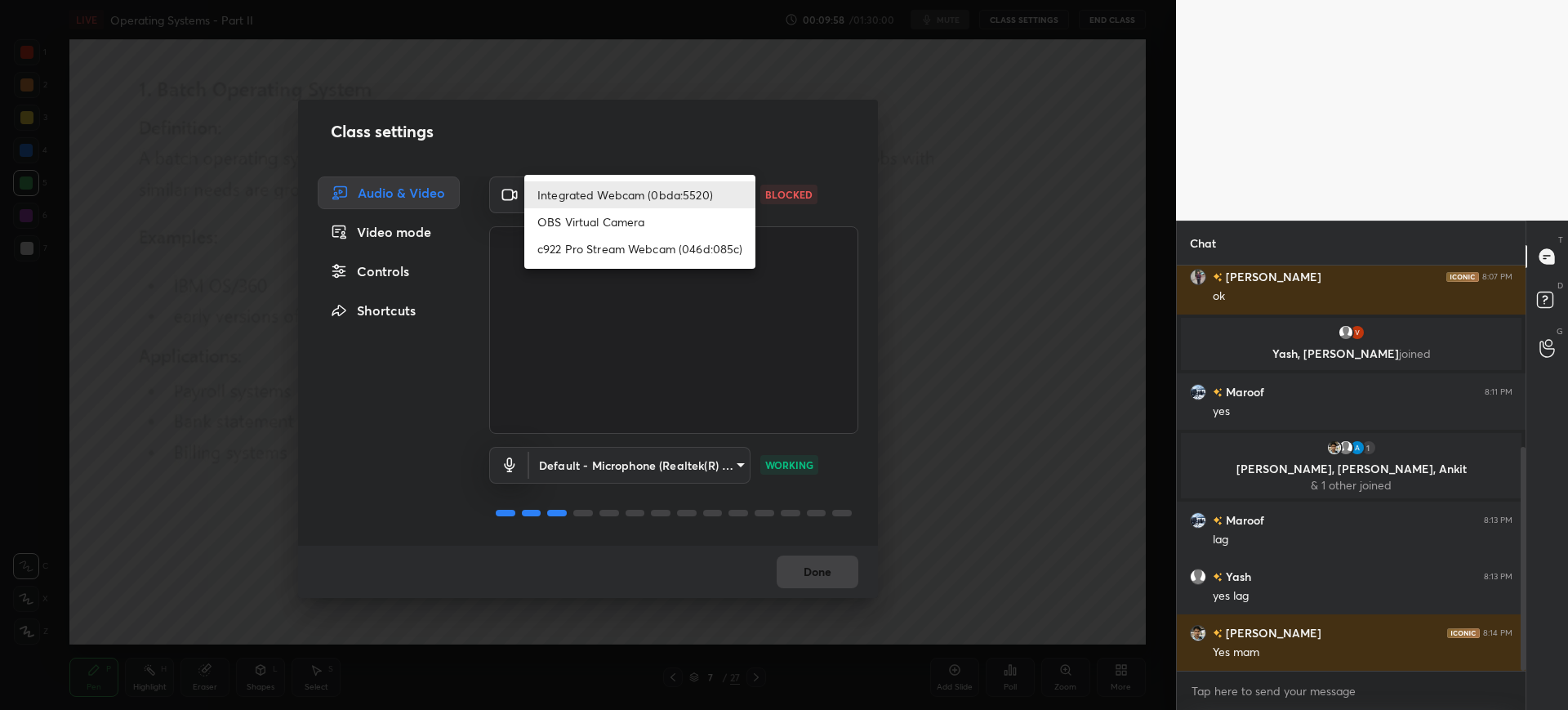
click at [657, 191] on body "1 2 3 4 5 6 7 C X Z C X Z E E Erase all H H LIVE Operating Systems - Part II 00…" at bounding box center [784, 355] width 1568 height 710
click at [642, 251] on li "c922 Pro Stream Webcam (046d:085c)" at bounding box center [640, 249] width 232 height 27
type input "d9115b2f929475016315a2c25d8338b72e881f843449f6f30eb7e1e03e8f855d"
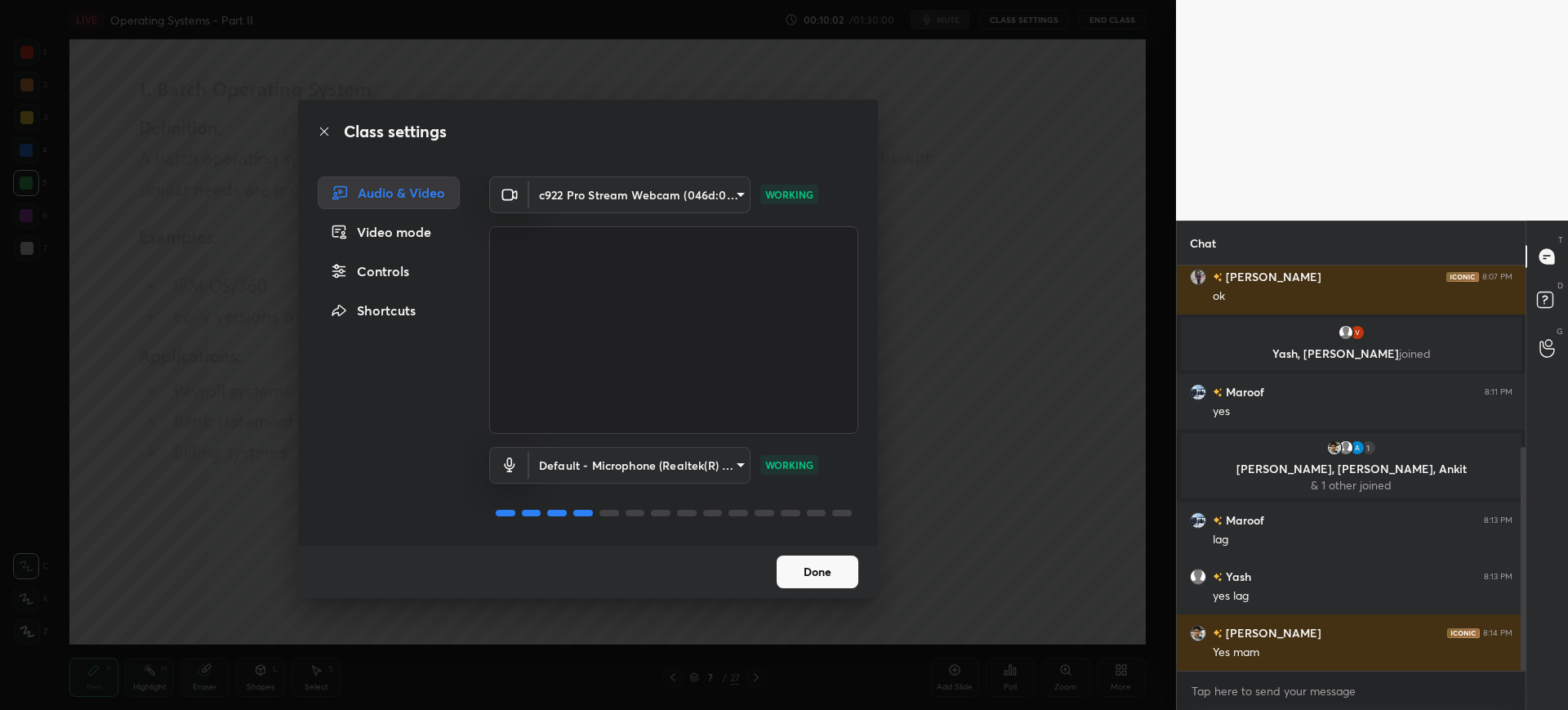
click at [817, 566] on button "Done" at bounding box center [818, 572] width 82 height 33
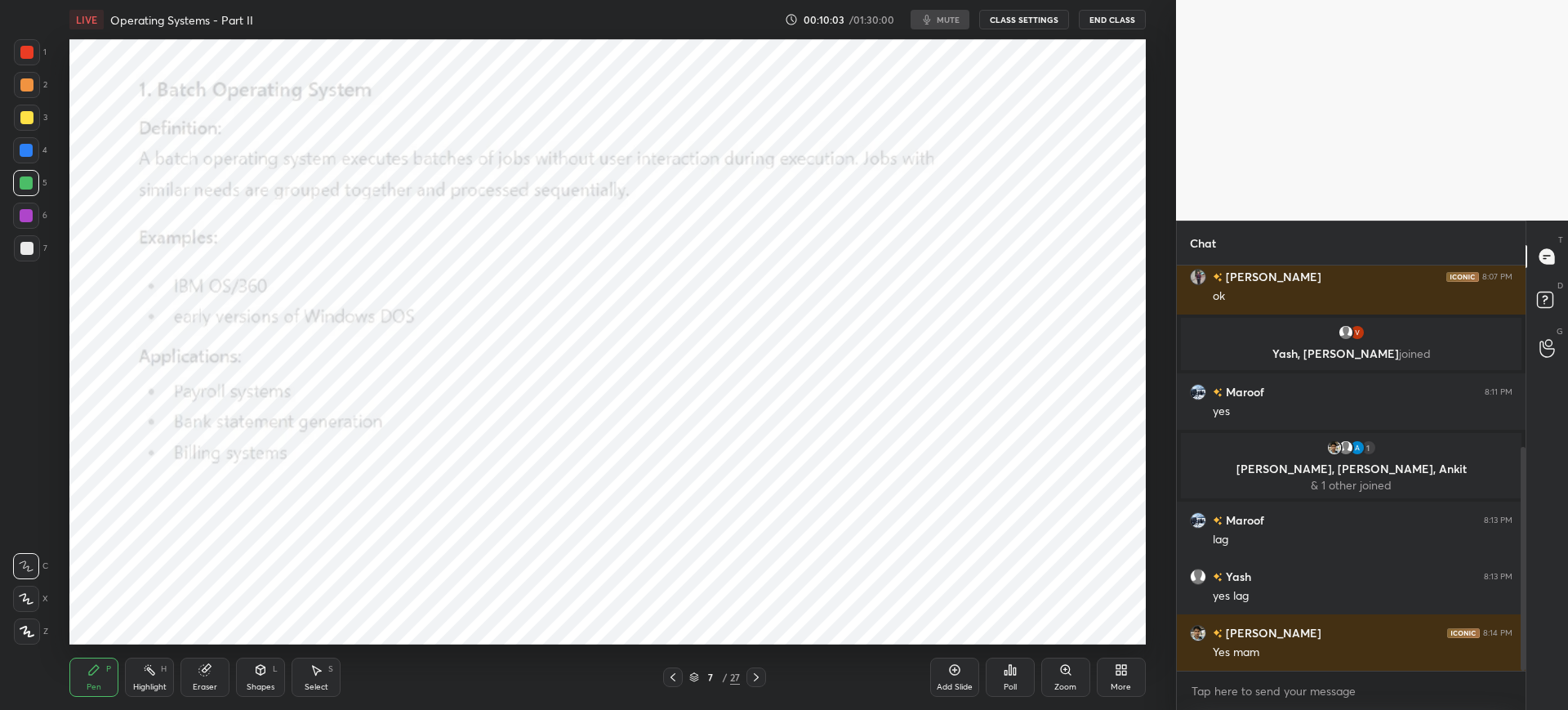
scroll to position [385, 0]
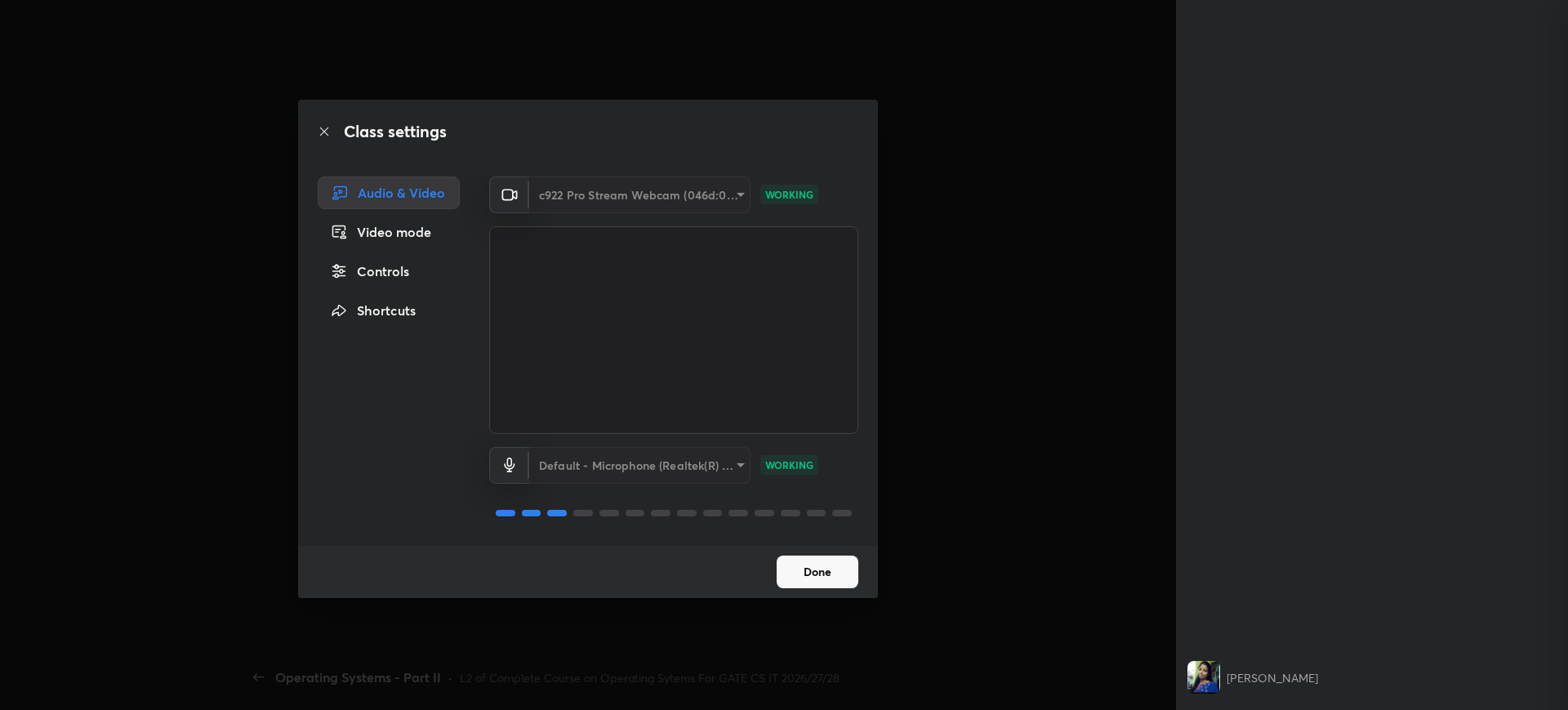
scroll to position [554, 0]
click at [826, 577] on button "Done" at bounding box center [818, 572] width 82 height 33
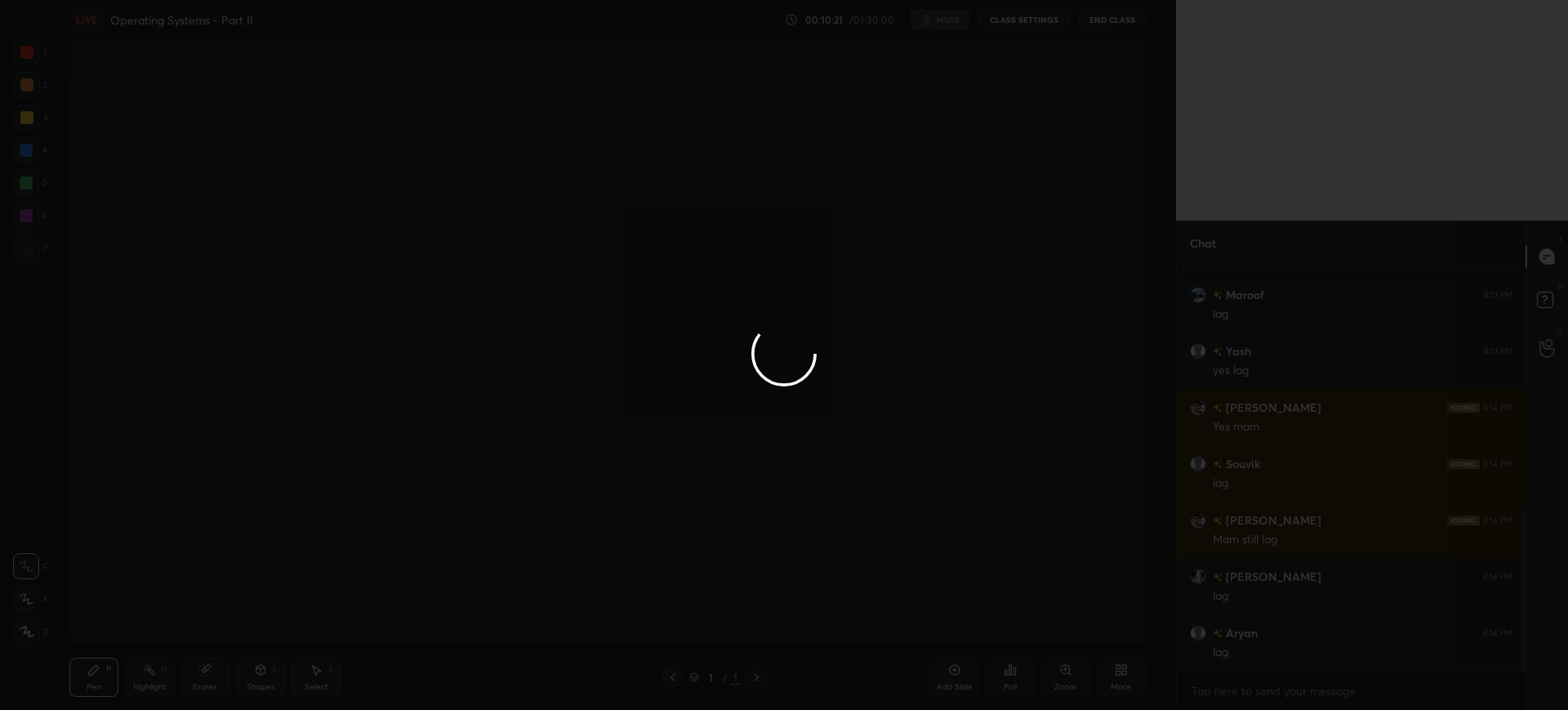
scroll to position [610, 0]
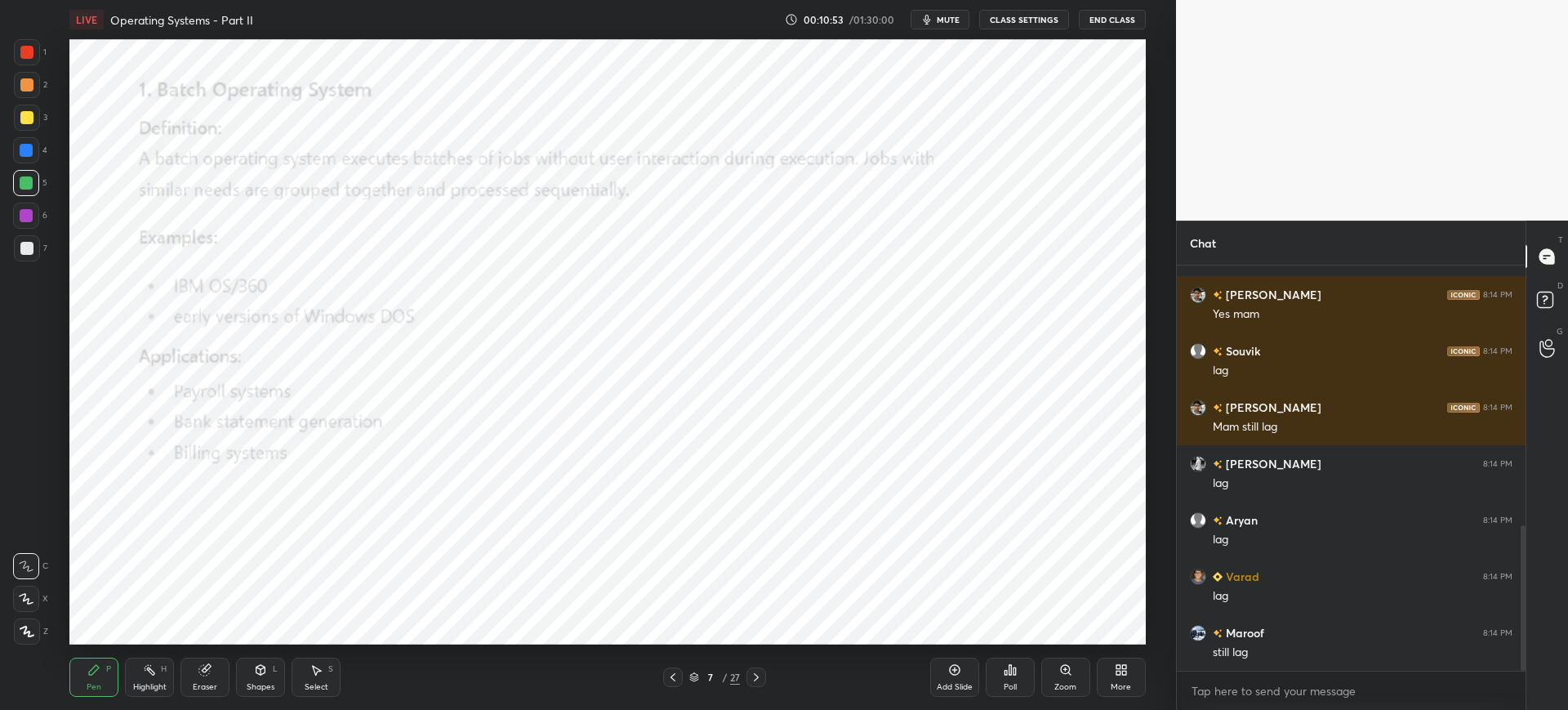
scroll to position [723, 0]
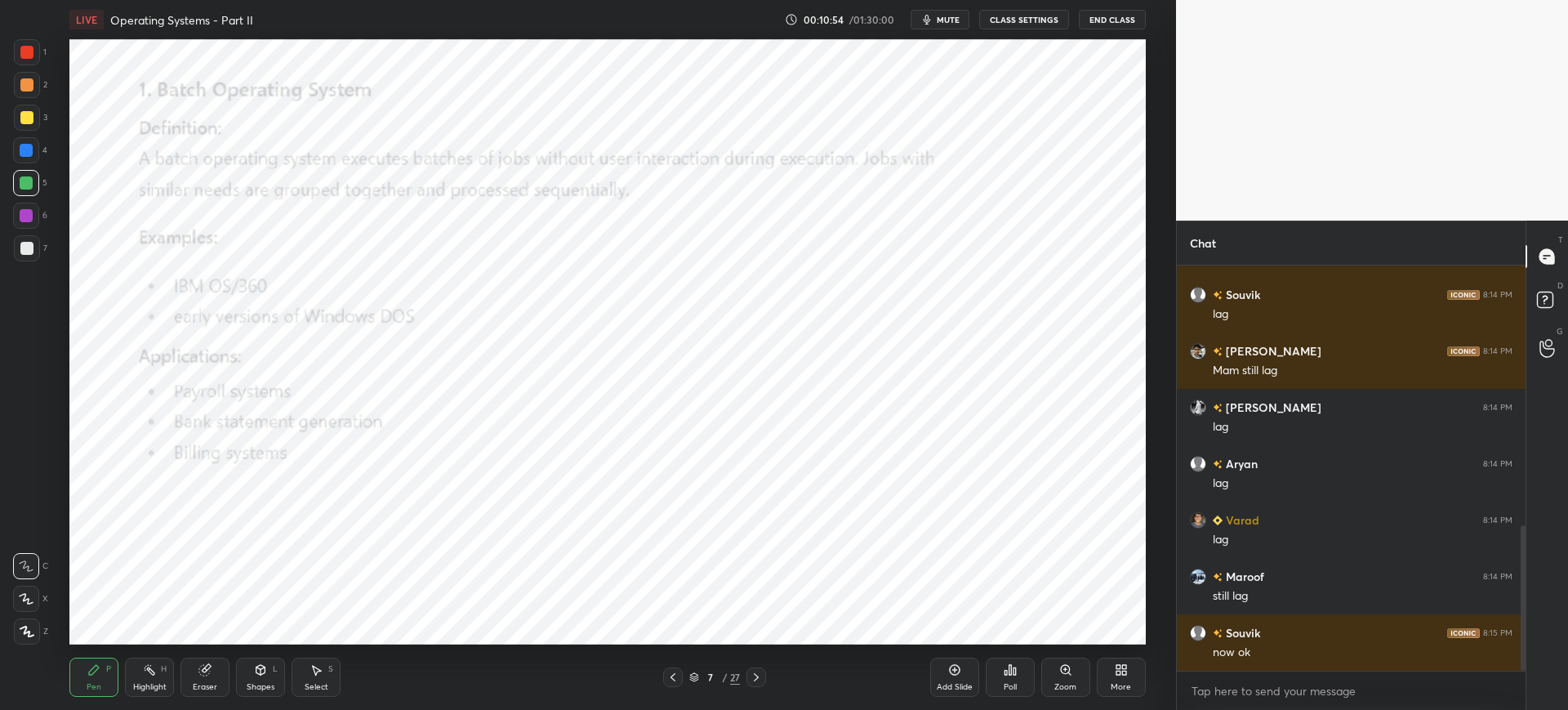
click at [36, 57] on div at bounding box center [26, 52] width 26 height 26
drag, startPoint x: 24, startPoint y: 631, endPoint x: 68, endPoint y: 570, distance: 75.2
click at [24, 628] on icon at bounding box center [27, 631] width 15 height 12
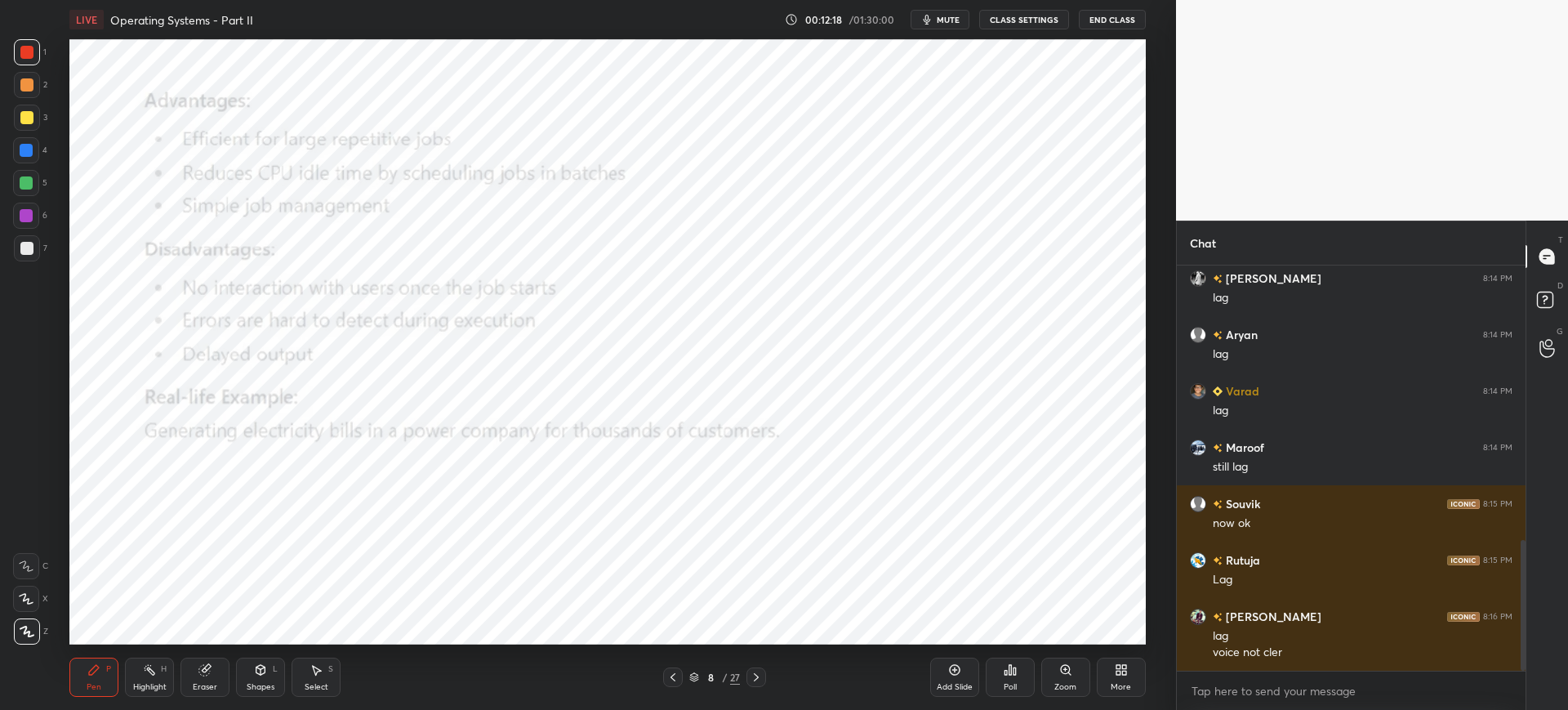
scroll to position [868, 0]
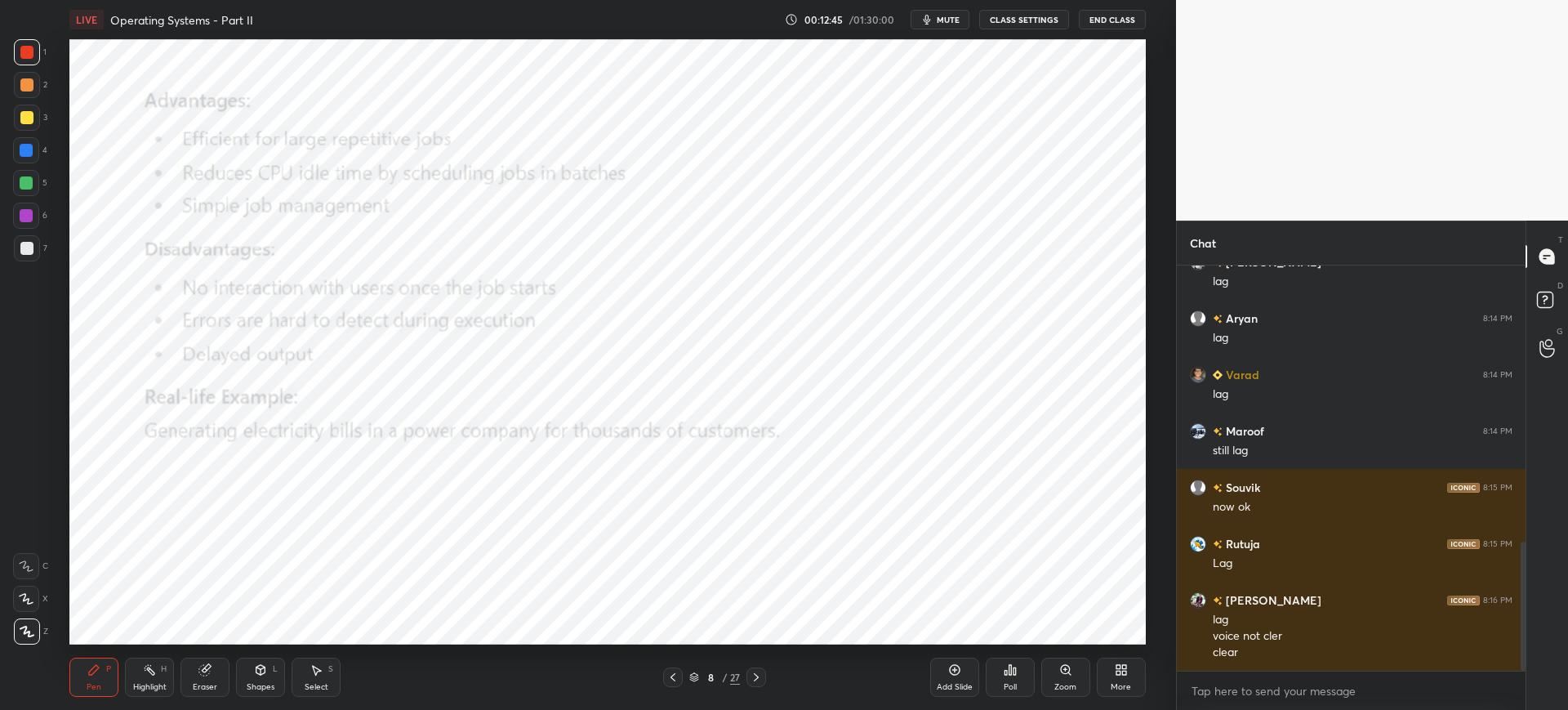
click at [1075, 633] on div "LIVE Operating Systems - Part II 00:12:45 / 01:30:00 mute CLASS SETTINGS End Cl…" at bounding box center [607, 355] width 1110 height 710
click at [1126, 621] on div "LIVE Operating Systems - Part II 00:12:45 / 01:30:00 mute CLASS SETTINGS End Cl…" at bounding box center [607, 355] width 1110 height 710
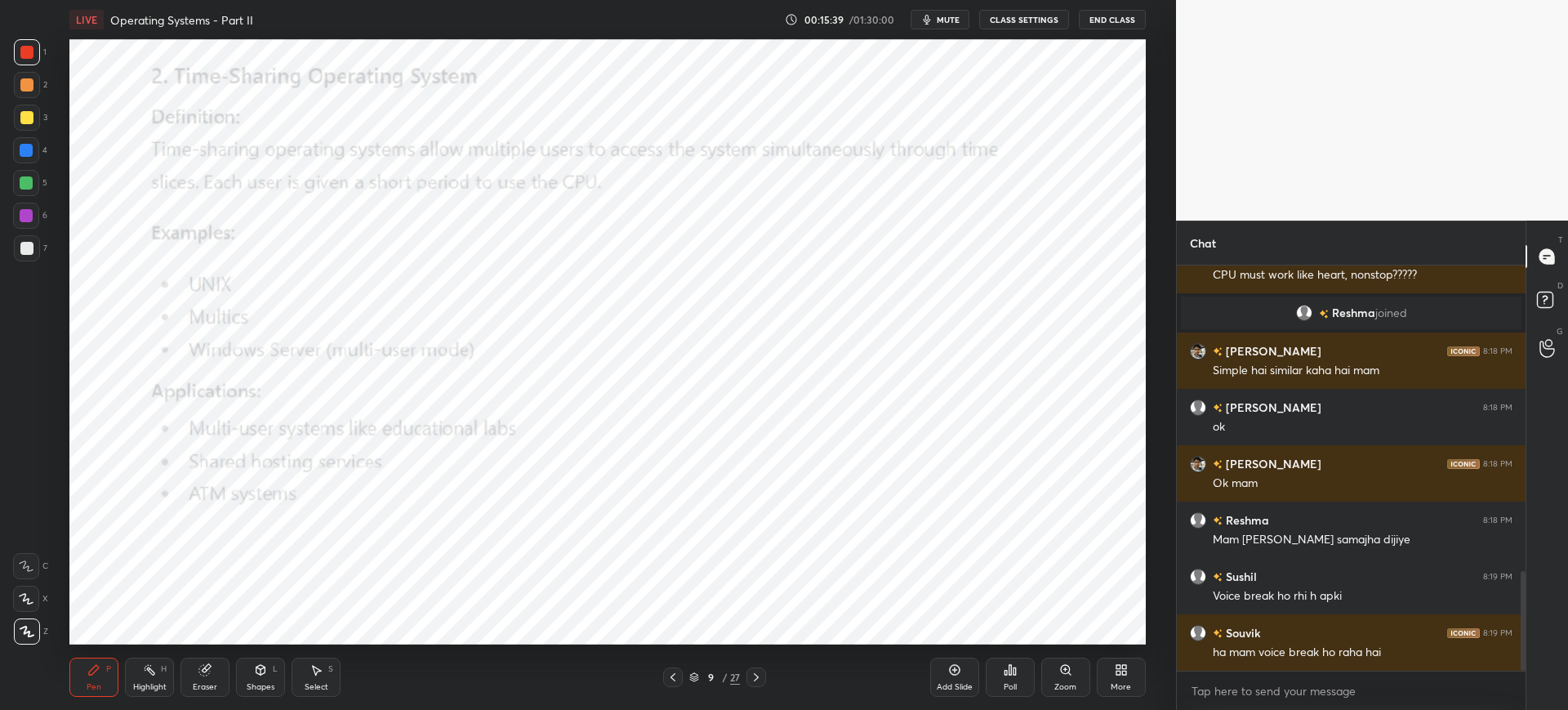
scroll to position [1305, 0]
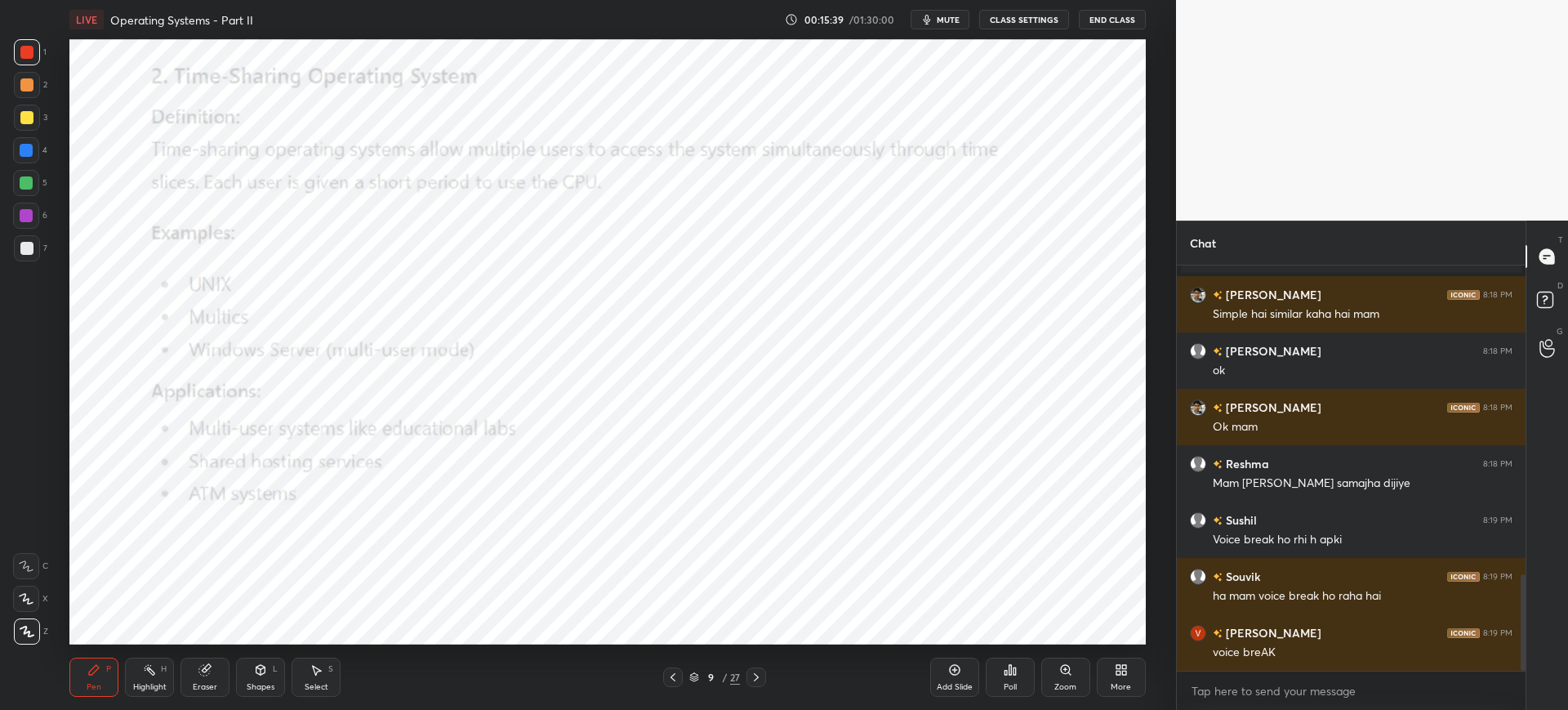
click at [1006, 676] on div "Poll" at bounding box center [1011, 676] width 49 height 39
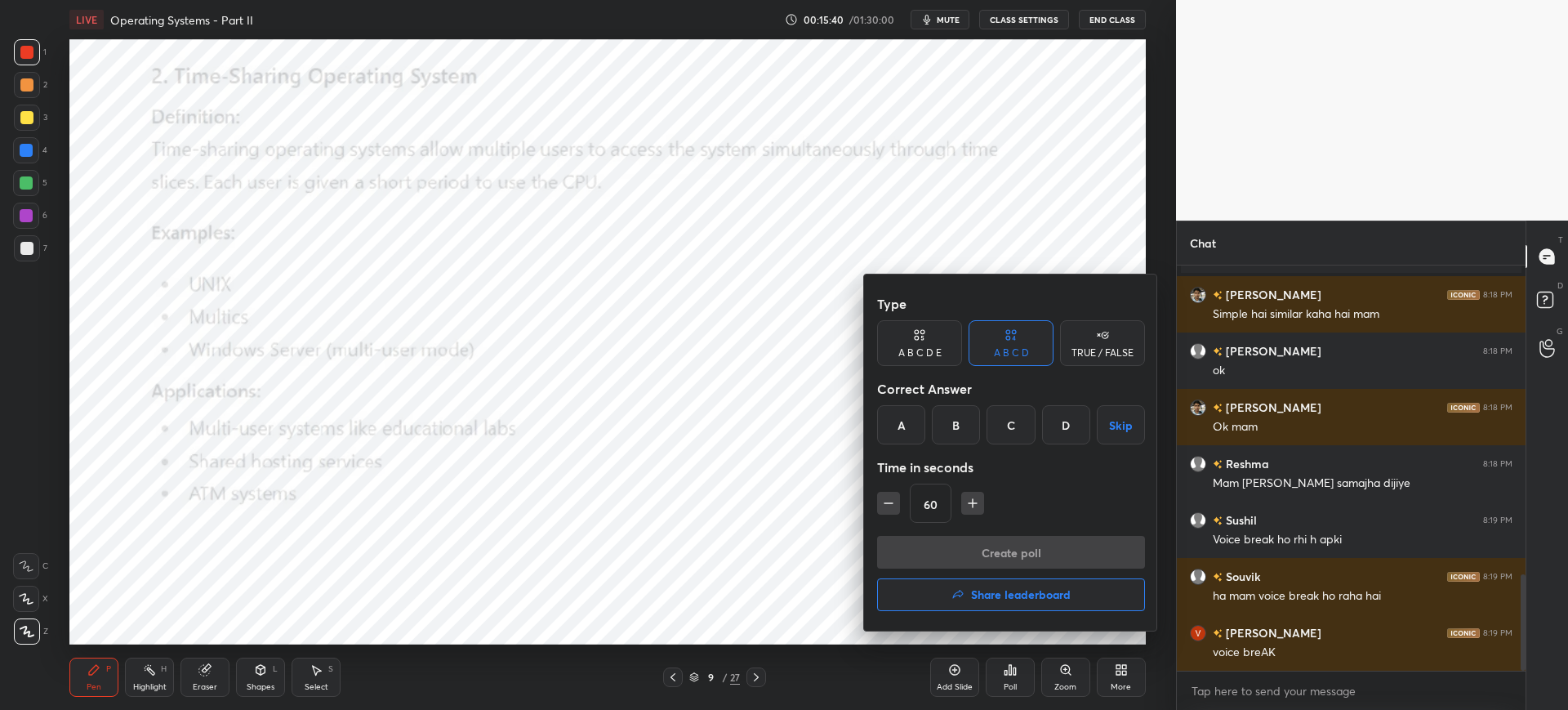
click at [899, 438] on div "A" at bounding box center [901, 424] width 48 height 39
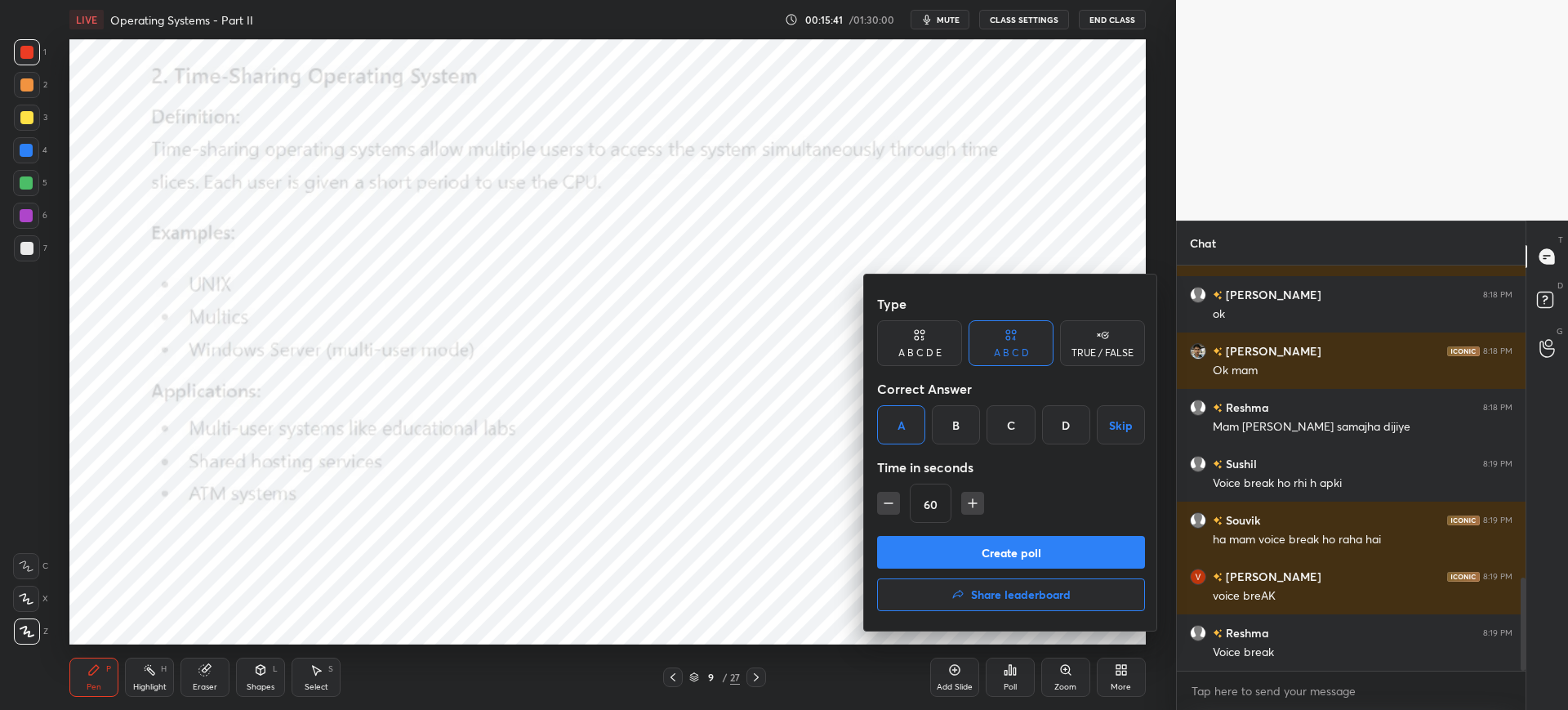
click at [934, 543] on button "Create poll" at bounding box center [1011, 552] width 268 height 33
type textarea "x"
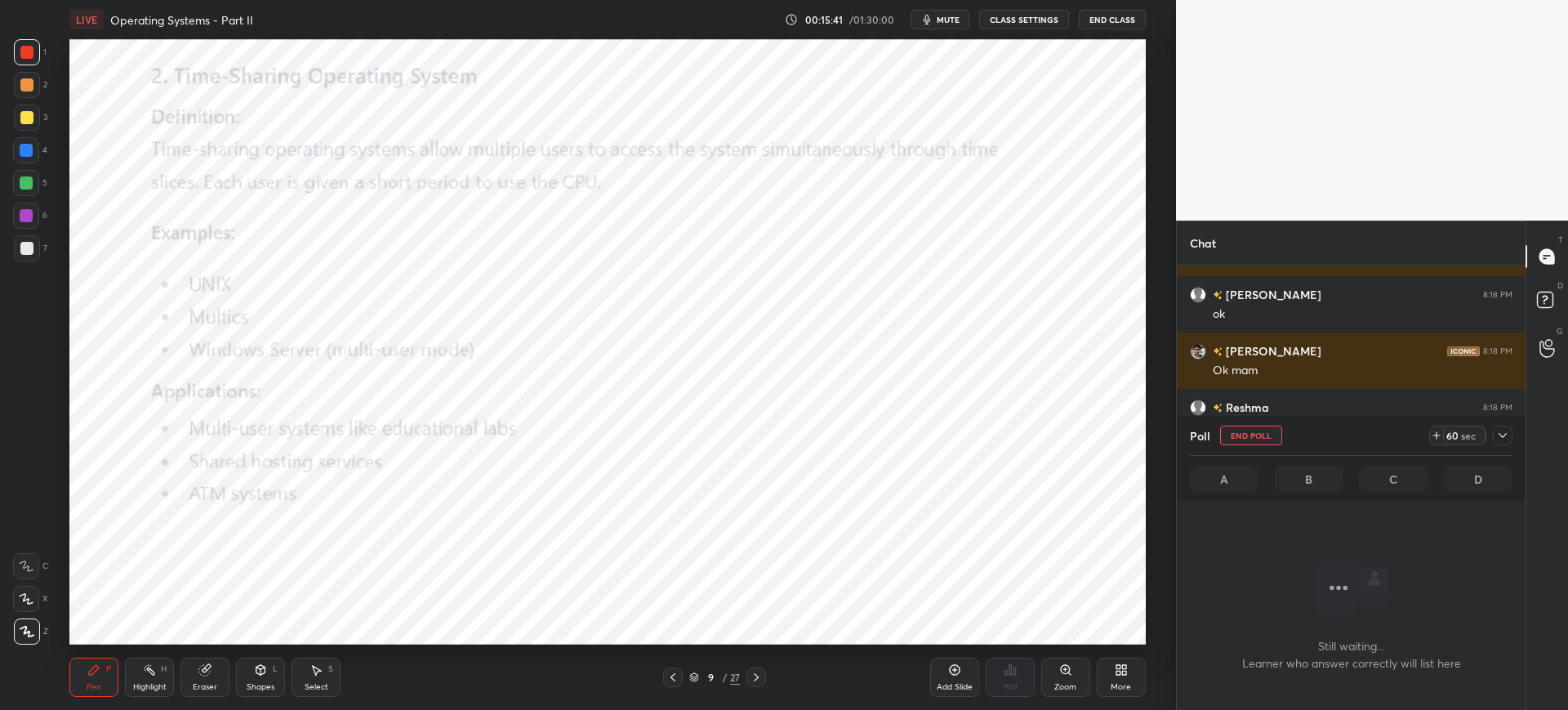
scroll to position [196, 344]
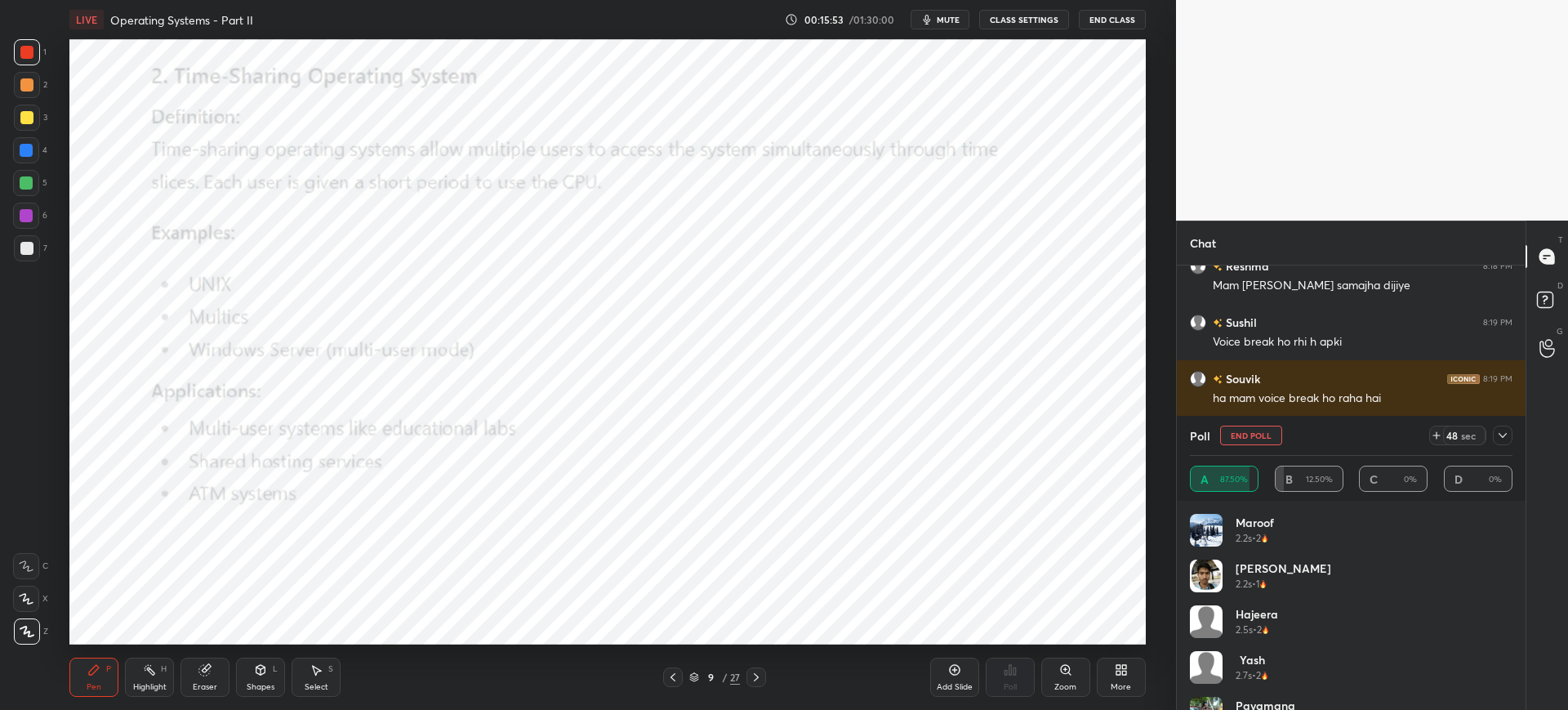
scroll to position [81073, 80568]
click at [1263, 431] on button "End Poll" at bounding box center [1251, 436] width 62 height 20
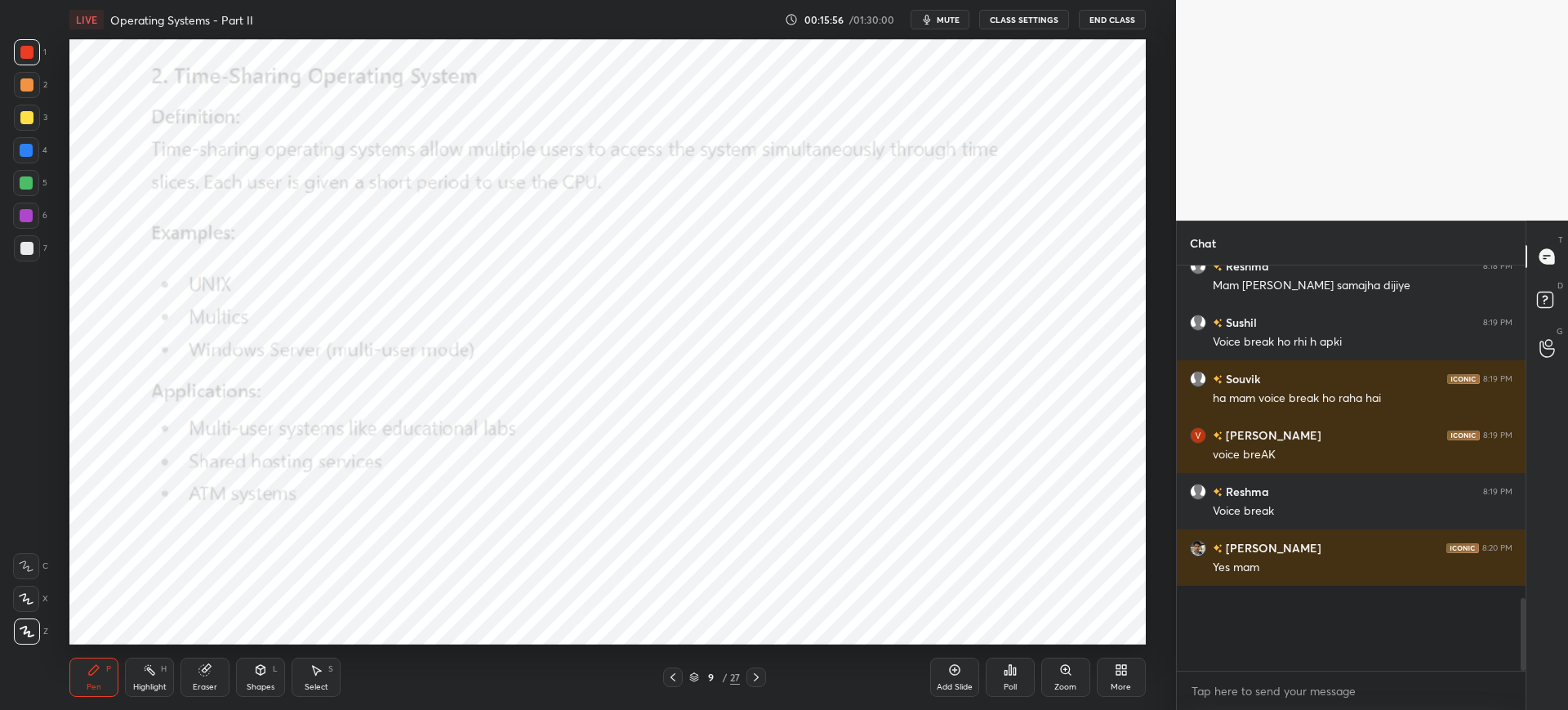
scroll to position [0, 0]
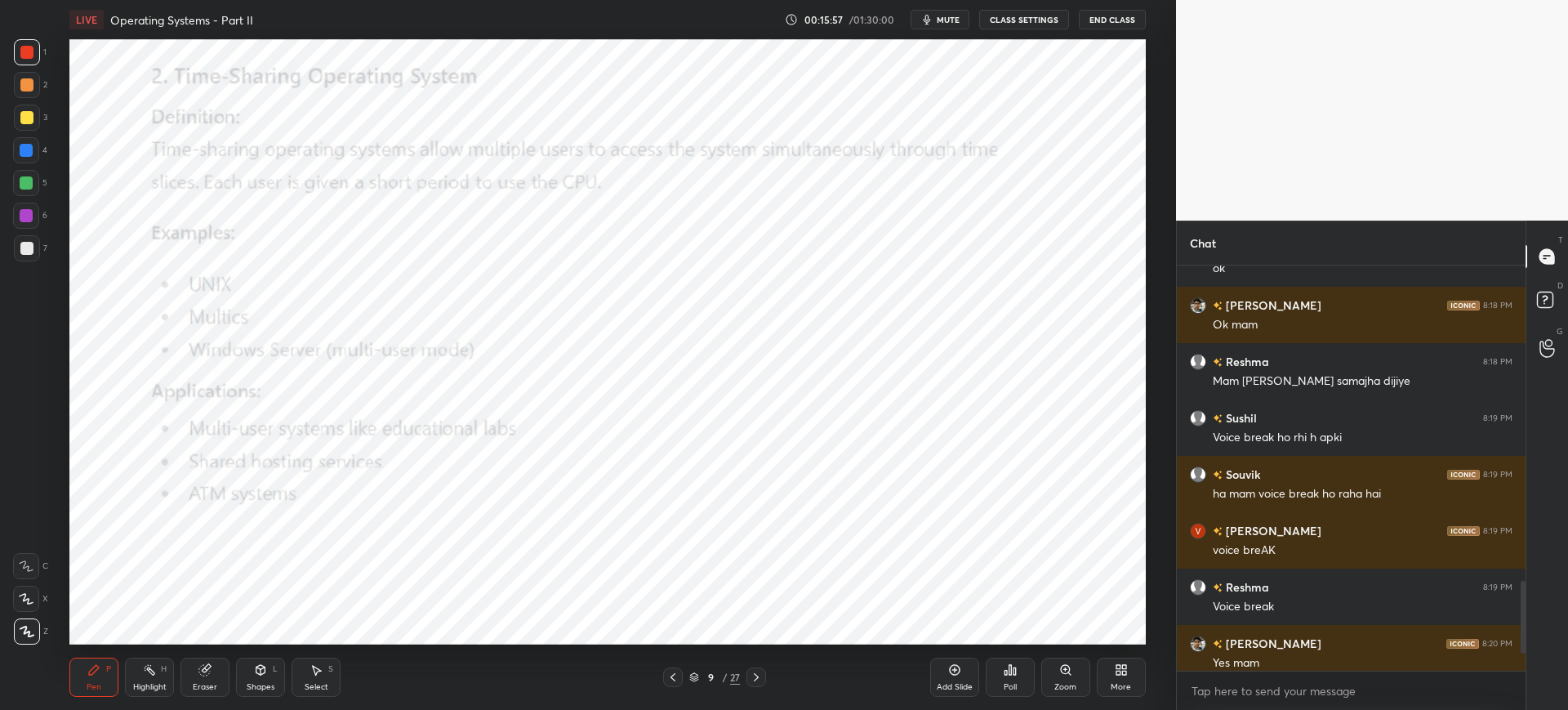
click at [993, 674] on div "Poll" at bounding box center [1011, 676] width 49 height 39
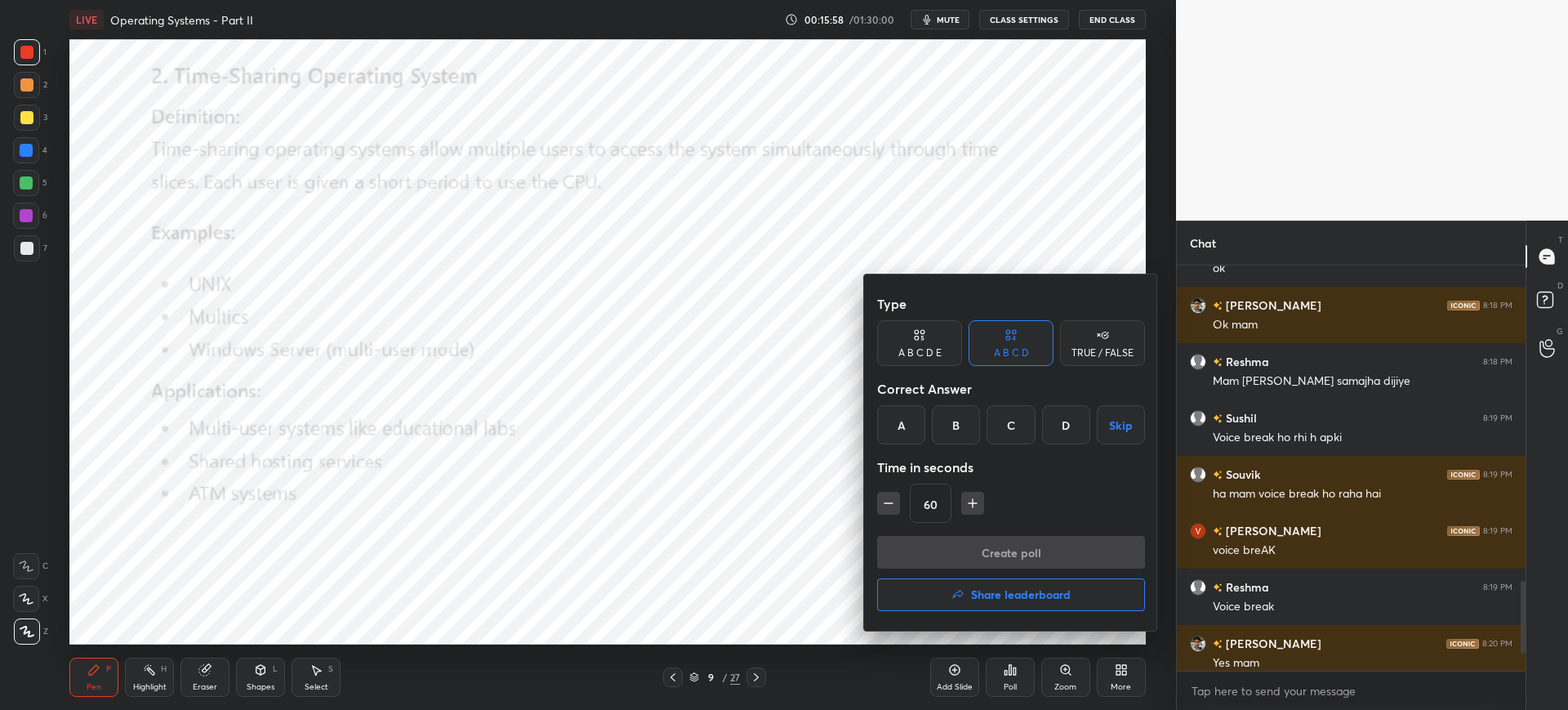
drag, startPoint x: 912, startPoint y: 427, endPoint x: 917, endPoint y: 434, distance: 8.6
click at [911, 429] on div "A" at bounding box center [901, 424] width 48 height 39
click at [958, 552] on button "Create poll" at bounding box center [1011, 552] width 268 height 33
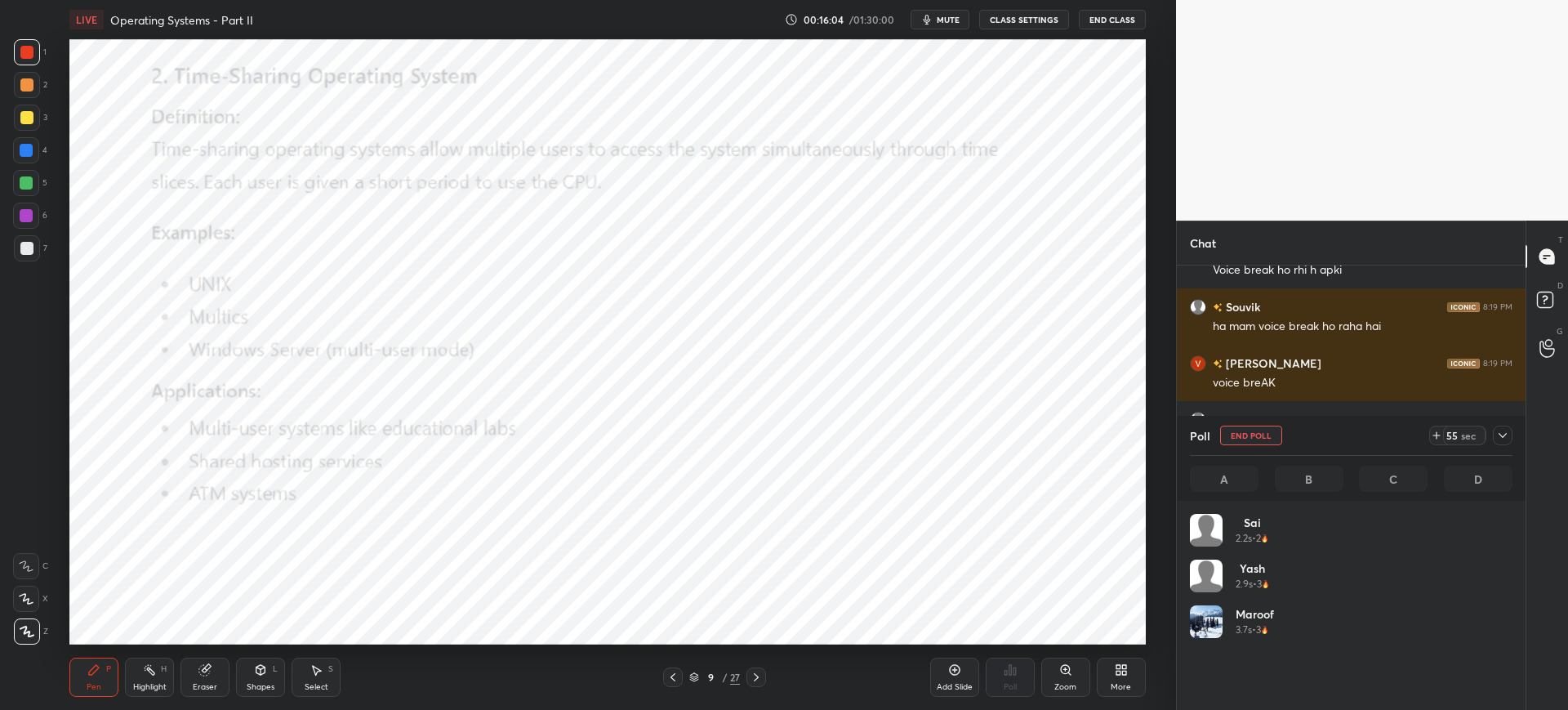
click at [1255, 443] on button "End Poll" at bounding box center [1251, 436] width 62 height 20
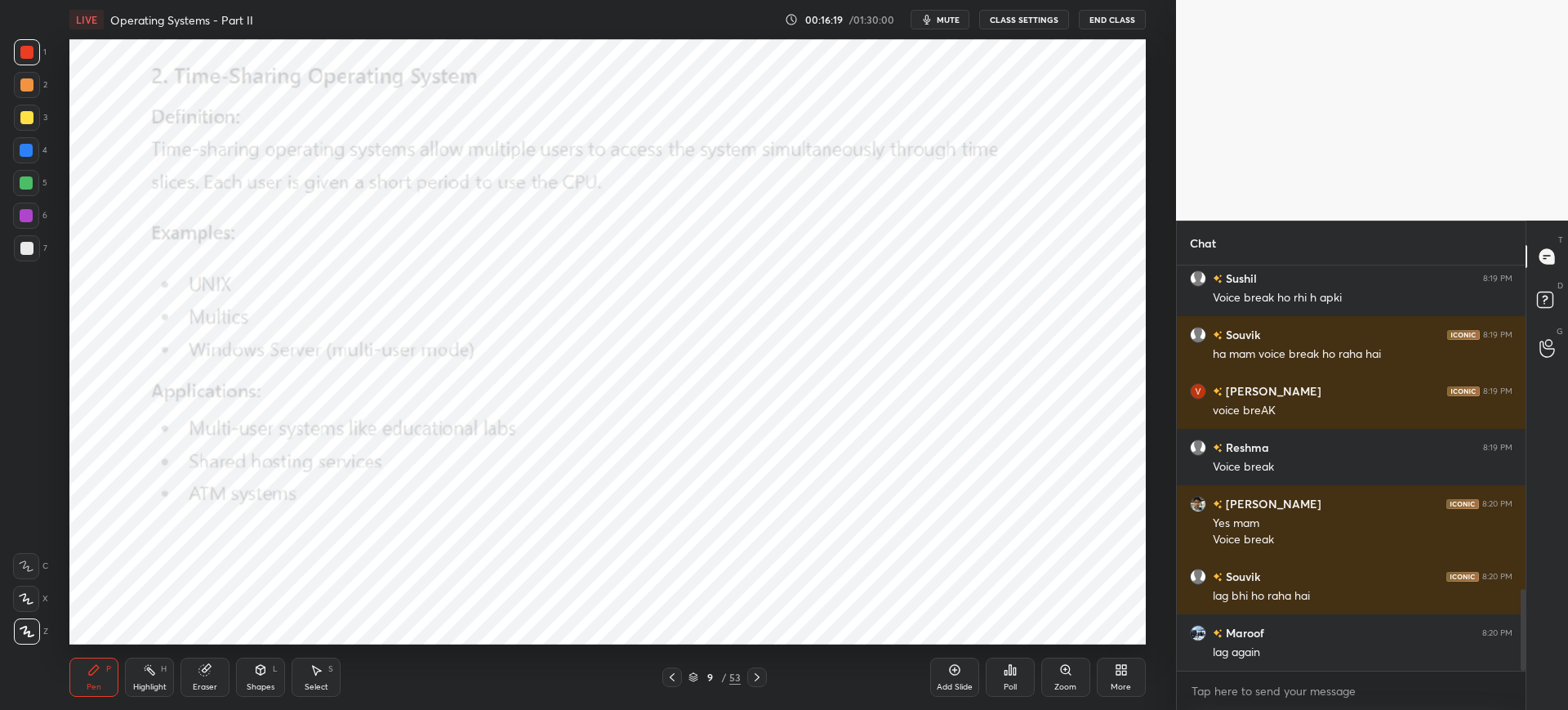
click at [1022, 679] on div "Poll" at bounding box center [1011, 676] width 49 height 39
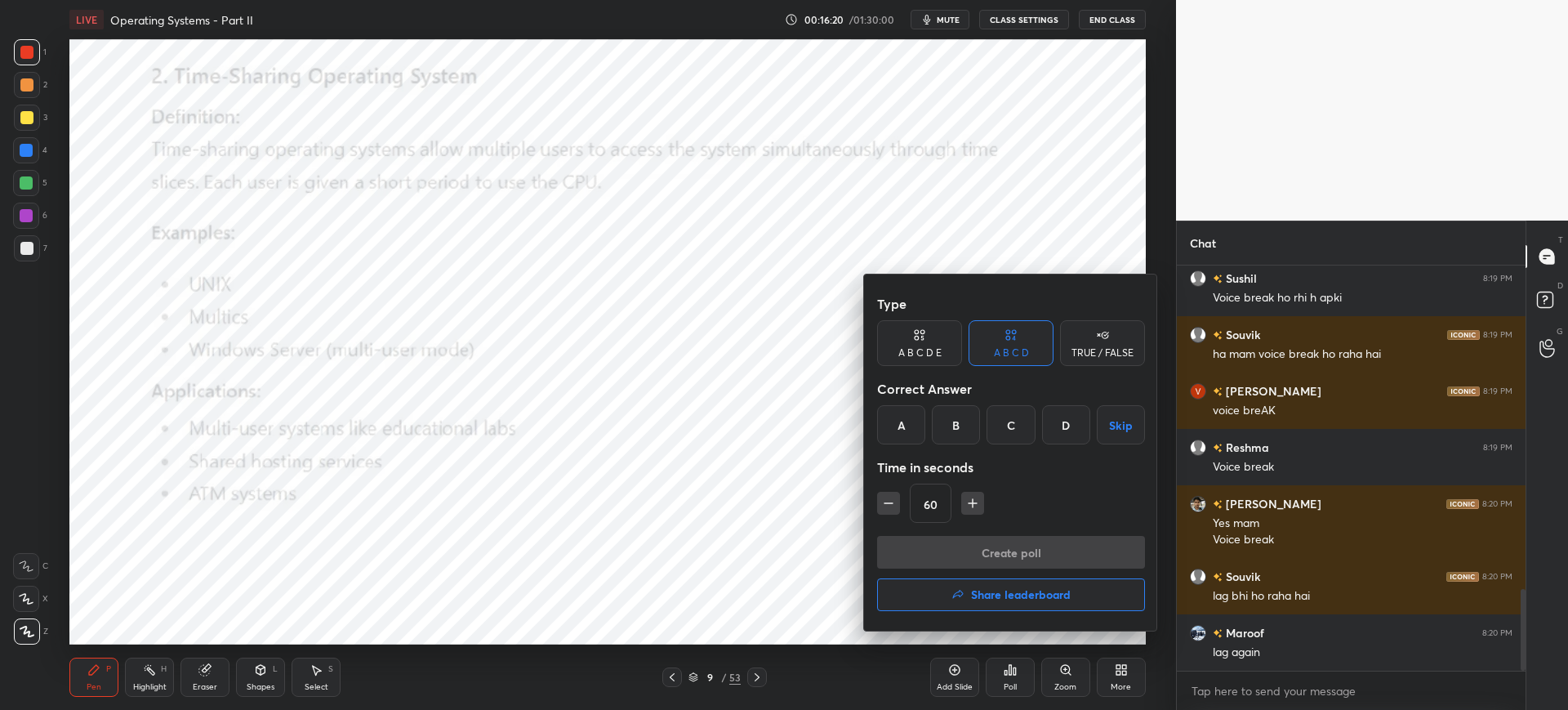
click at [922, 430] on div "A" at bounding box center [901, 424] width 48 height 39
click at [973, 566] on button "Create poll" at bounding box center [1011, 552] width 268 height 33
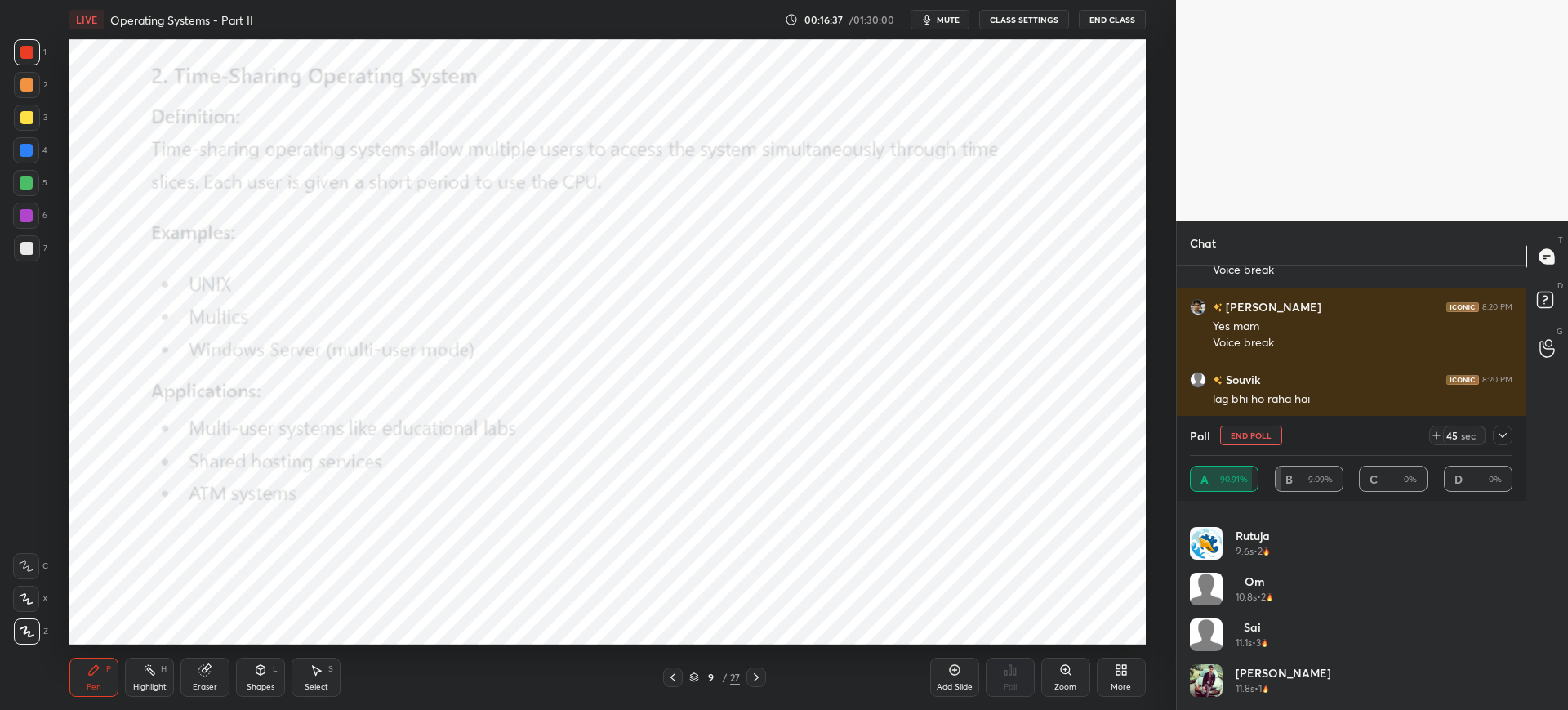
click at [1503, 434] on icon at bounding box center [1503, 435] width 13 height 13
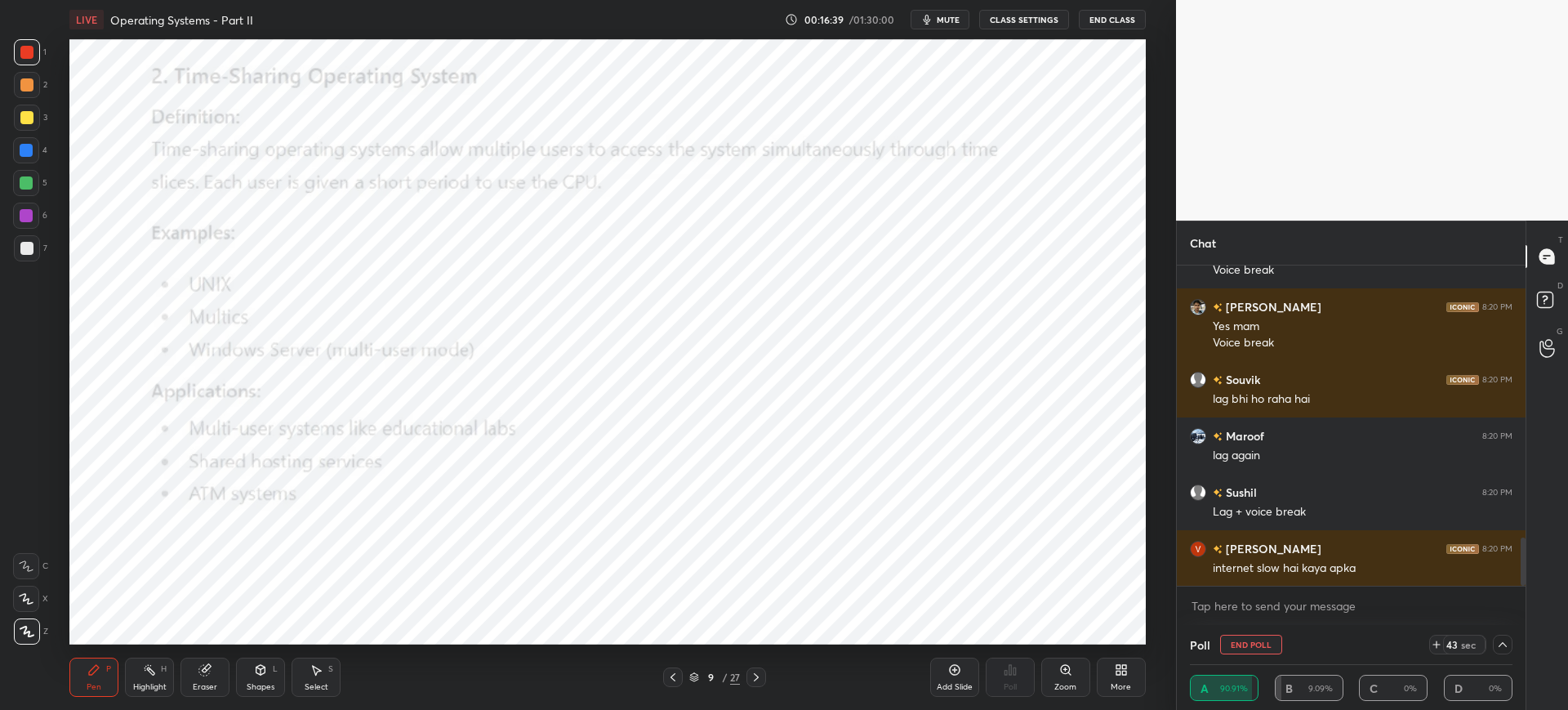
click at [1239, 639] on button "End Poll" at bounding box center [1251, 645] width 62 height 20
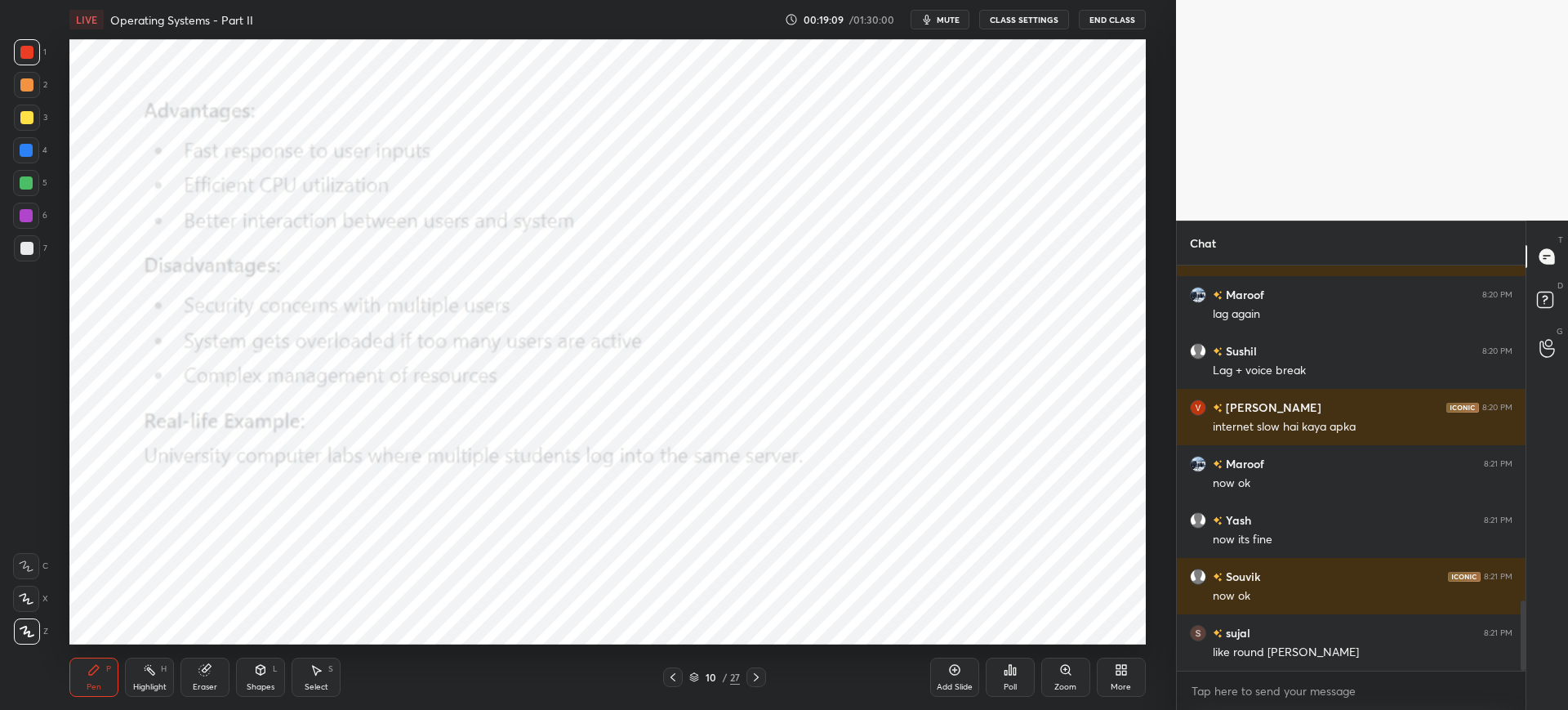
scroll to position [1995, 0]
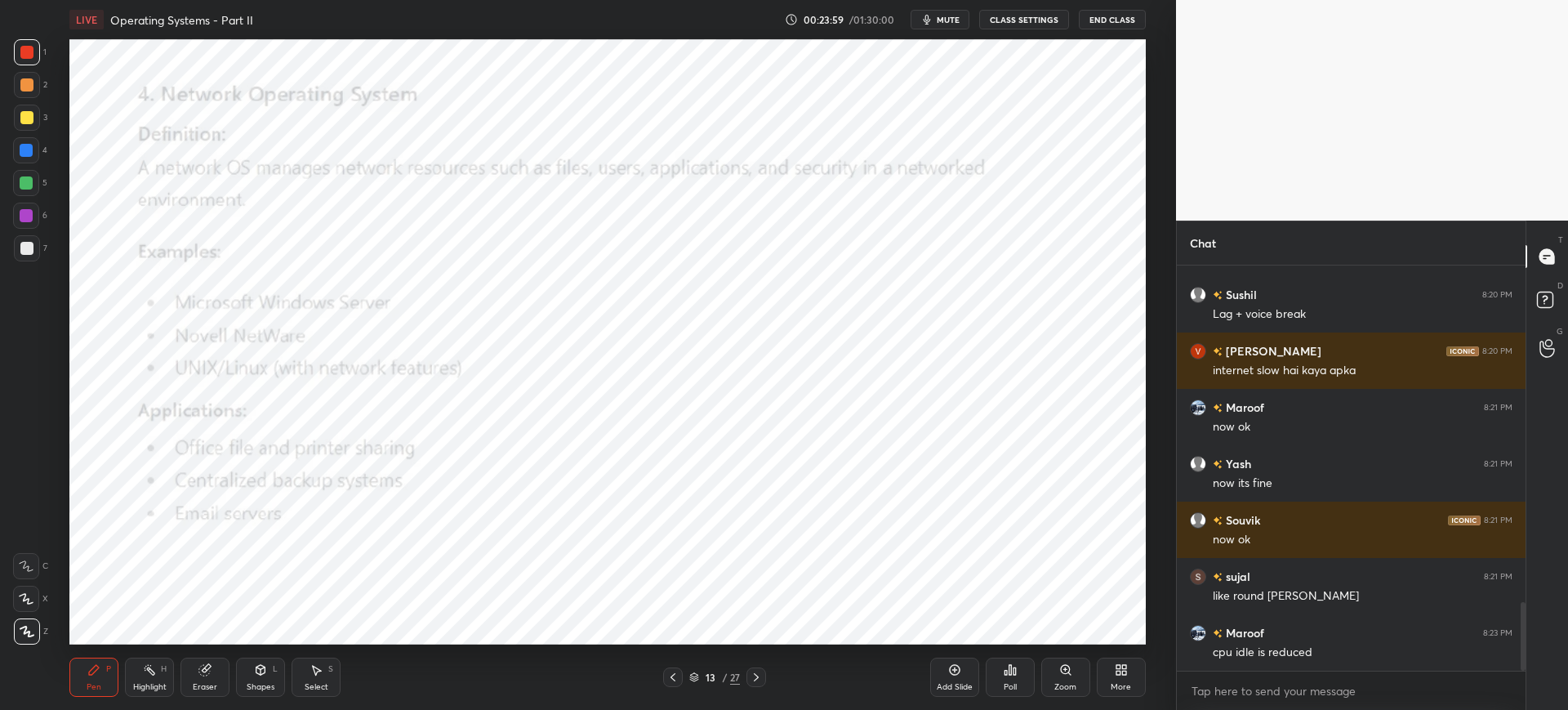
click at [1008, 679] on div "Poll" at bounding box center [1011, 676] width 49 height 39
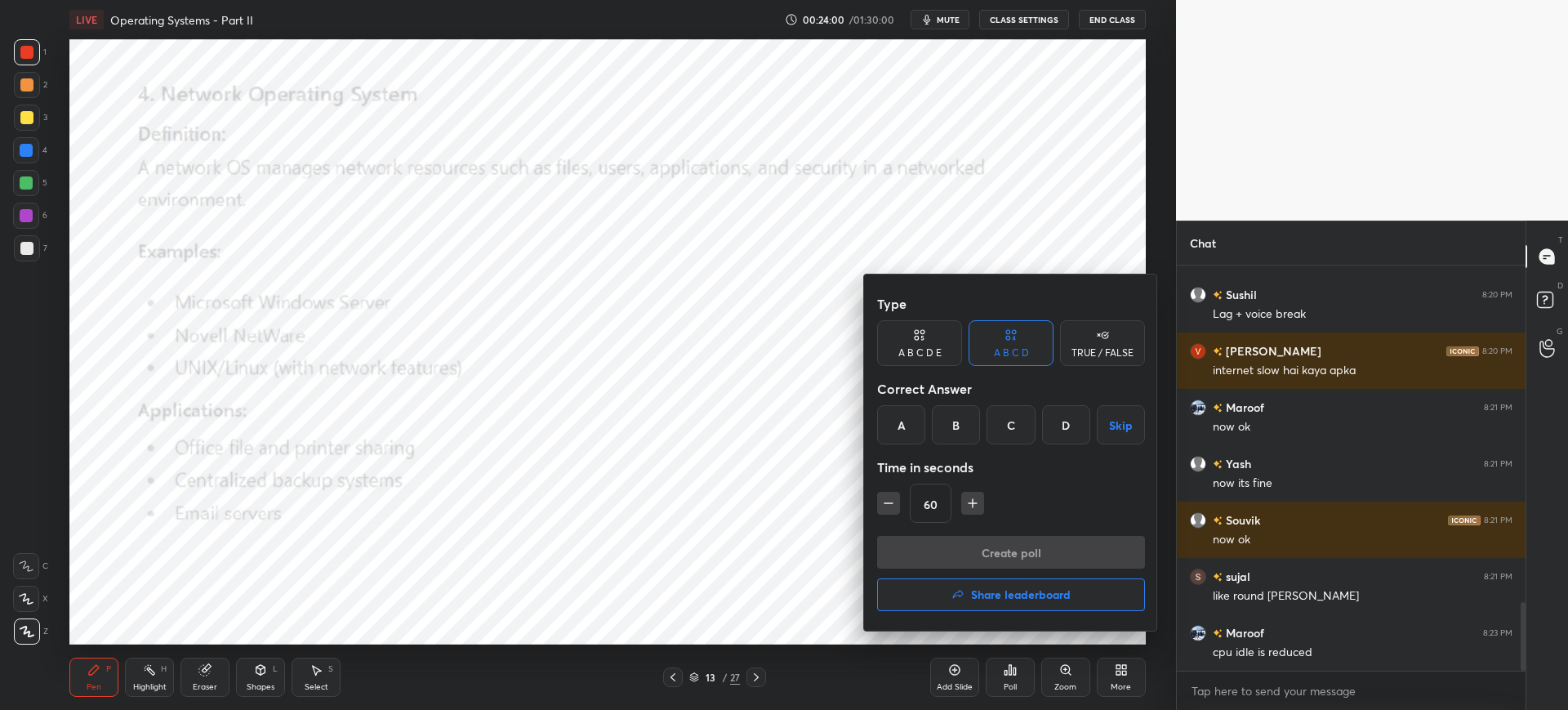
click at [912, 439] on div "A" at bounding box center [901, 424] width 48 height 39
click at [960, 557] on button "Create poll" at bounding box center [1011, 552] width 268 height 33
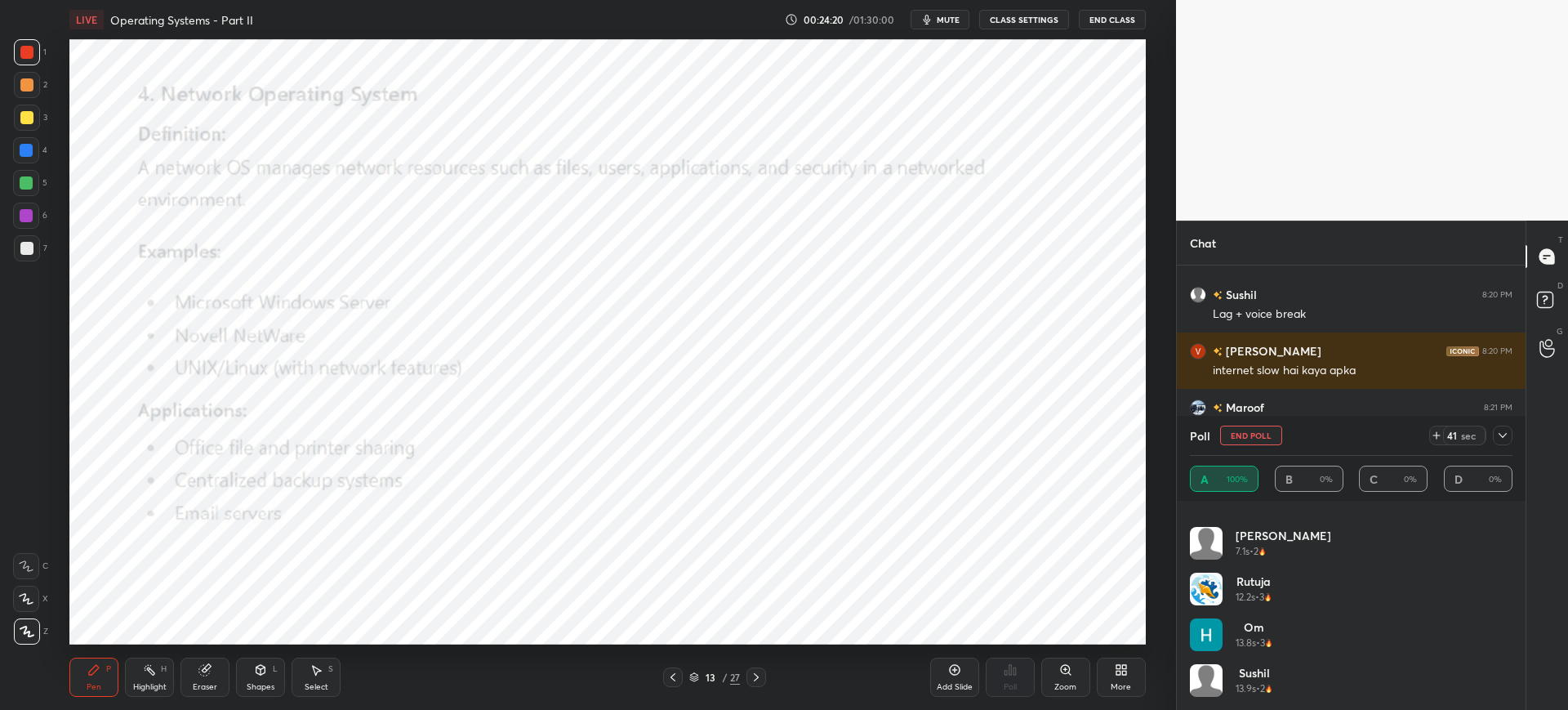
scroll to position [490, 0]
click at [1509, 430] on div at bounding box center [1504, 436] width 20 height 20
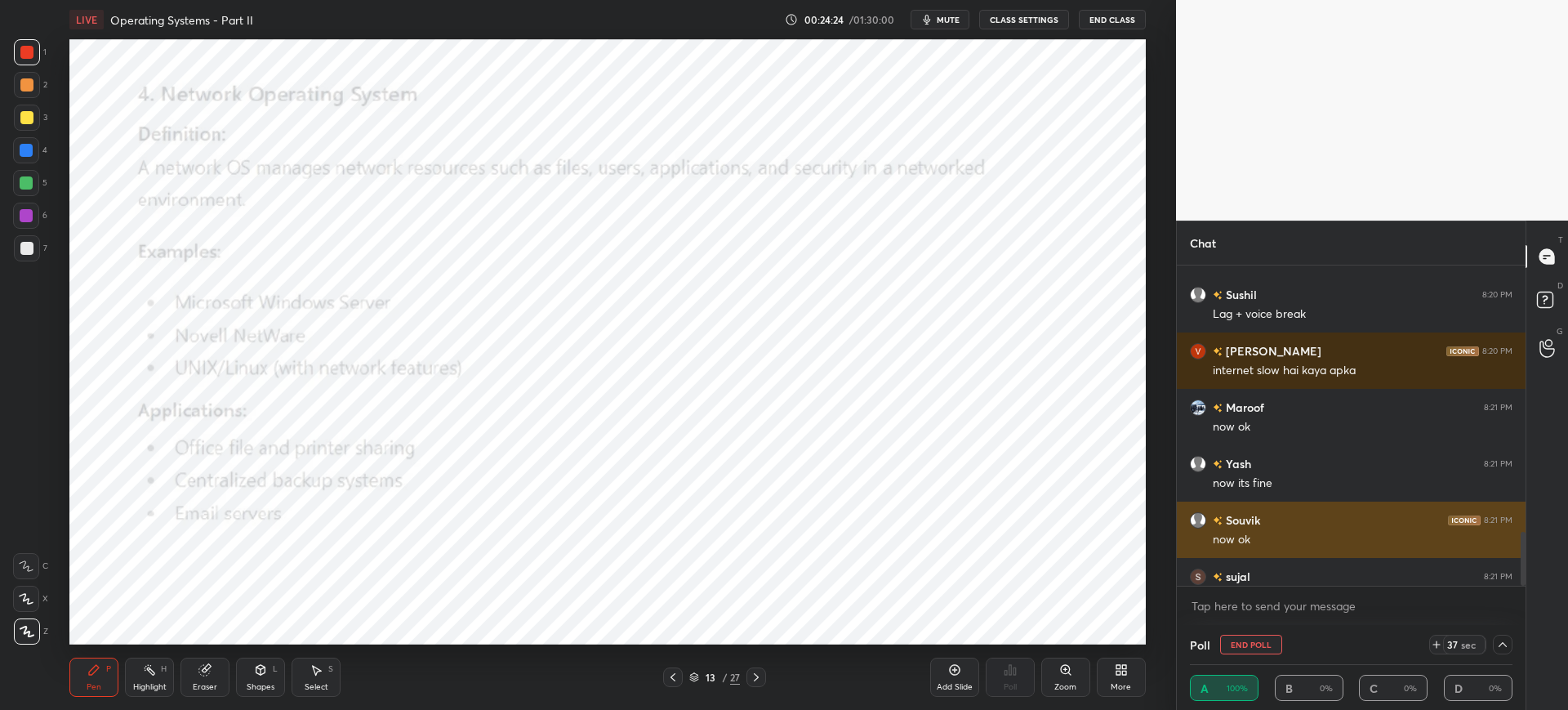
scroll to position [2135, 0]
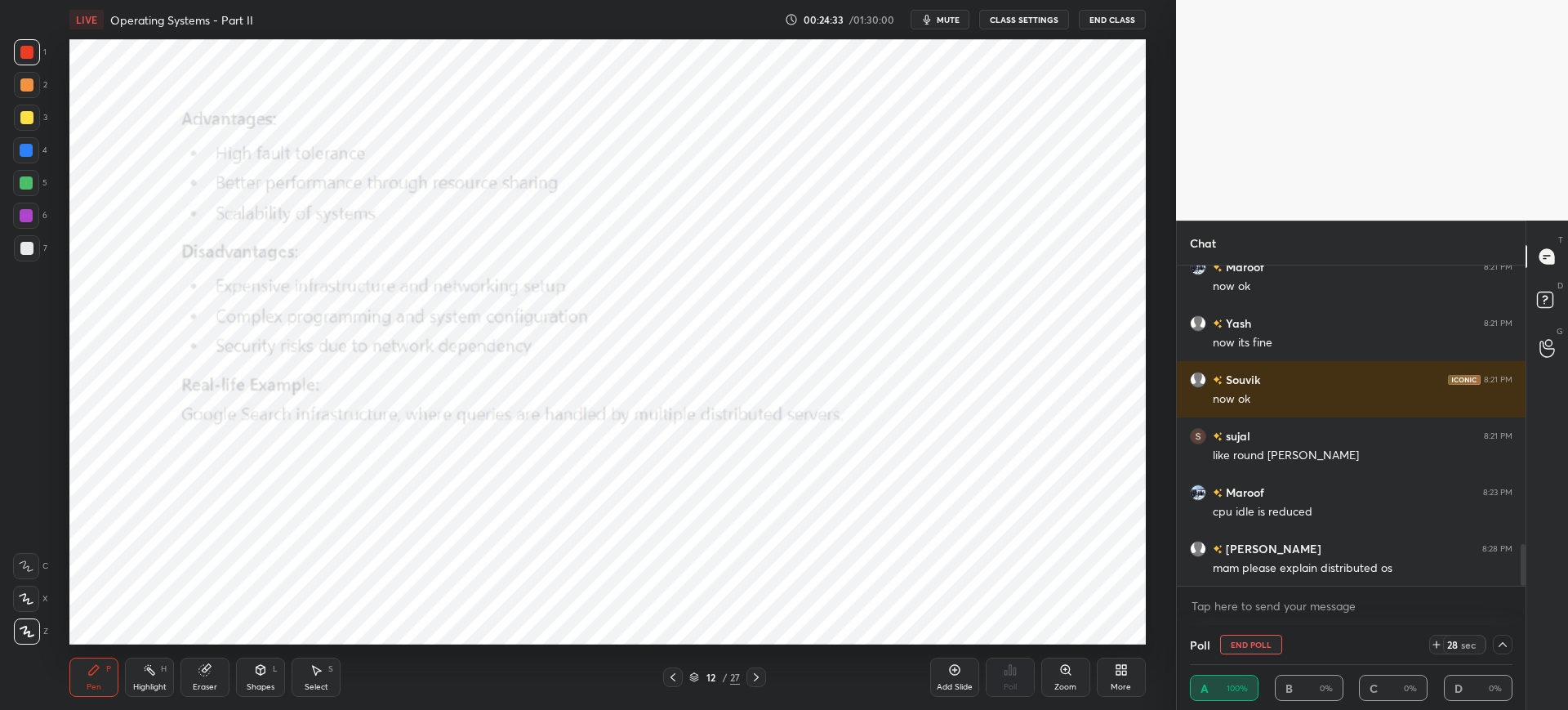
click at [1501, 641] on icon at bounding box center [1503, 645] width 13 height 13
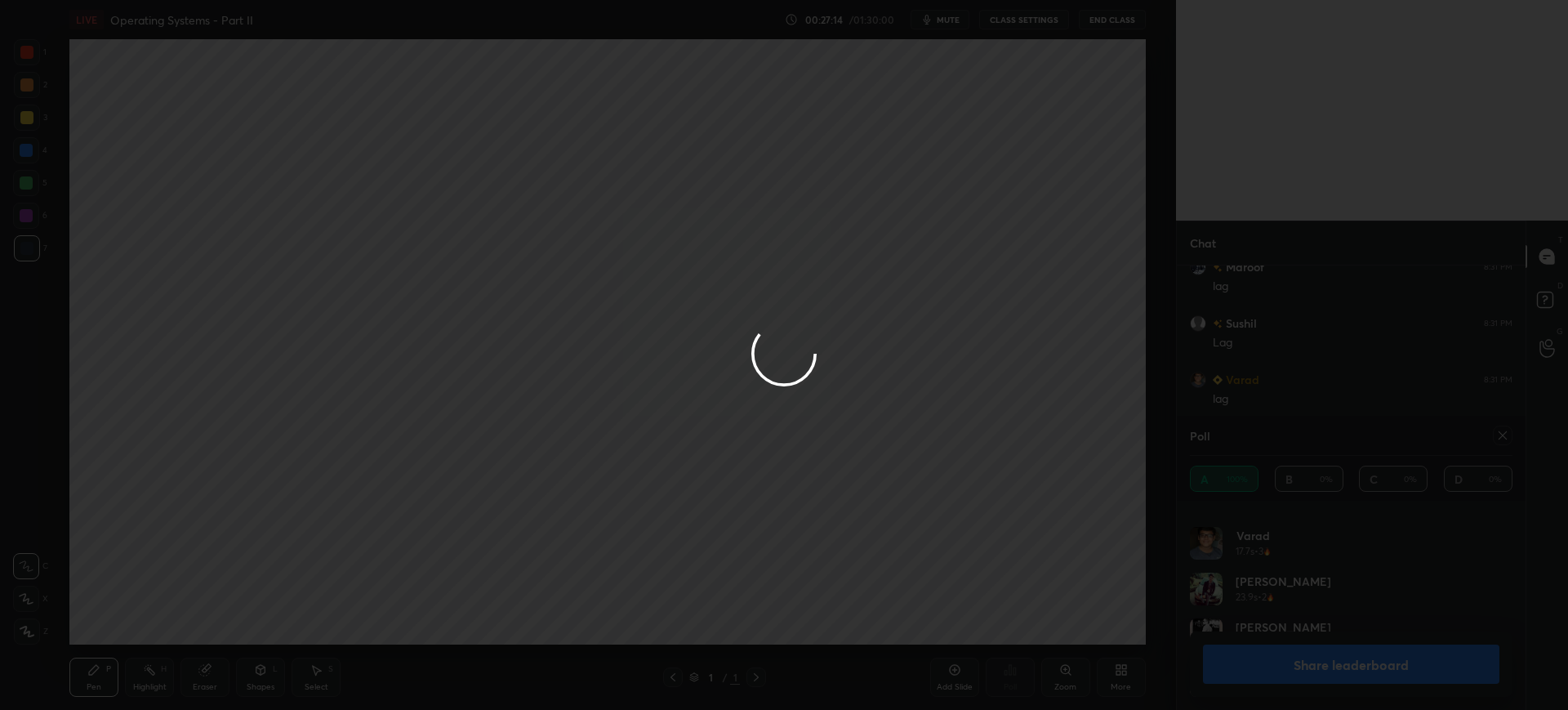
scroll to position [2165, 0]
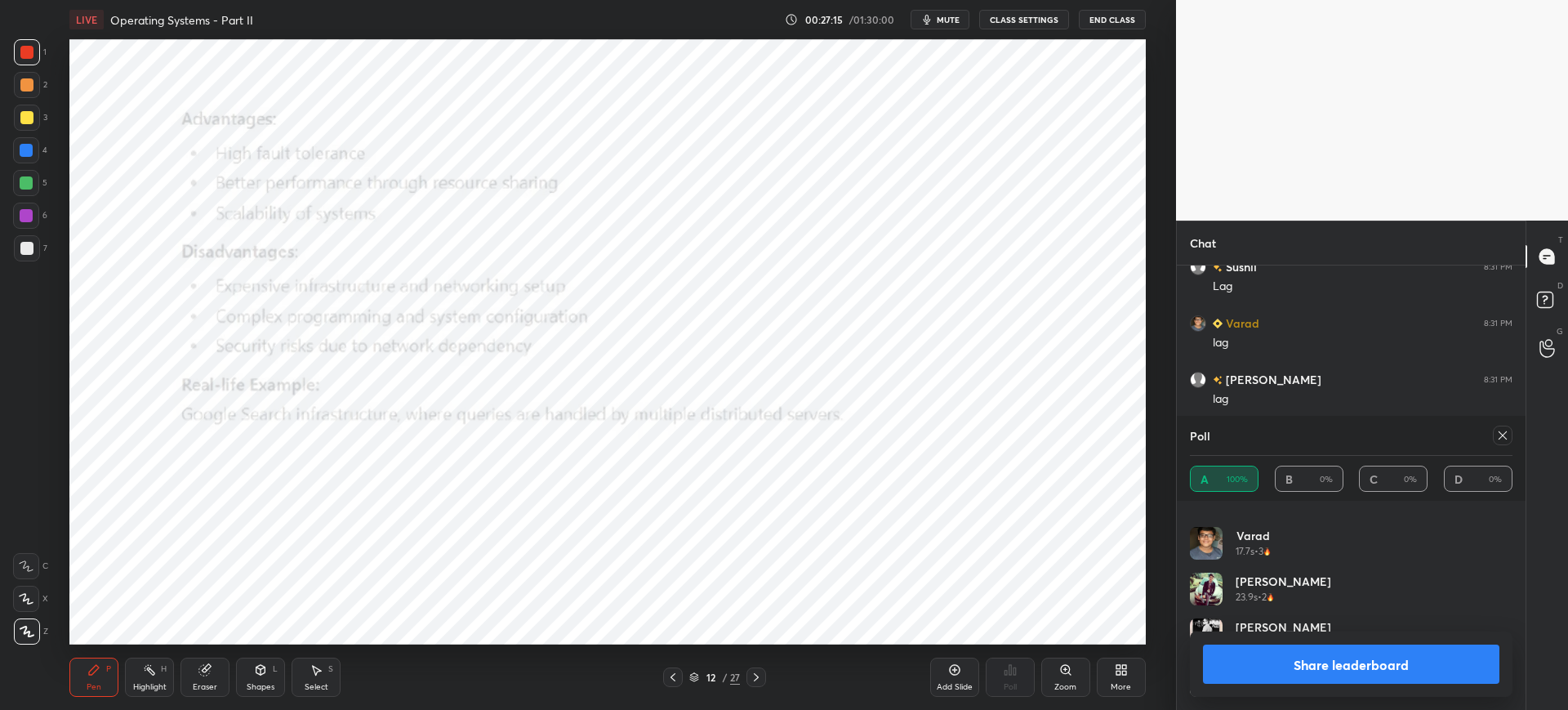
click at [933, 20] on icon "button" at bounding box center [927, 19] width 13 height 13
click at [944, 23] on span "unmute" at bounding box center [946, 19] width 35 height 12
click at [1508, 439] on icon at bounding box center [1503, 435] width 13 height 13
type textarea "x"
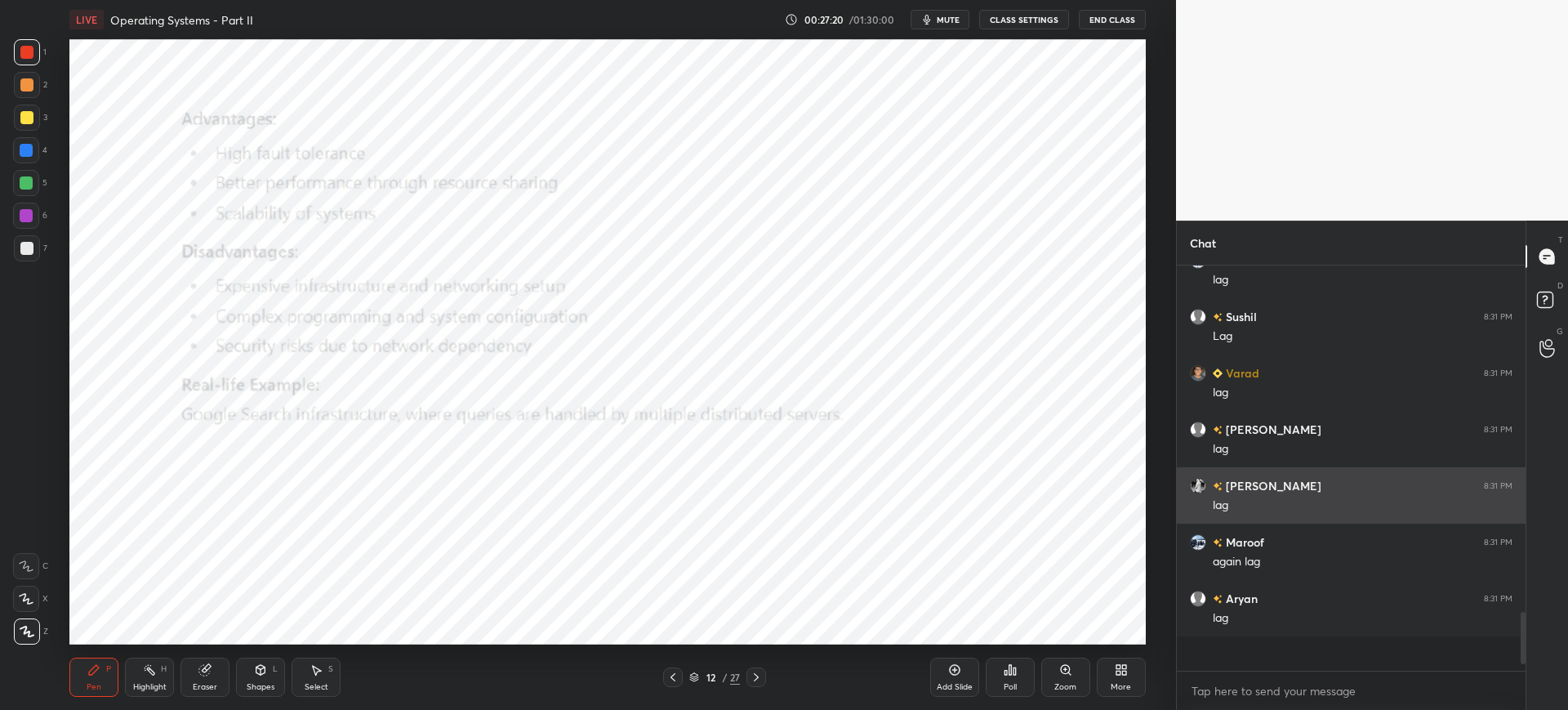
scroll to position [281, 344]
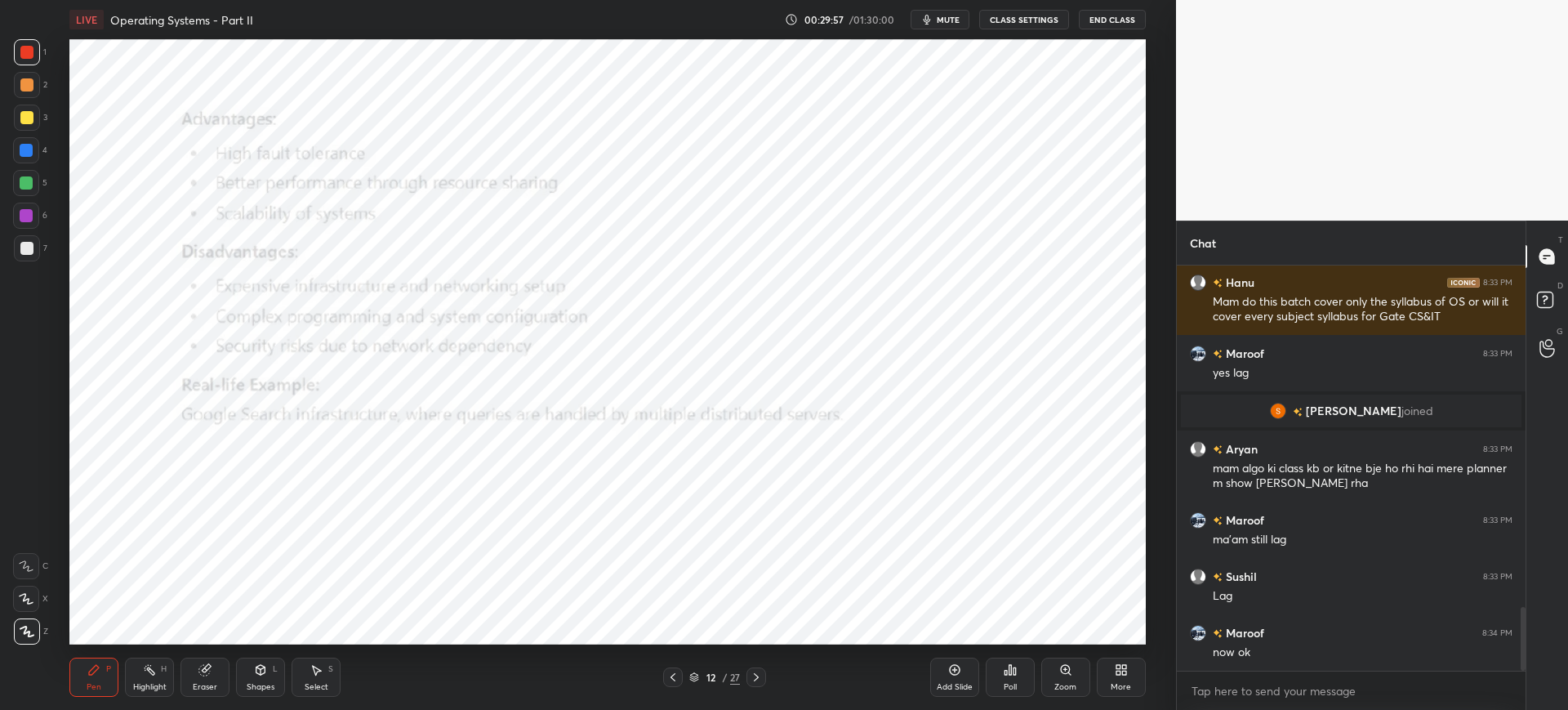
scroll to position [2168, 0]
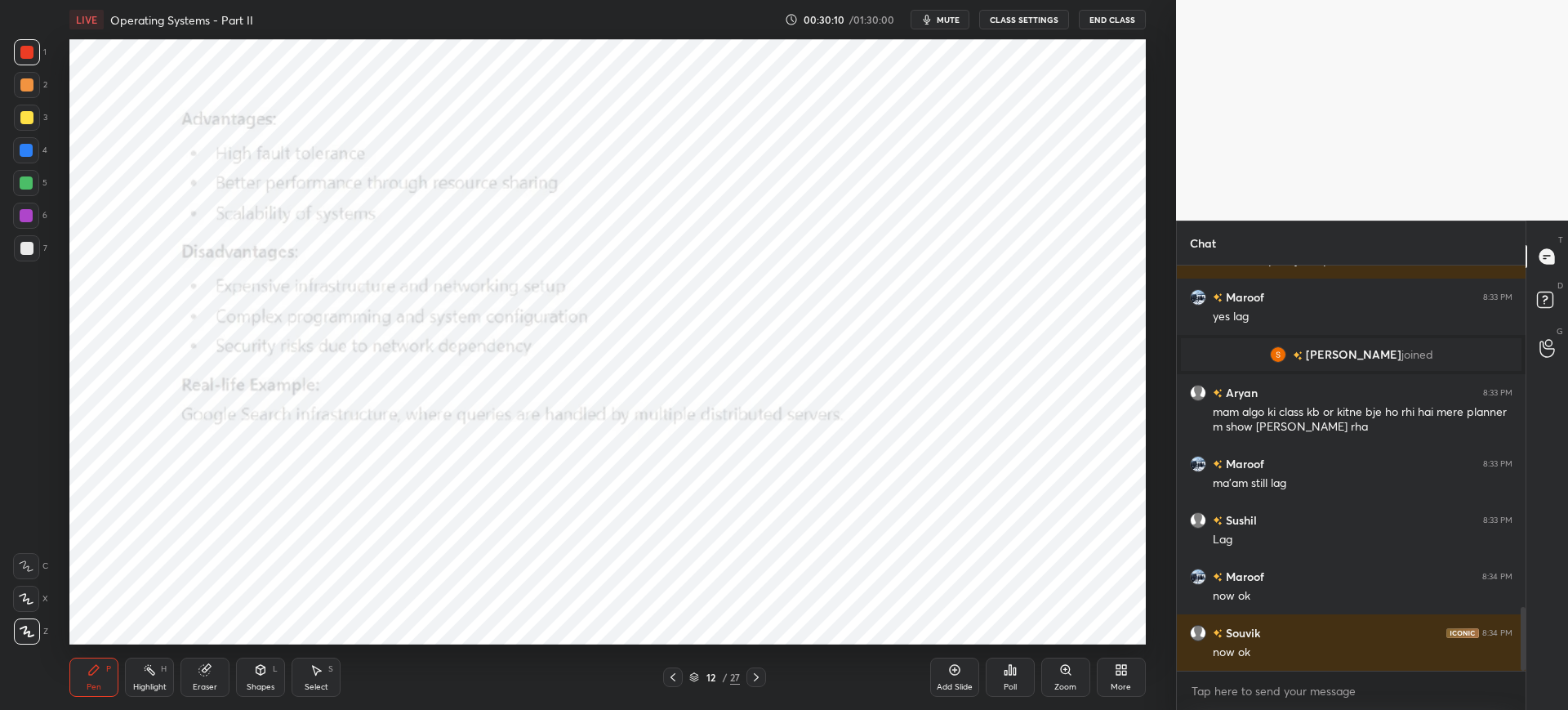
click at [949, 669] on icon at bounding box center [954, 670] width 11 height 11
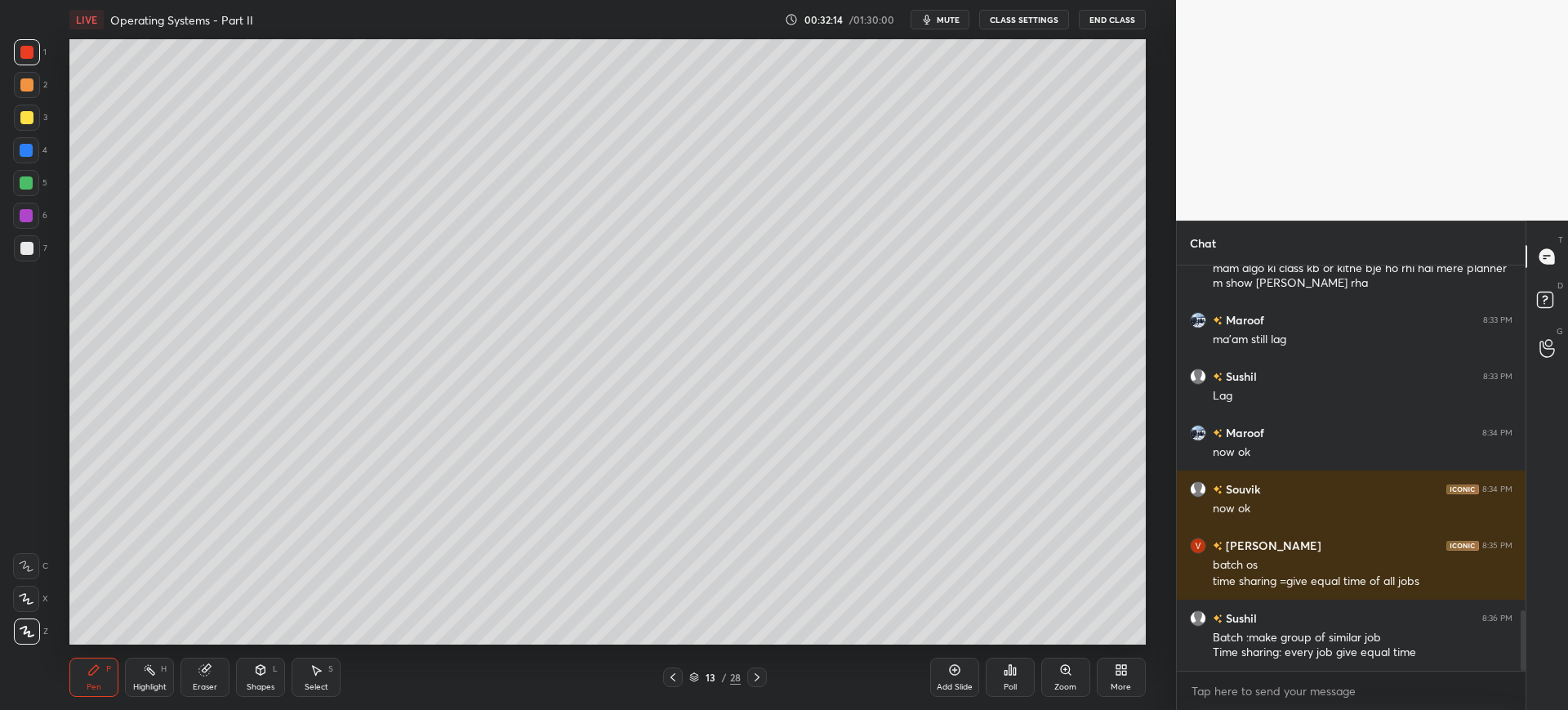
scroll to position [2382, 0]
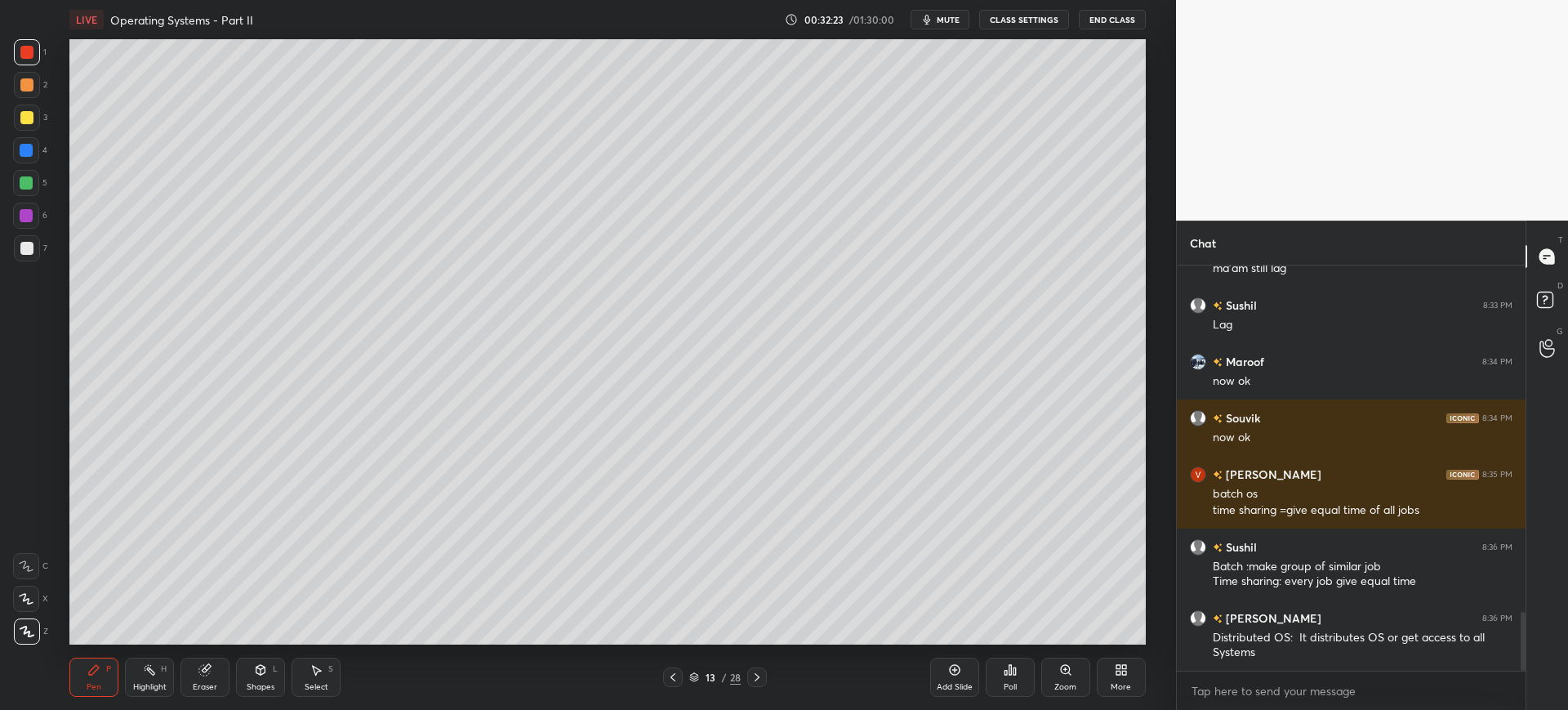
click at [696, 677] on icon at bounding box center [694, 678] width 8 height 3
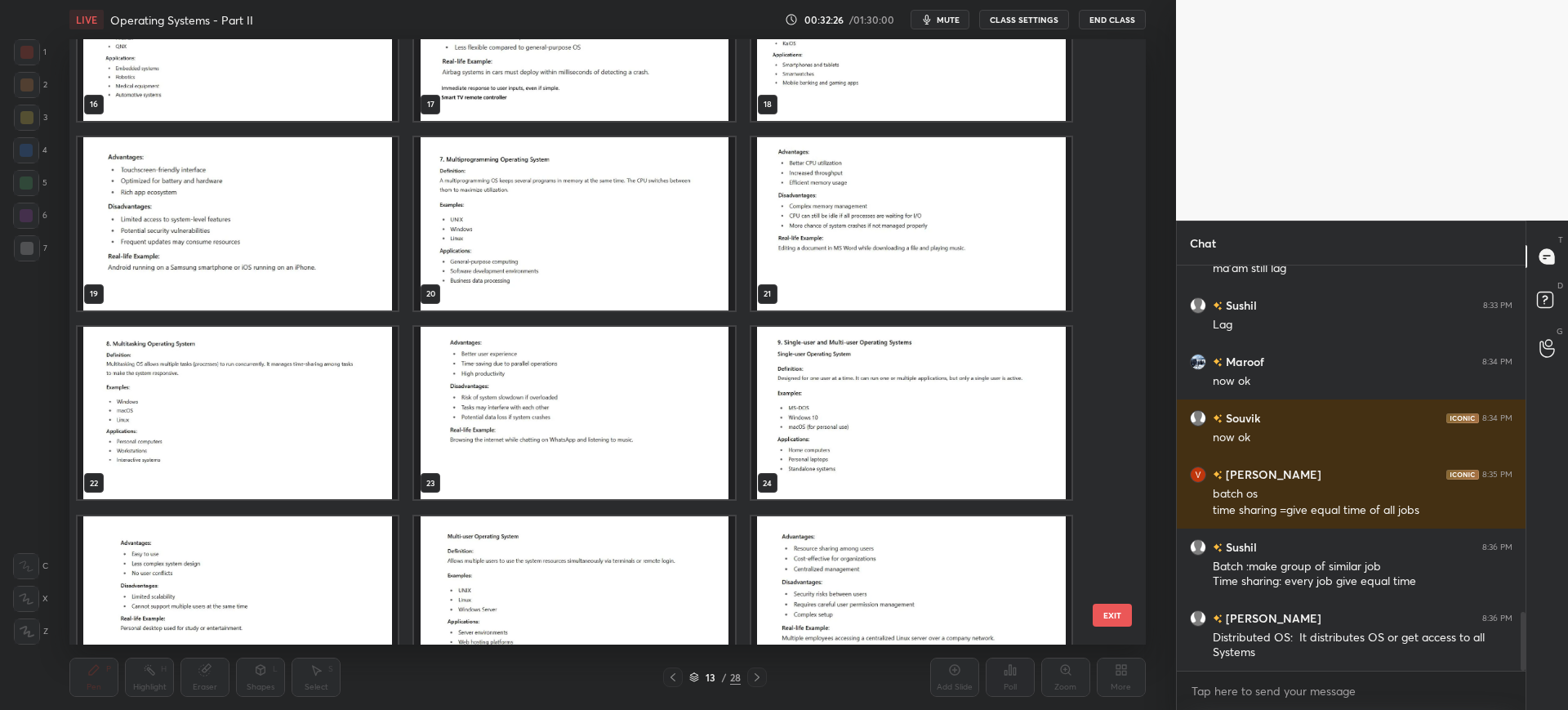
scroll to position [1048, 0]
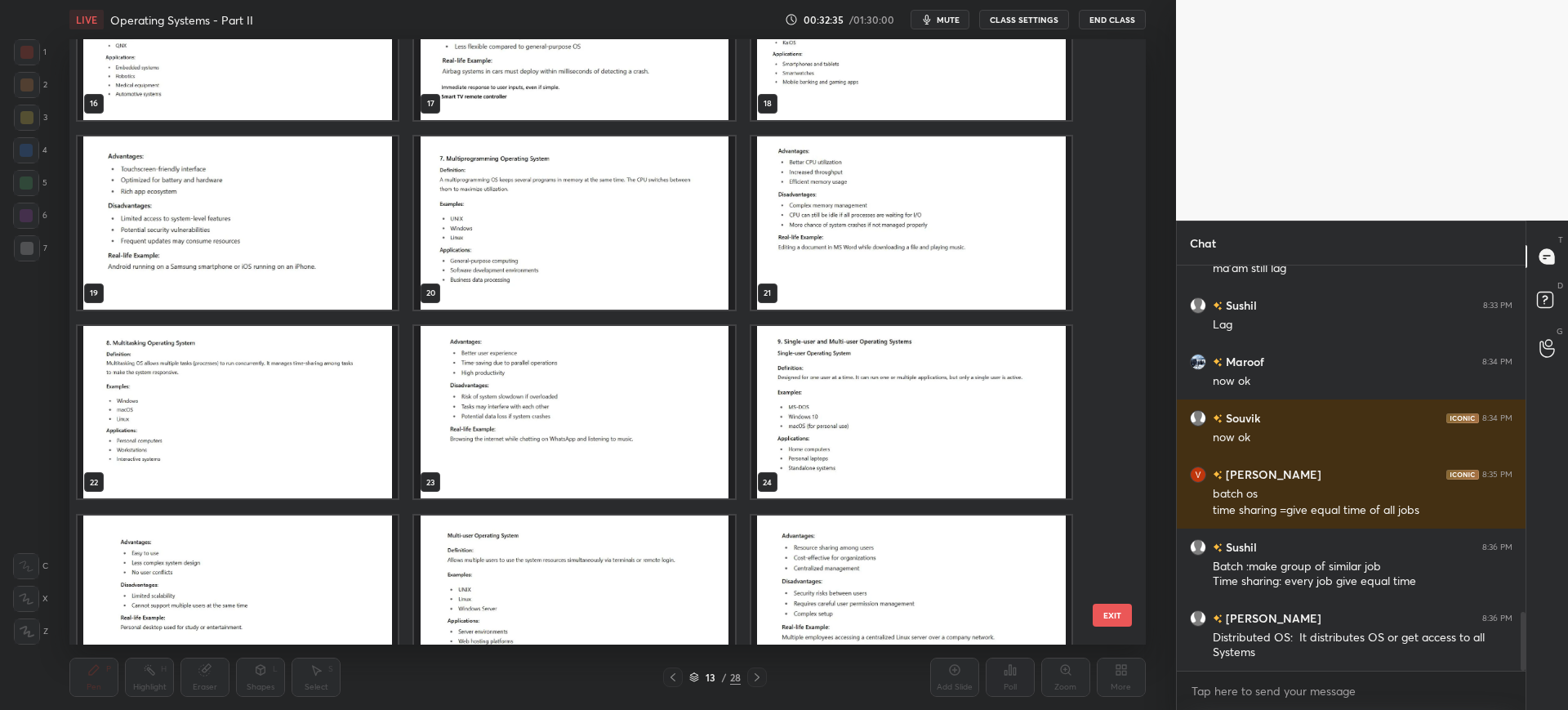
click at [1127, 609] on button "EXIT" at bounding box center [1112, 615] width 39 height 23
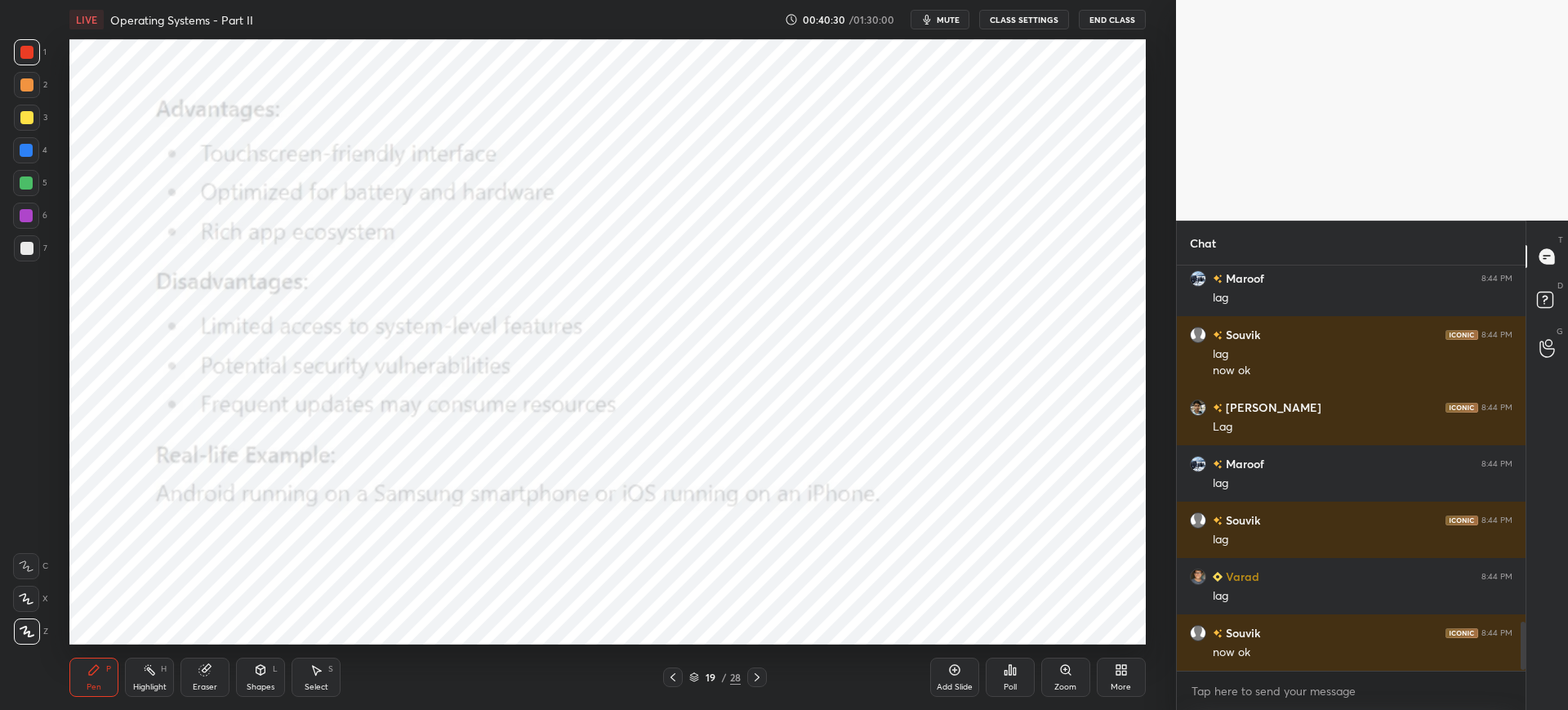
scroll to position [2997, 0]
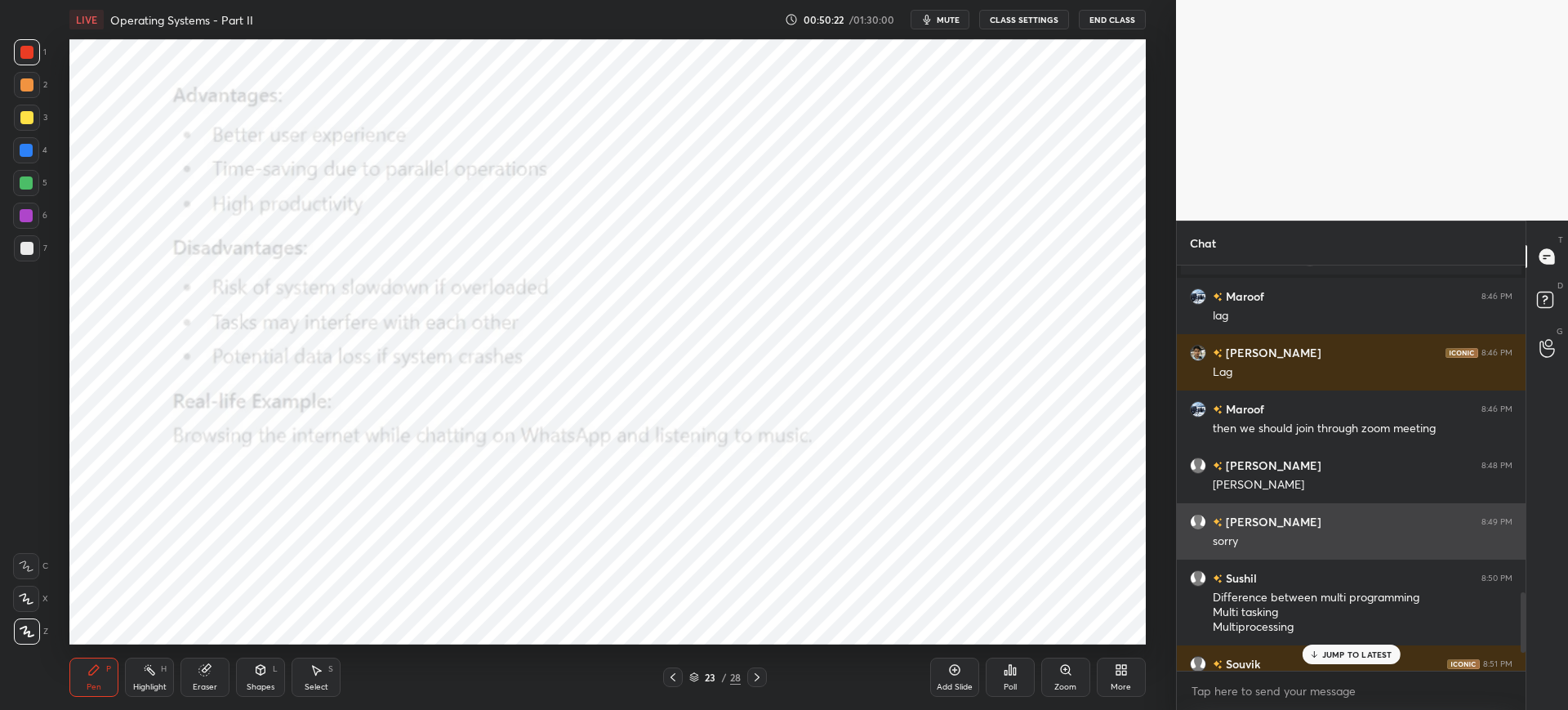
scroll to position [2342, 0]
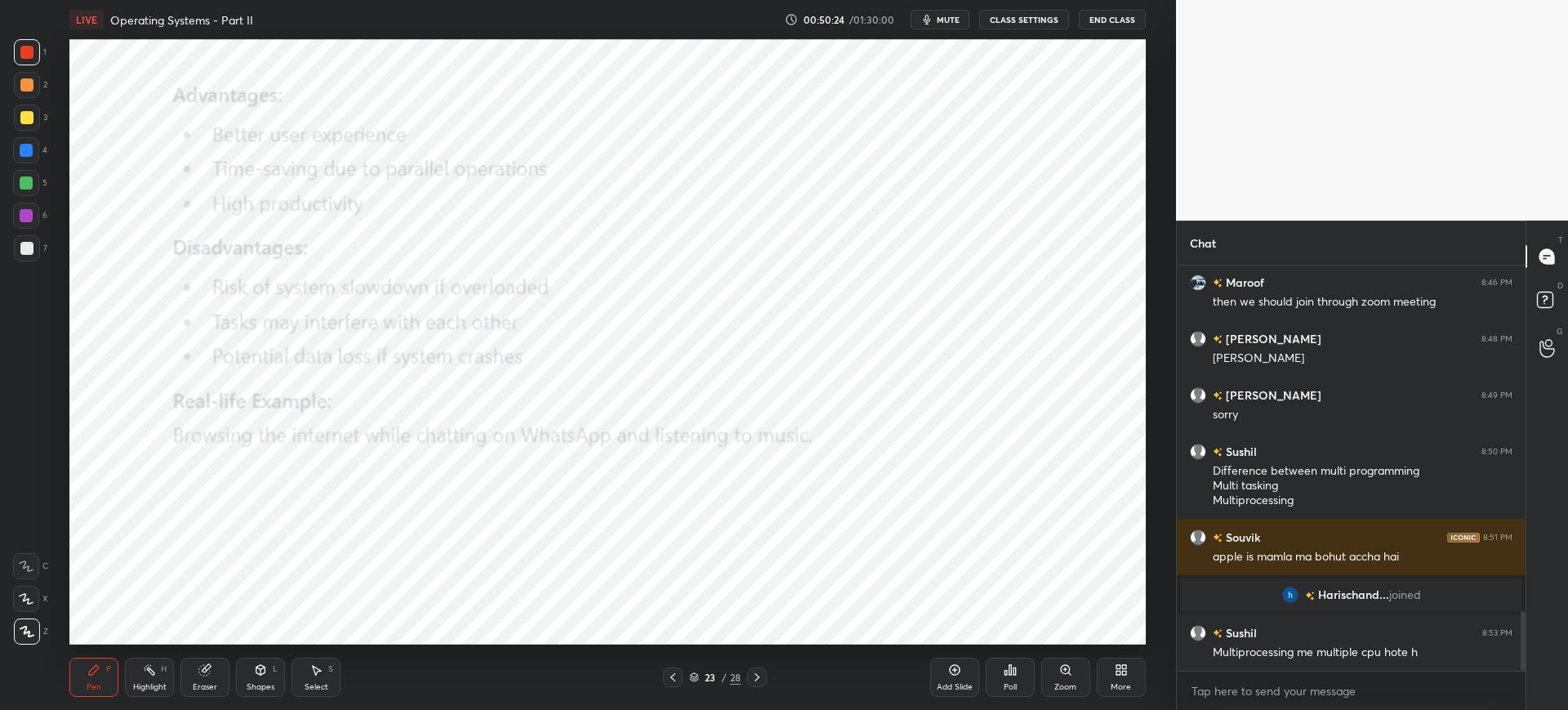
click at [765, 677] on div at bounding box center [757, 677] width 20 height 20
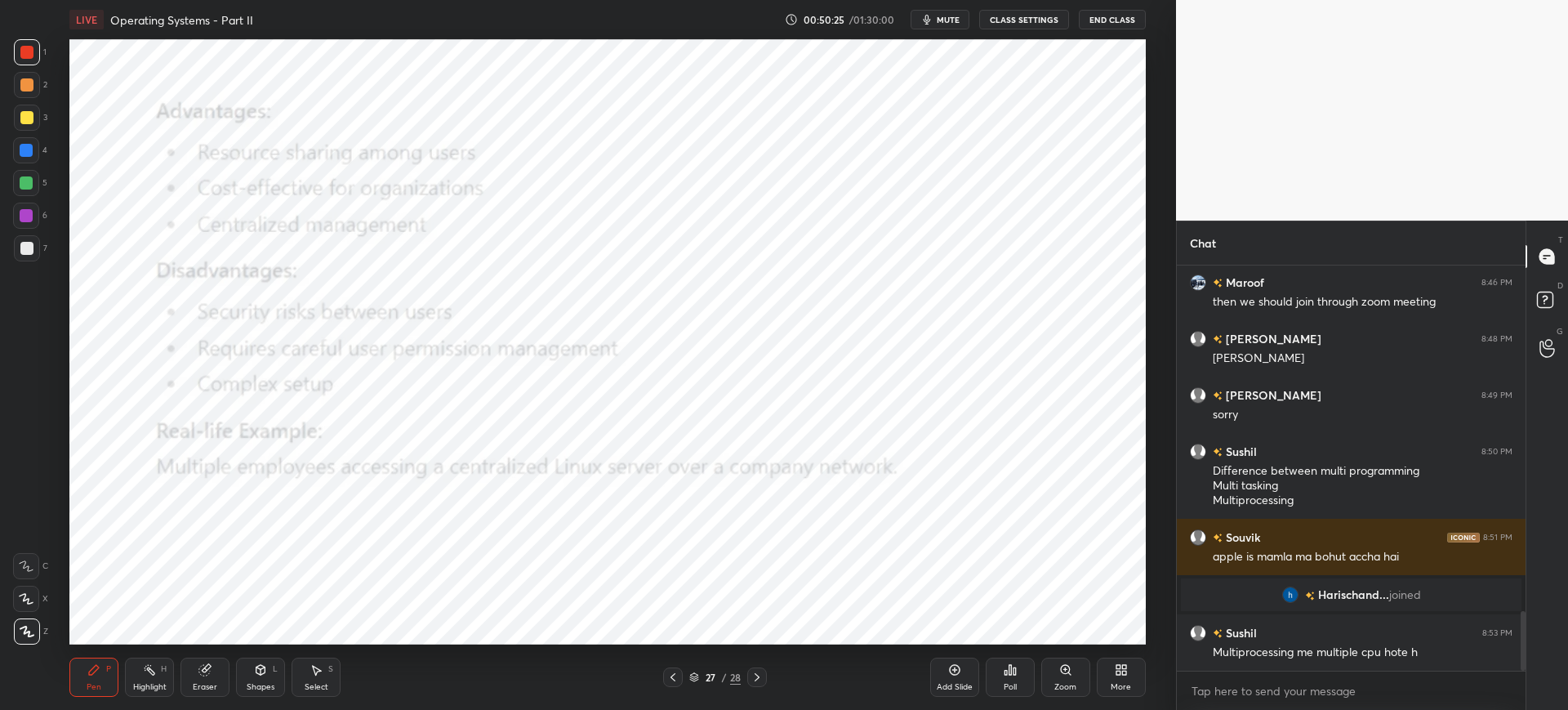
click at [765, 677] on div at bounding box center [757, 677] width 20 height 20
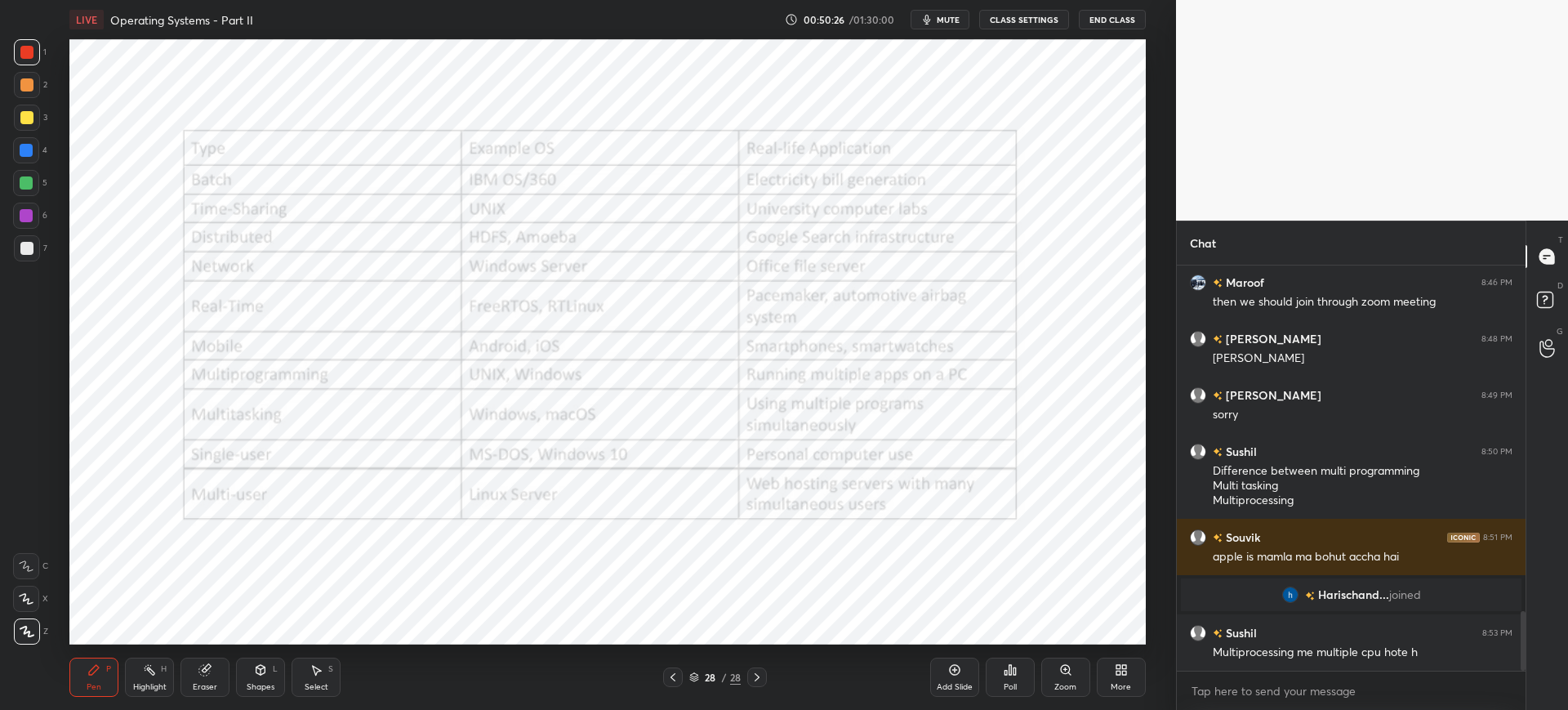
click at [956, 683] on div "Add Slide" at bounding box center [955, 686] width 36 height 8
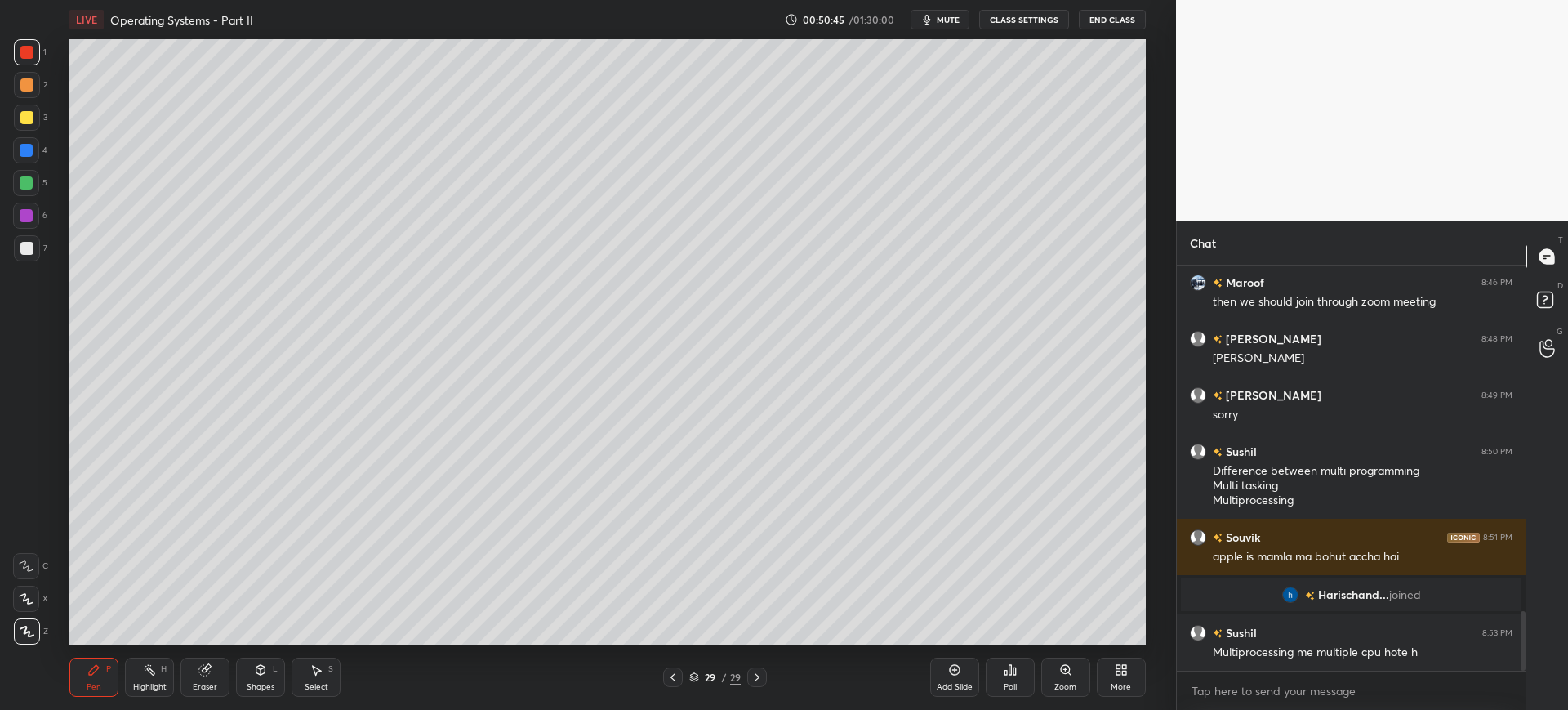
click at [1089, 25] on button "End Class" at bounding box center [1112, 20] width 67 height 20
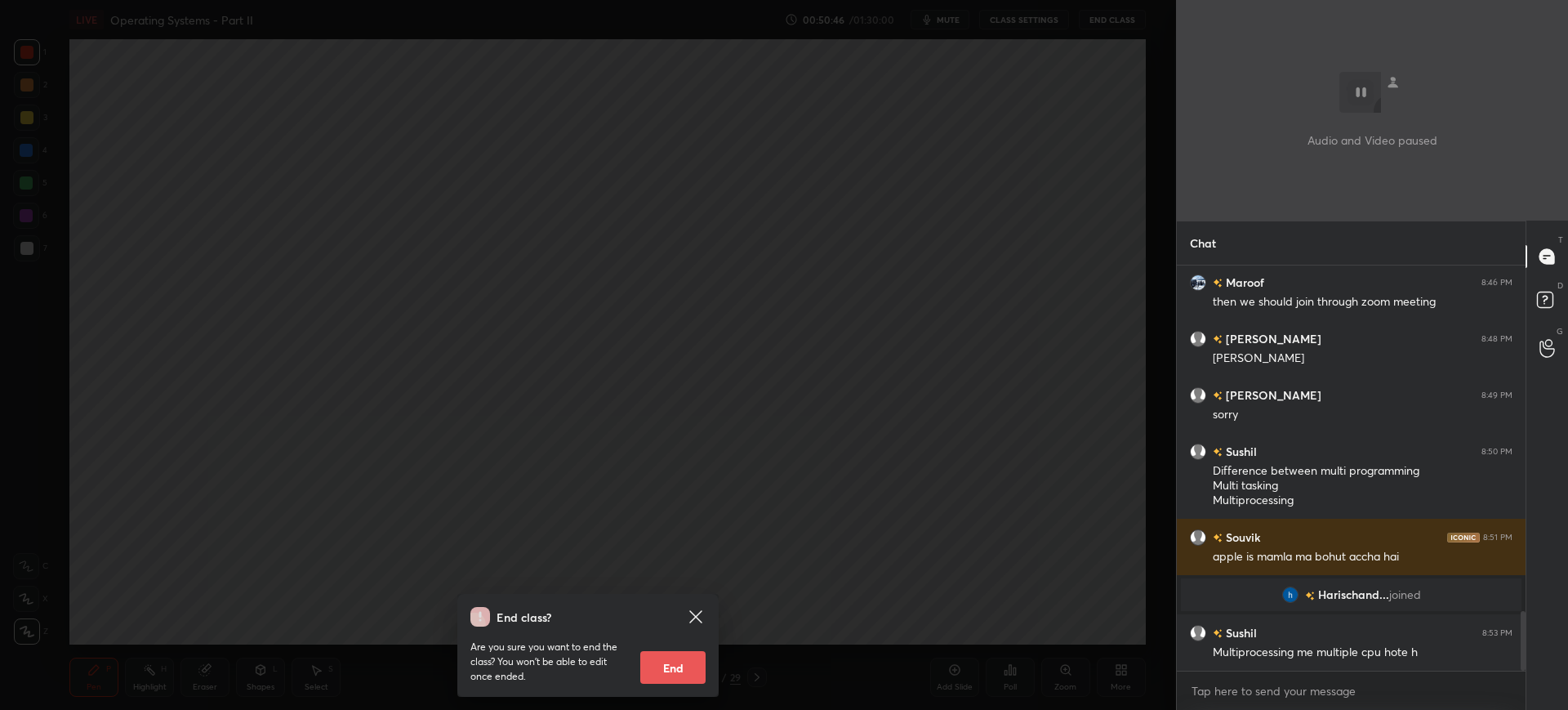
click at [663, 662] on button "End" at bounding box center [673, 667] width 65 height 33
type textarea "x"
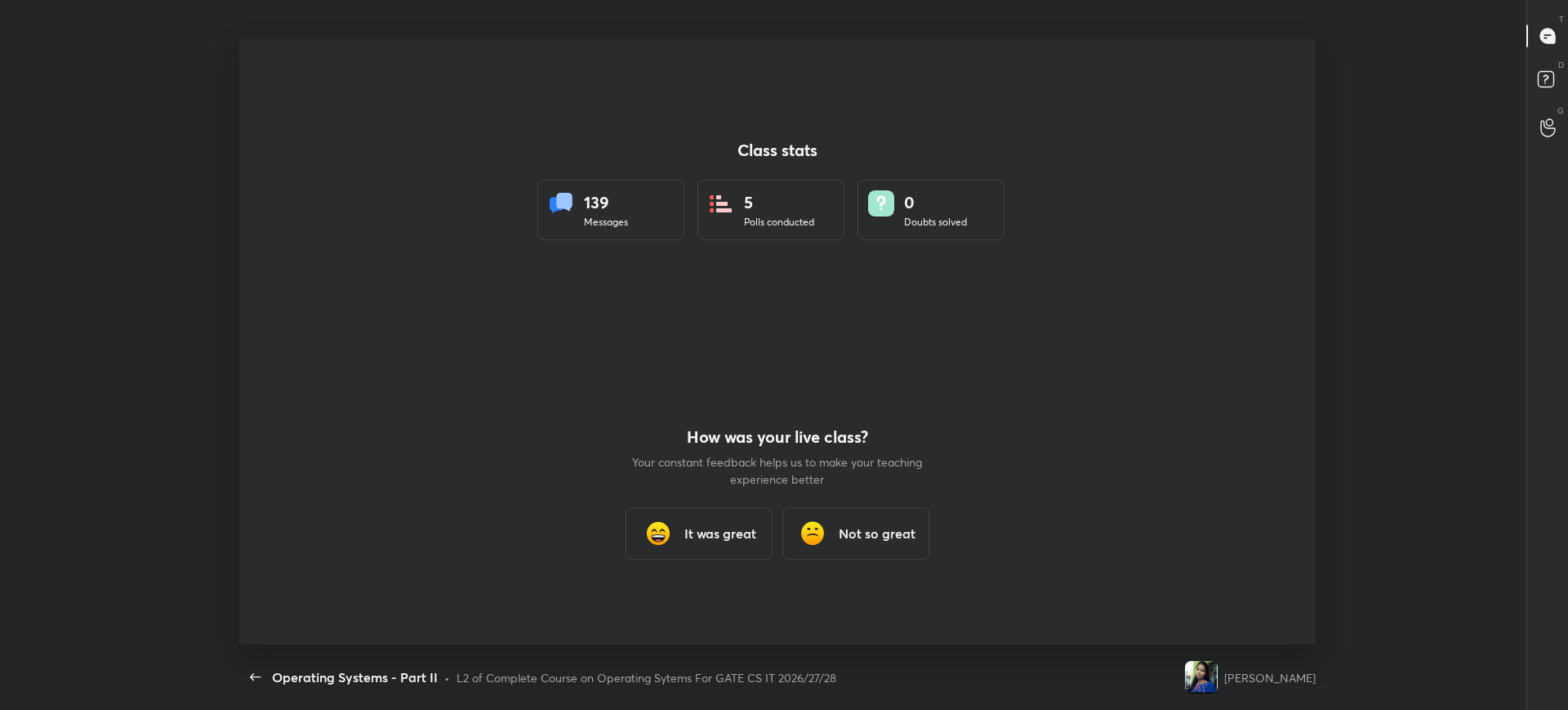
scroll to position [0, 0]
